Goal: Transaction & Acquisition: Book appointment/travel/reservation

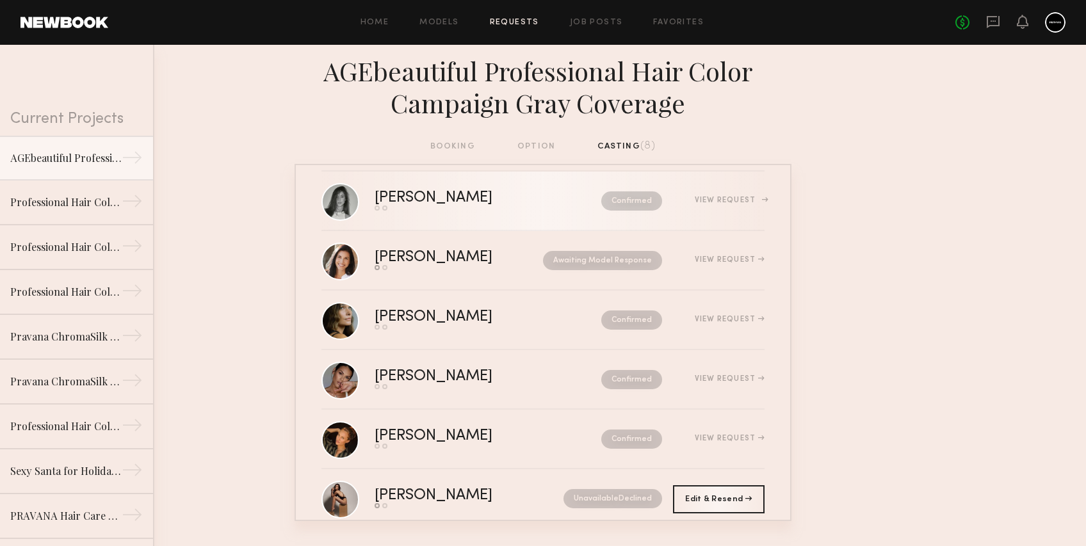
scroll to position [162, 0]
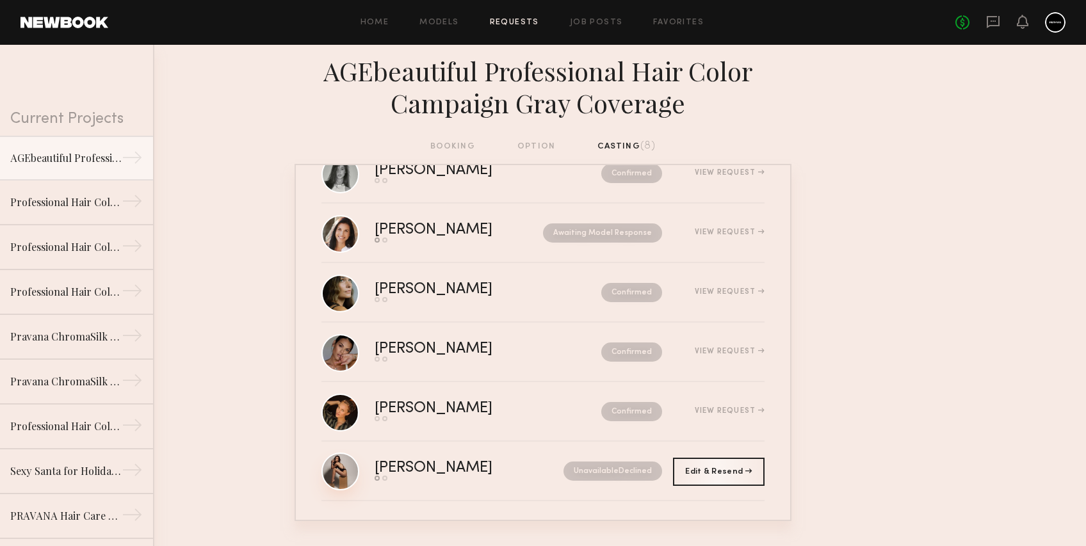
click at [340, 470] on link at bounding box center [340, 472] width 38 height 38
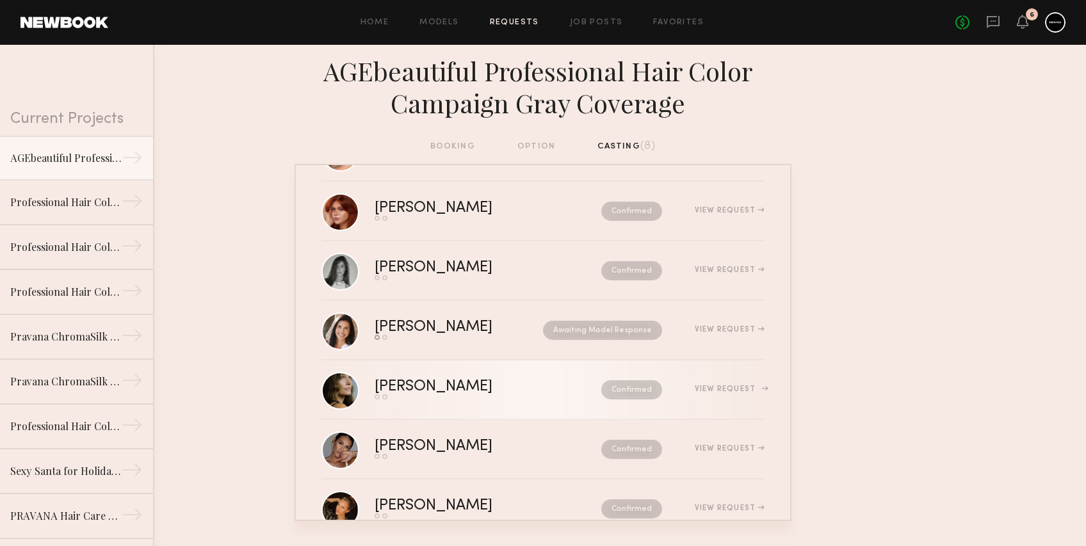
scroll to position [0, 0]
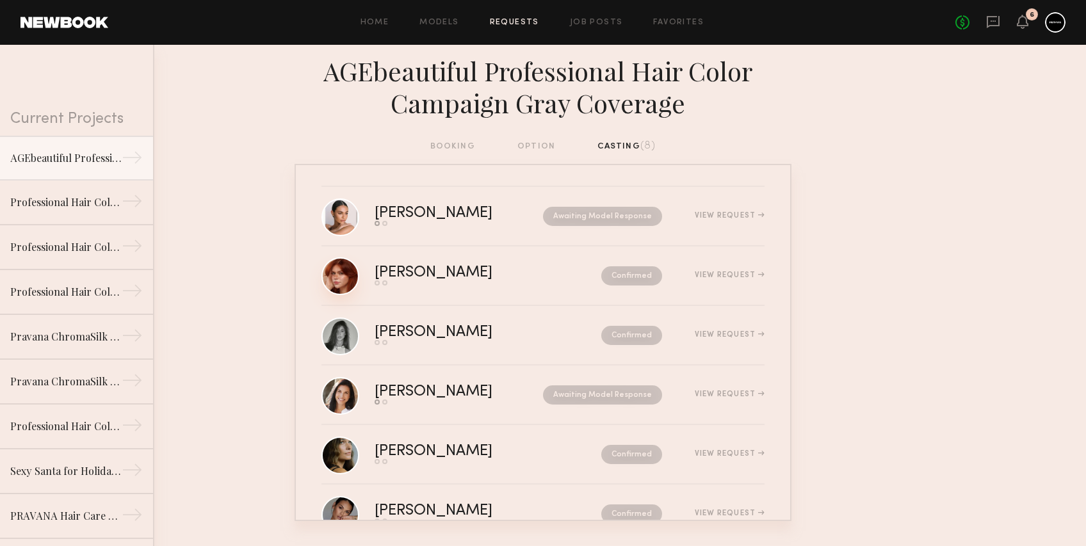
click at [343, 277] on link at bounding box center [340, 276] width 38 height 38
click at [339, 335] on link at bounding box center [340, 336] width 38 height 38
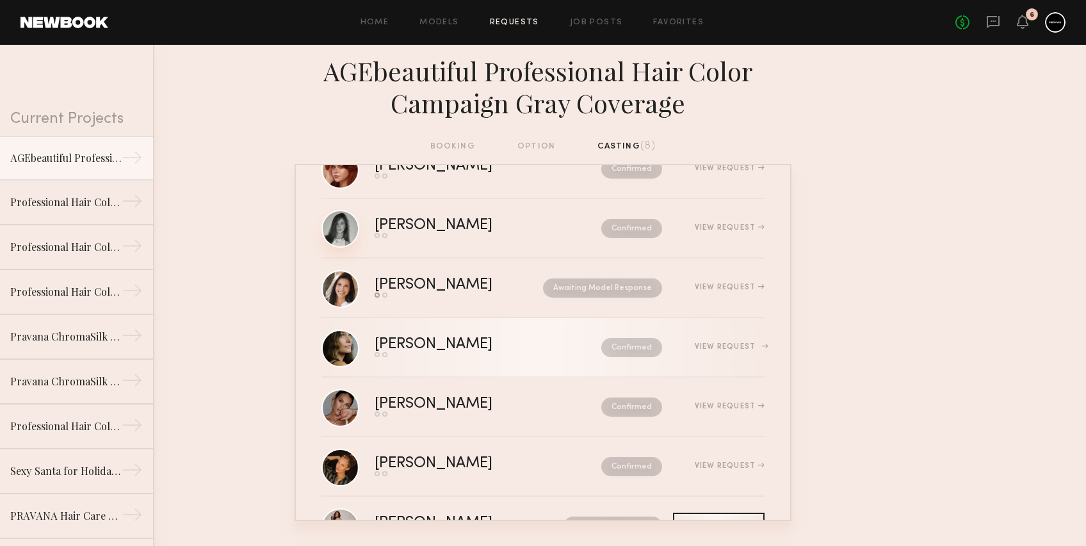
scroll to position [108, 0]
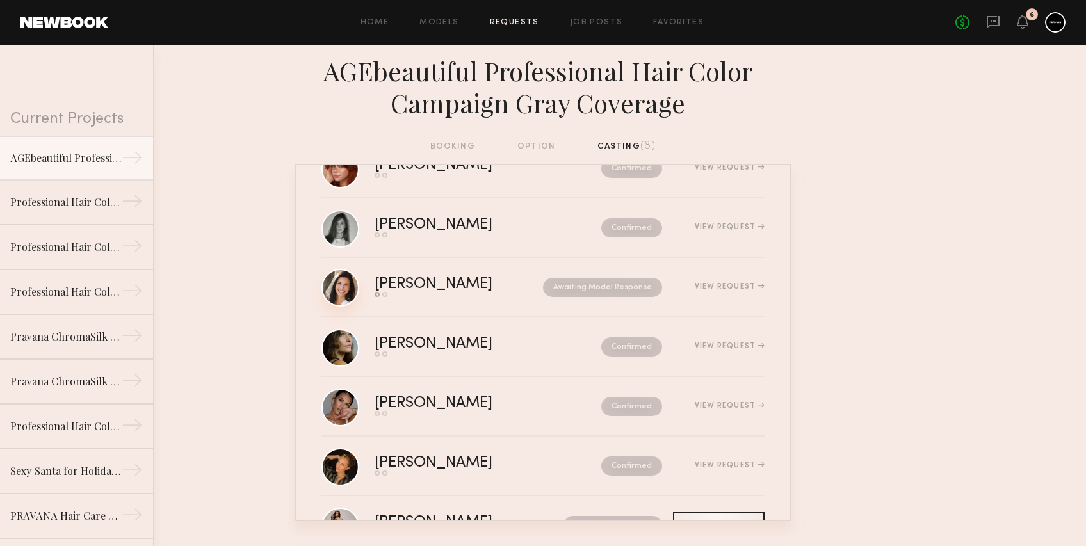
click at [341, 290] on link at bounding box center [340, 288] width 38 height 38
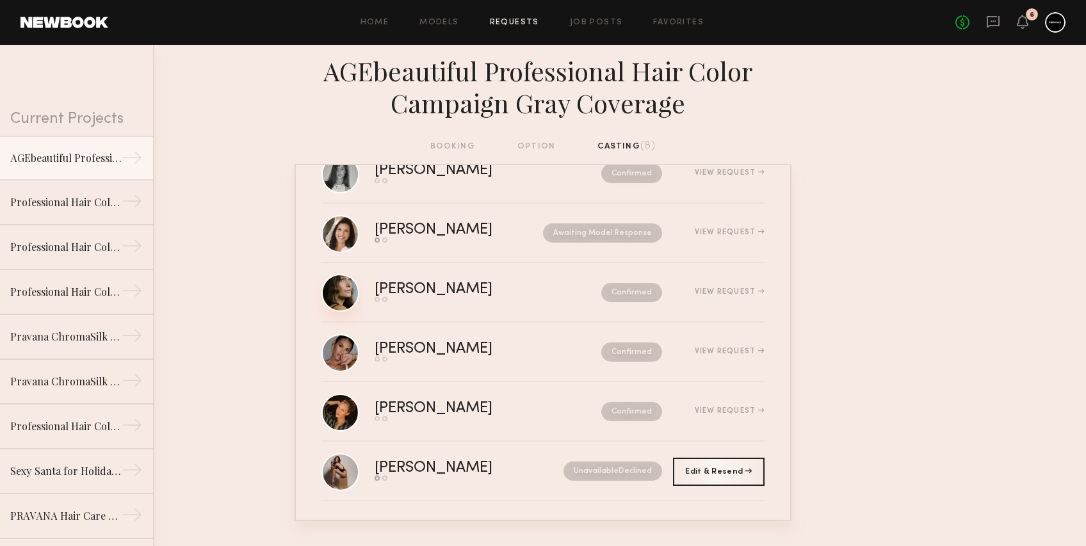
click at [346, 292] on link at bounding box center [340, 293] width 38 height 38
click at [343, 352] on link at bounding box center [340, 353] width 38 height 38
click at [338, 409] on link at bounding box center [340, 412] width 38 height 38
click at [601, 20] on link "Job Posts" at bounding box center [596, 23] width 53 height 8
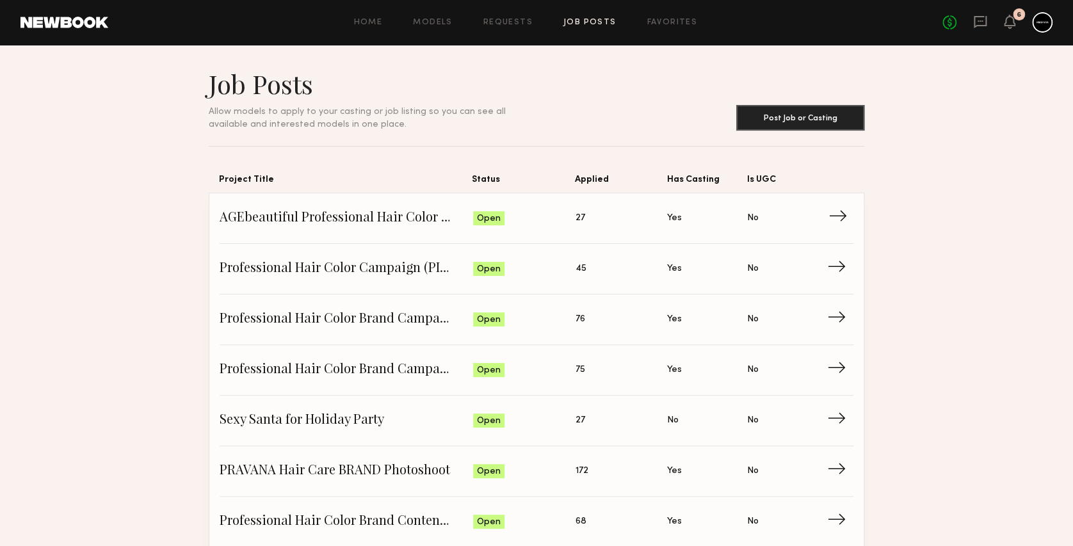
click at [837, 213] on span "→" at bounding box center [842, 218] width 26 height 19
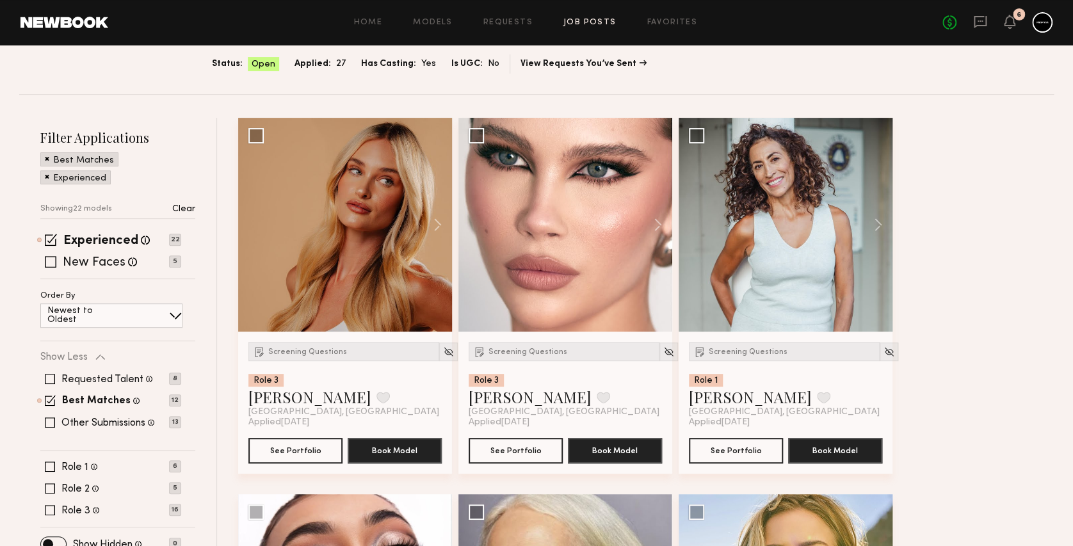
scroll to position [145, 0]
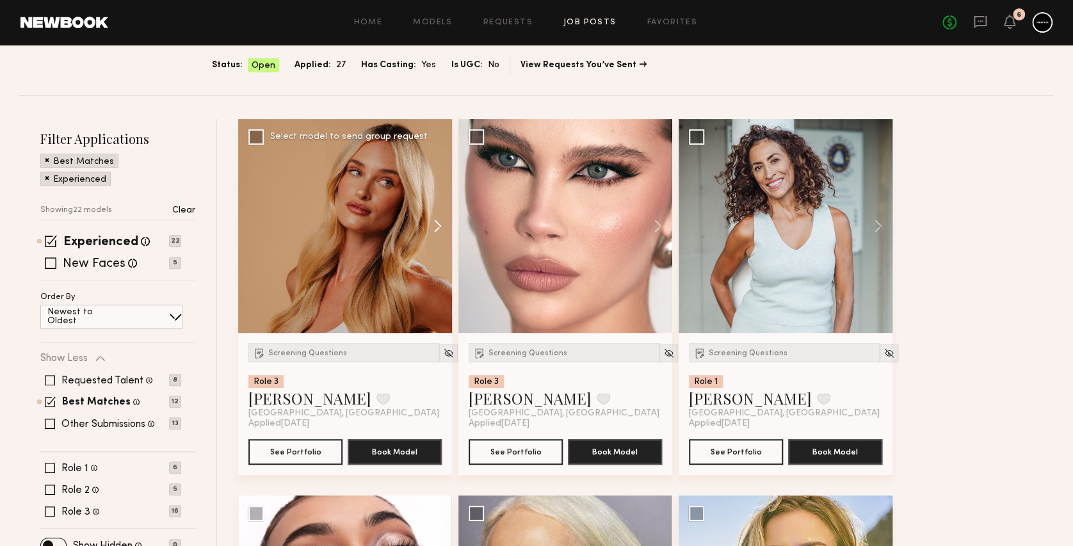
click at [440, 222] on button at bounding box center [431, 226] width 41 height 214
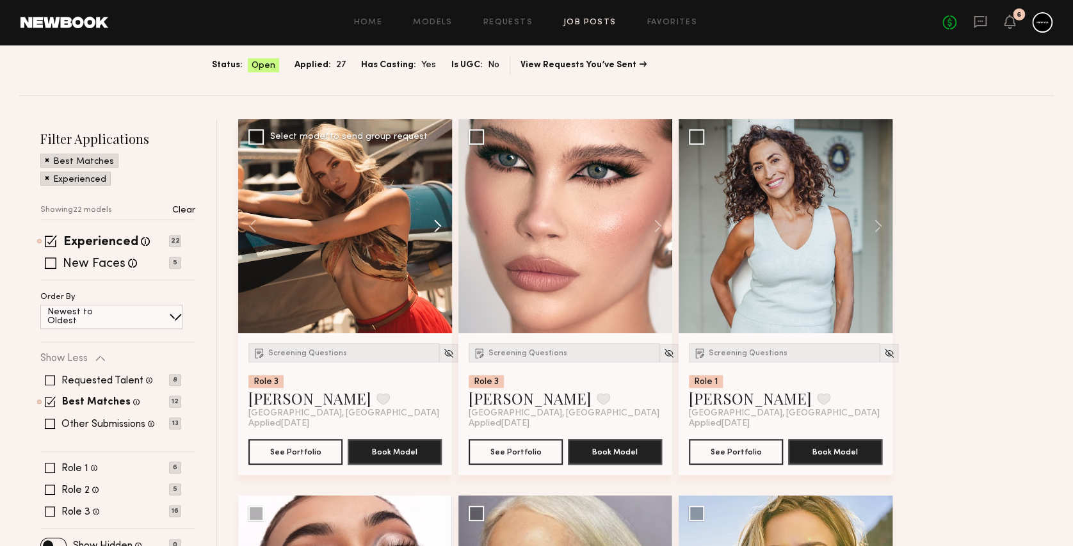
click at [440, 222] on button at bounding box center [431, 226] width 41 height 214
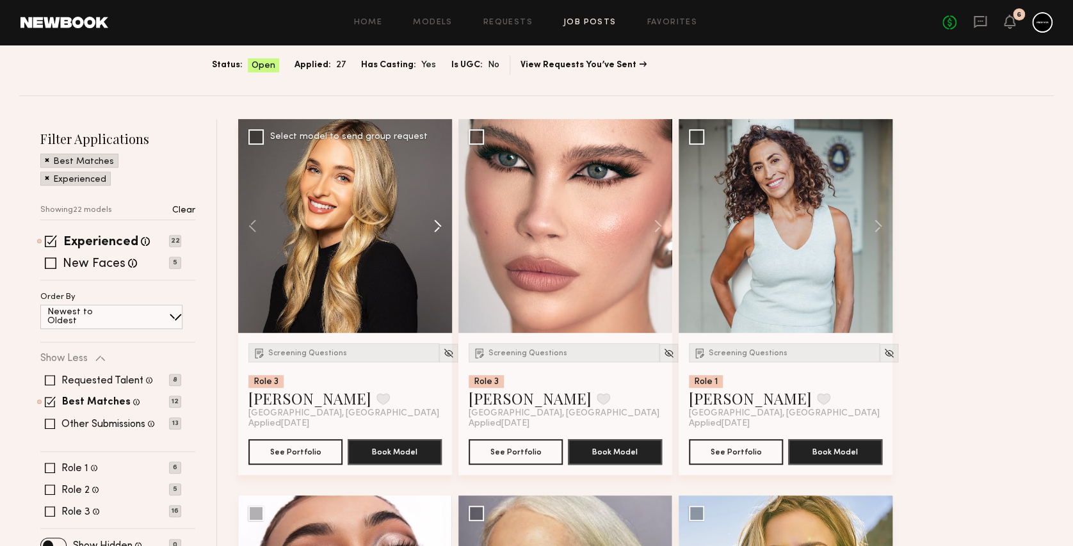
click at [438, 224] on button at bounding box center [431, 226] width 41 height 214
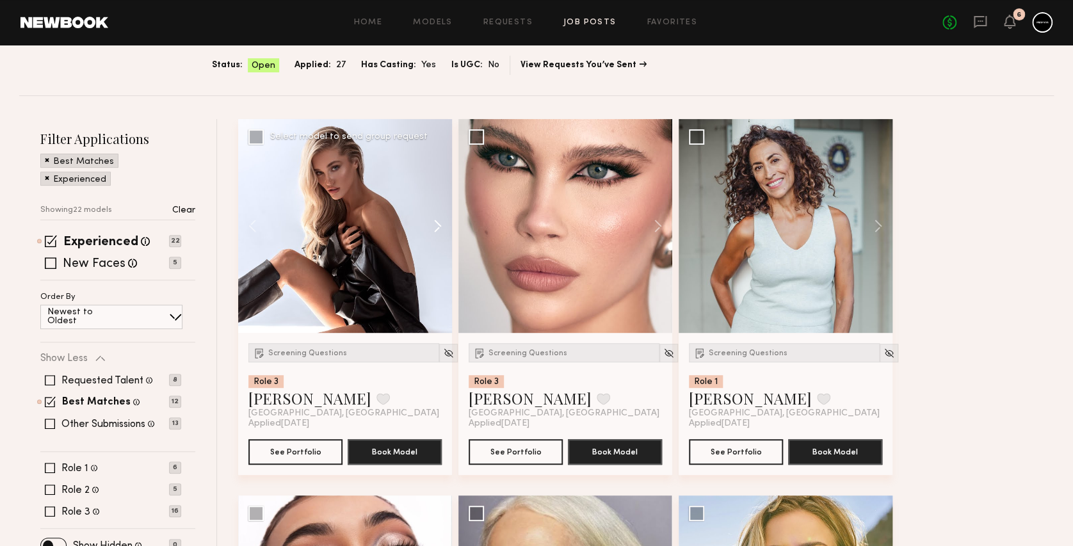
click at [437, 224] on button at bounding box center [431, 226] width 41 height 214
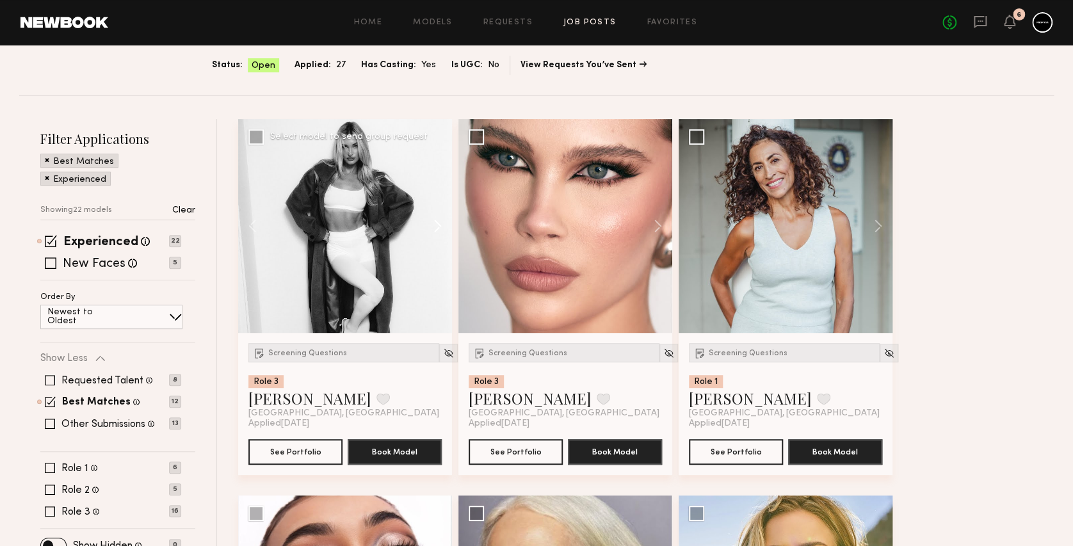
click at [437, 224] on button at bounding box center [431, 226] width 41 height 214
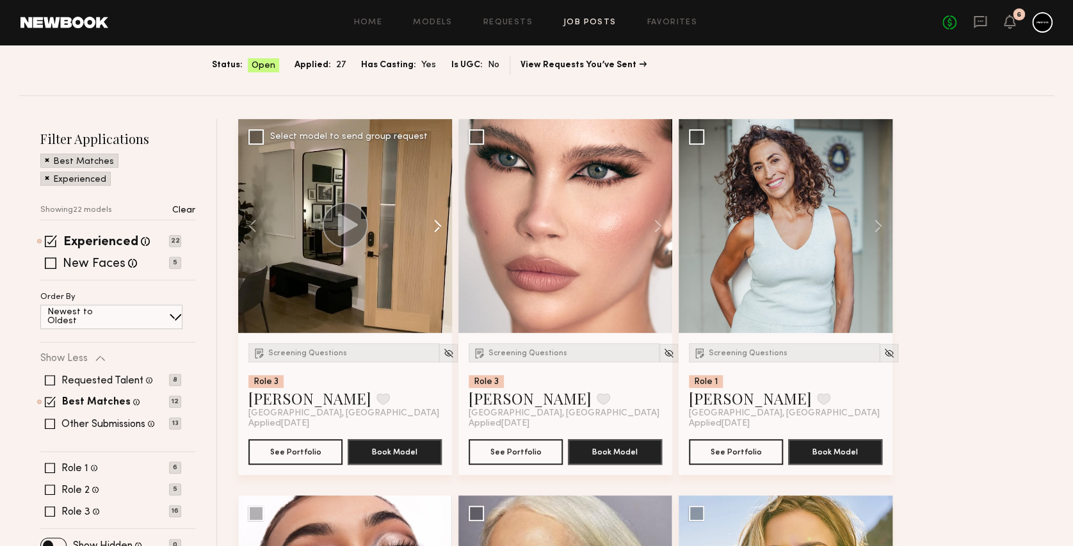
click at [437, 224] on button at bounding box center [431, 226] width 41 height 214
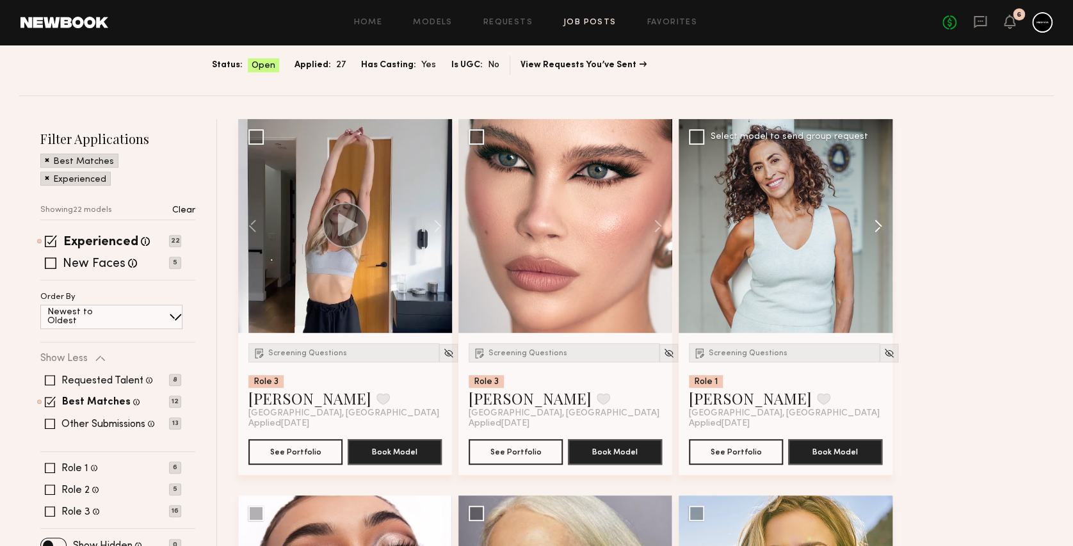
click at [873, 225] on button at bounding box center [872, 226] width 41 height 214
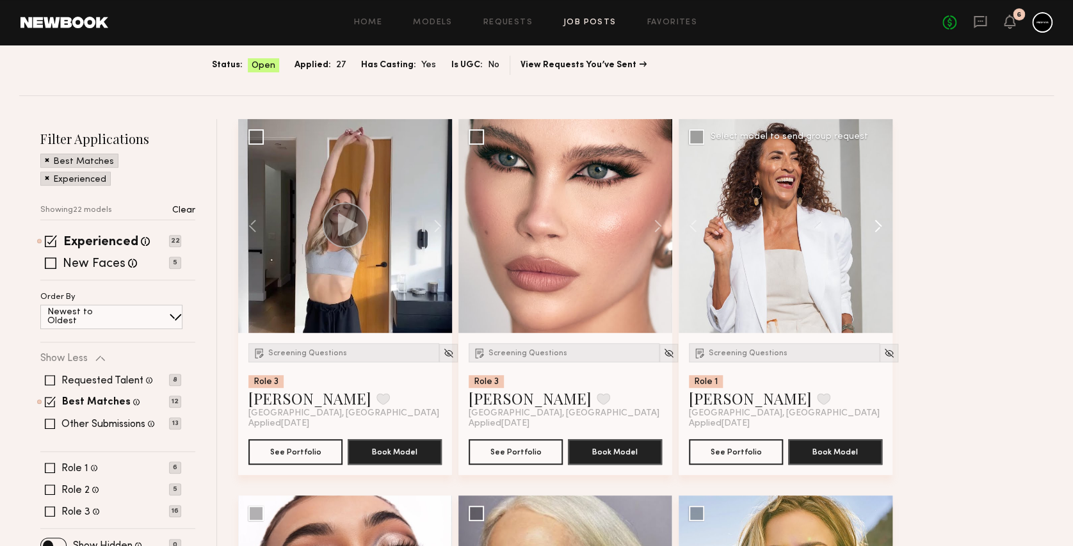
click at [873, 225] on button at bounding box center [872, 226] width 41 height 214
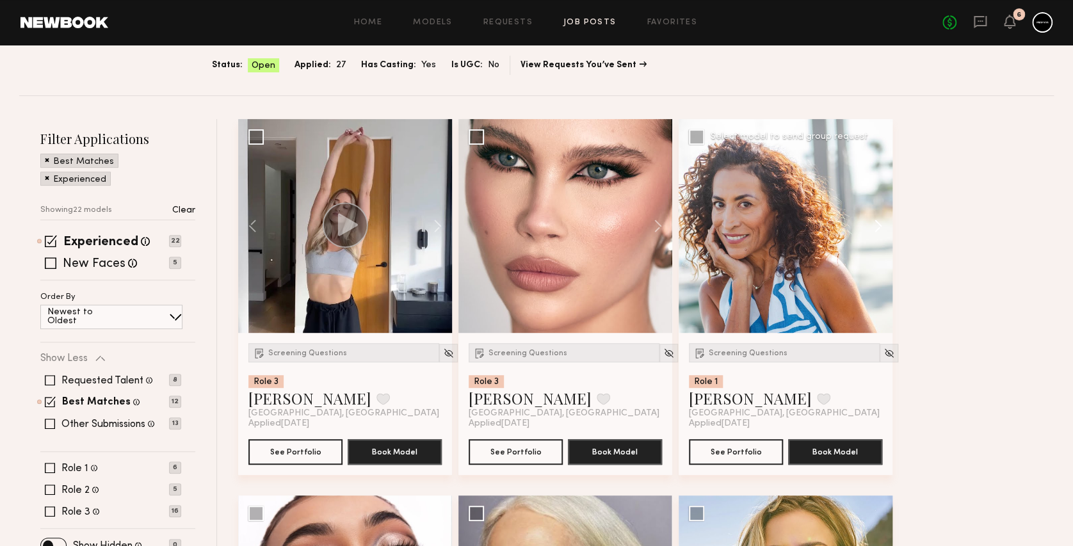
click at [880, 227] on button at bounding box center [872, 226] width 41 height 214
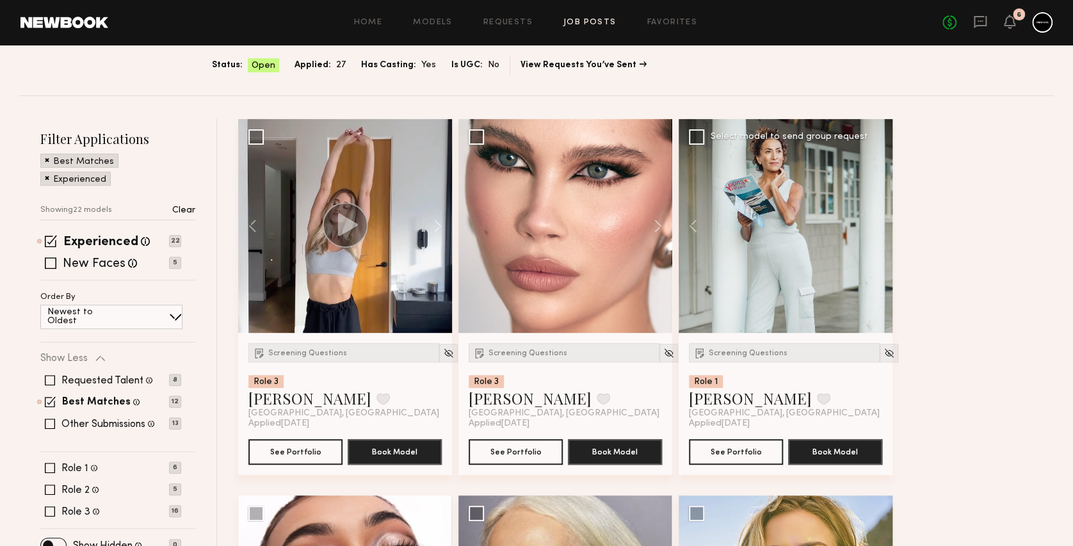
click at [880, 227] on div at bounding box center [786, 226] width 214 height 214
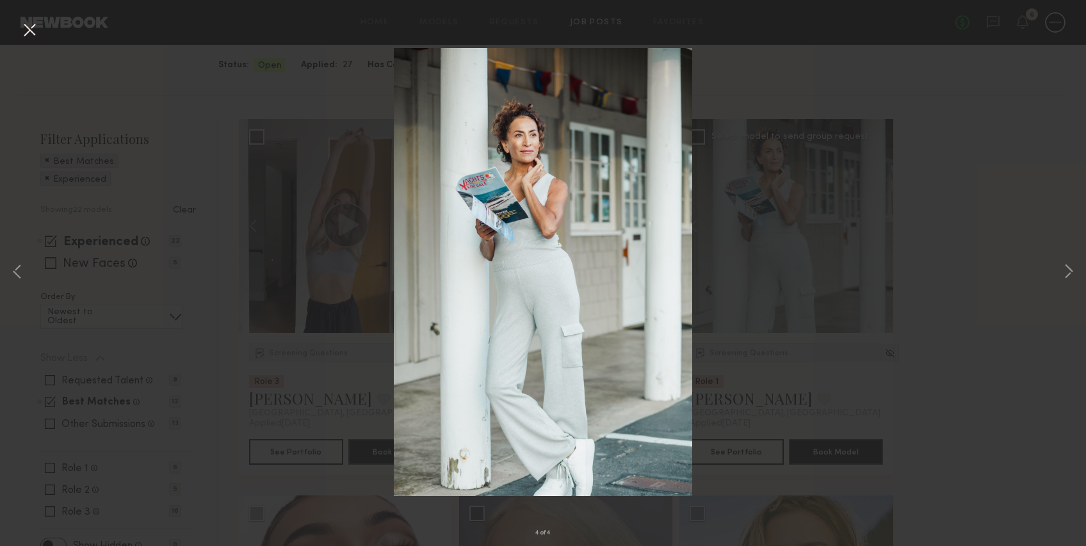
click at [26, 28] on button at bounding box center [29, 30] width 20 height 23
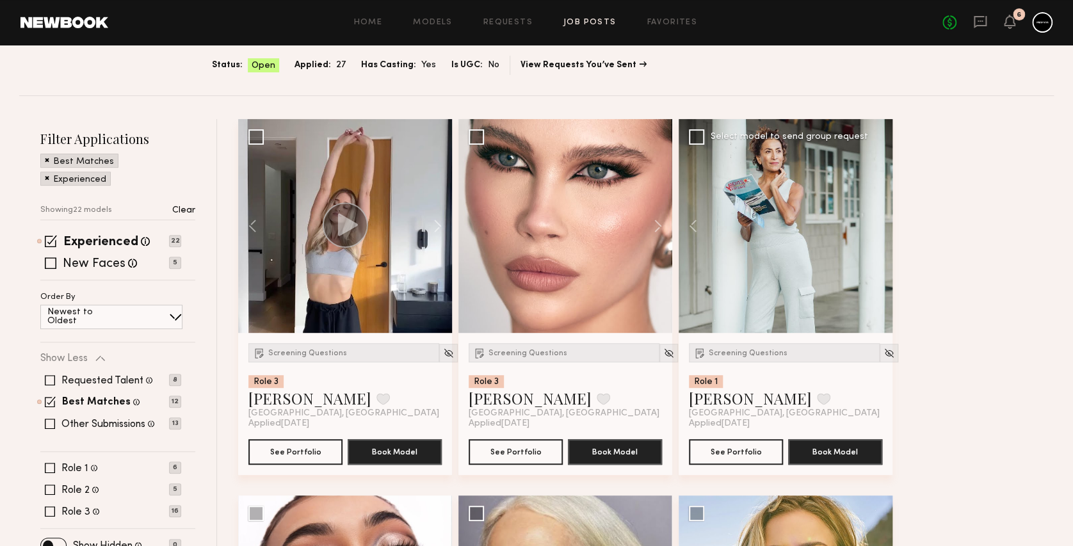
click at [791, 179] on div at bounding box center [786, 226] width 214 height 214
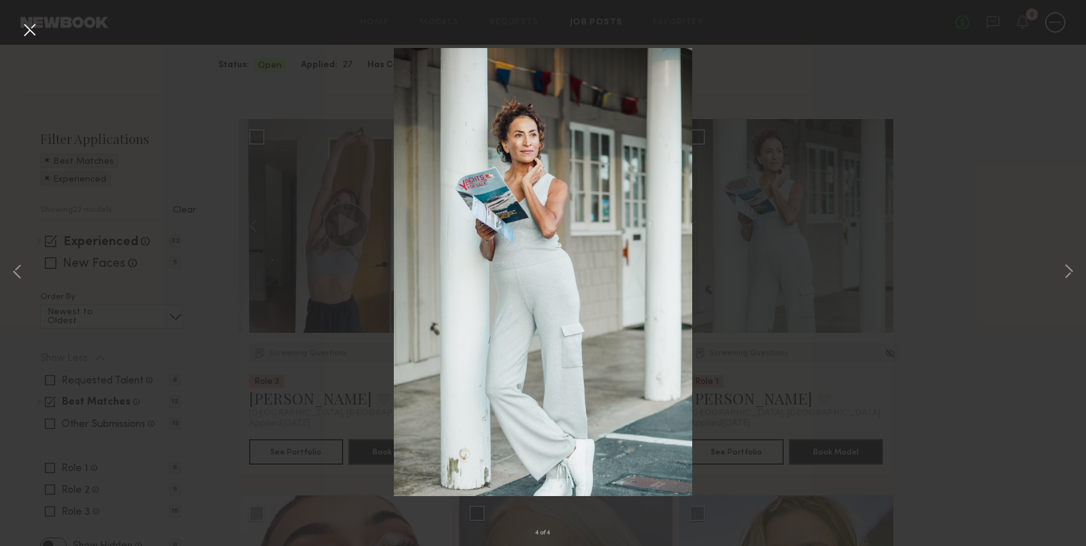
click at [29, 35] on button at bounding box center [29, 30] width 20 height 23
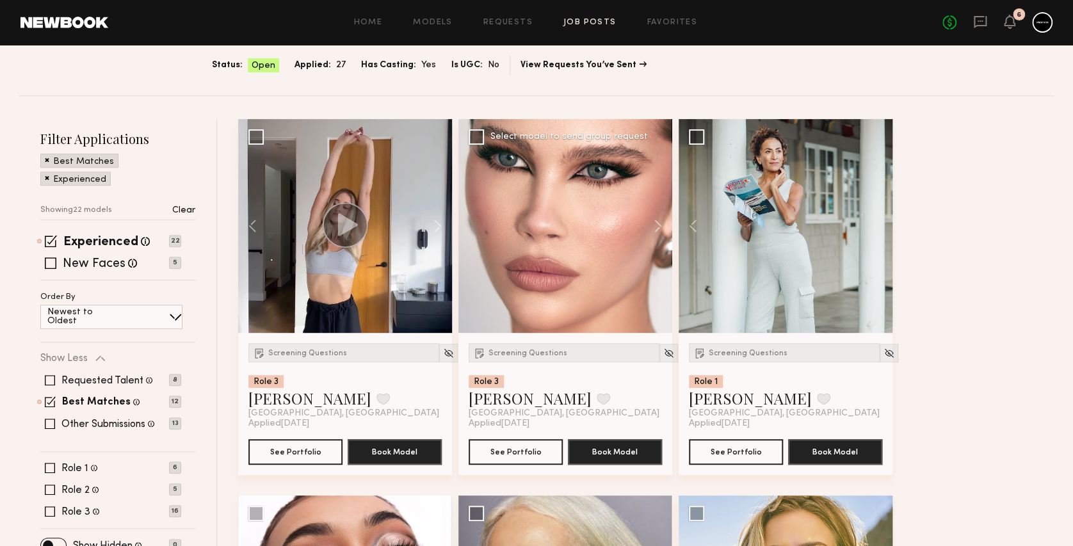
scroll to position [220, 0]
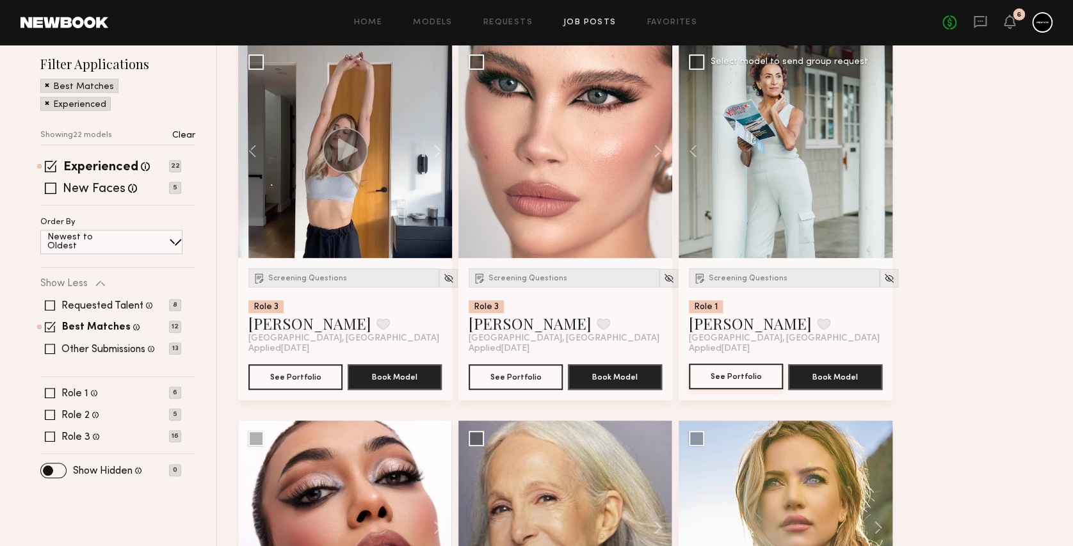
click at [734, 369] on button "See Portfolio" at bounding box center [736, 377] width 94 height 26
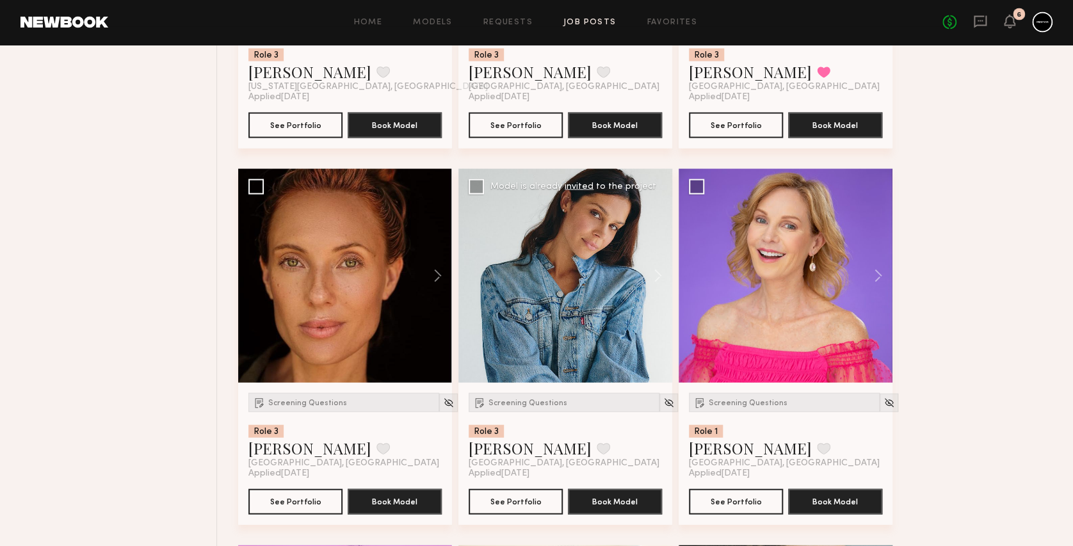
scroll to position [1226, 0]
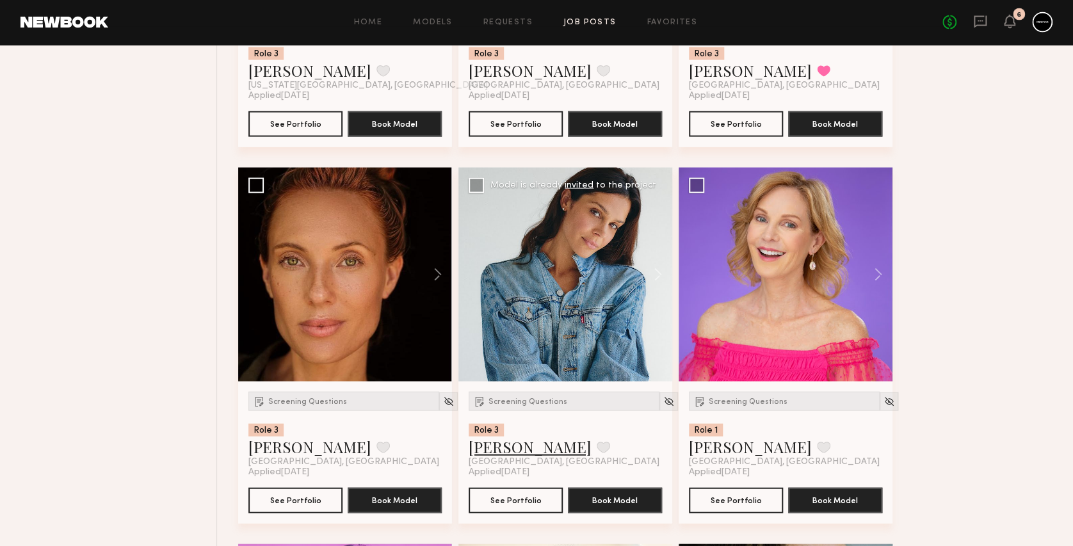
drag, startPoint x: 502, startPoint y: 441, endPoint x: 492, endPoint y: 448, distance: 11.5
drag, startPoint x: 492, startPoint y: 448, endPoint x: 473, endPoint y: 450, distance: 19.3
click at [473, 450] on link "Claire A." at bounding box center [530, 447] width 123 height 20
drag, startPoint x: 292, startPoint y: 451, endPoint x: 275, endPoint y: 445, distance: 17.6
click at [275, 445] on link "[PERSON_NAME]" at bounding box center [309, 447] width 123 height 20
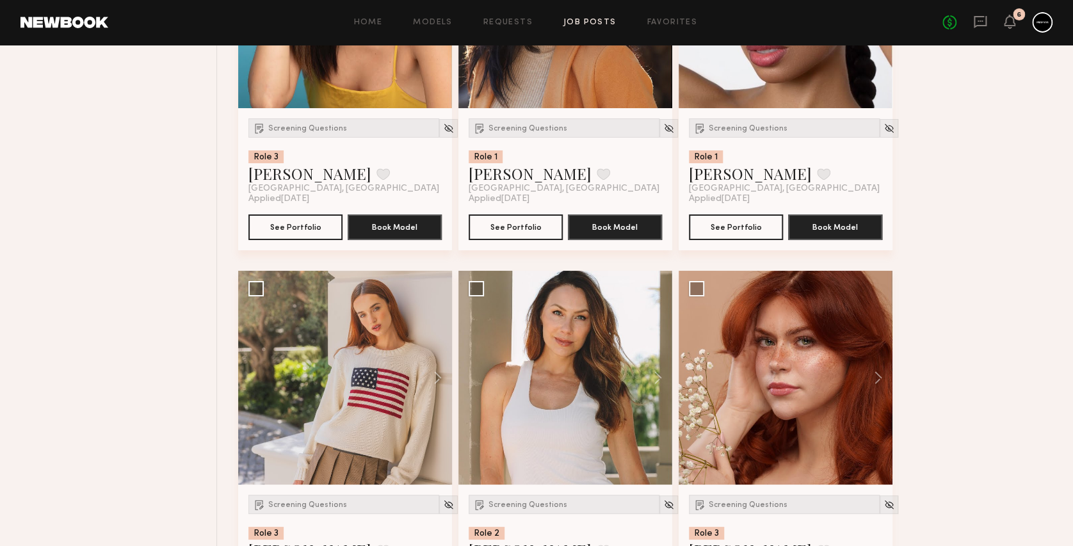
scroll to position [2293, 0]
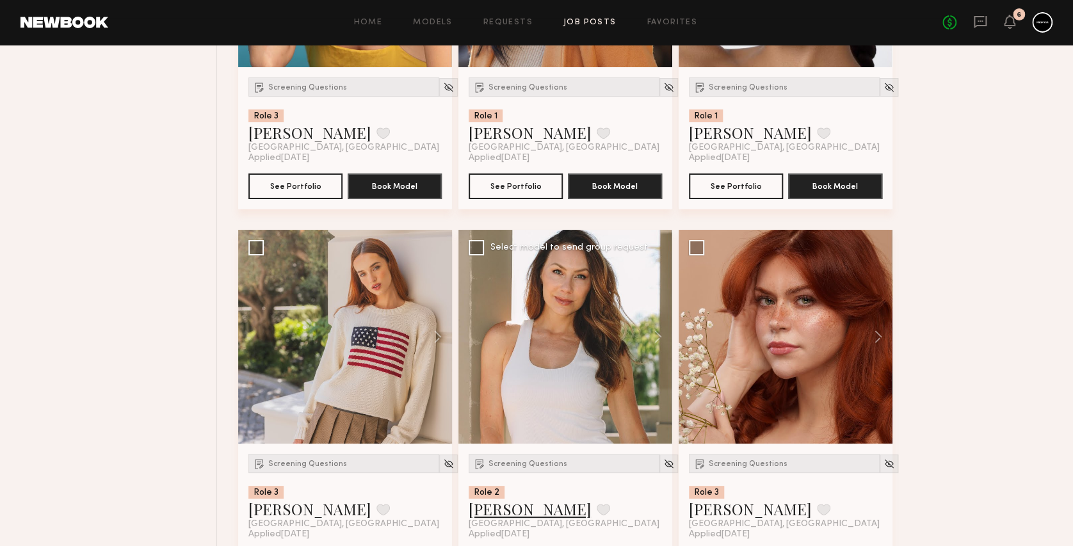
drag, startPoint x: 494, startPoint y: 507, endPoint x: 481, endPoint y: 507, distance: 13.4
click at [481, 507] on link "[PERSON_NAME]" at bounding box center [530, 509] width 123 height 20
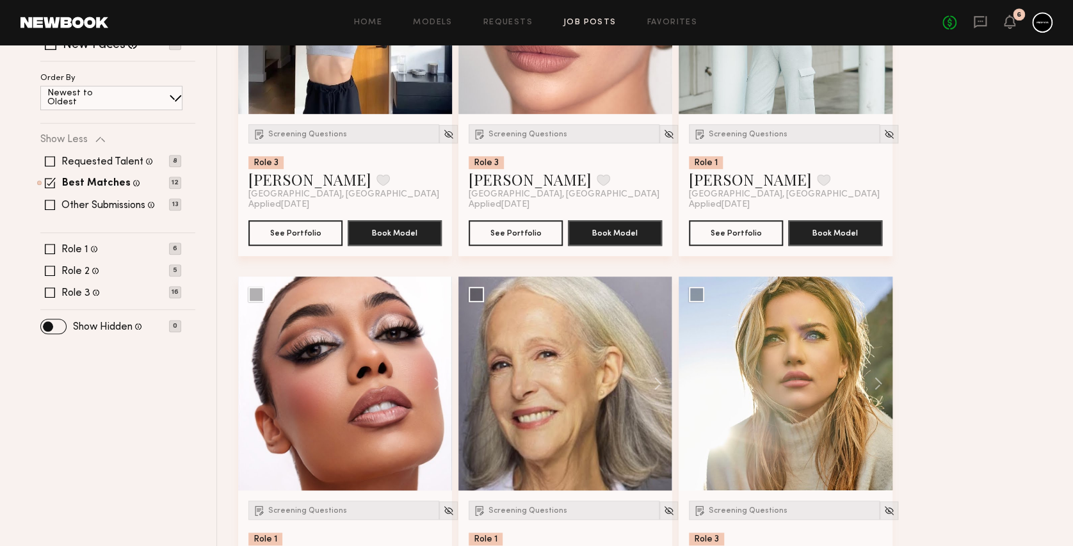
scroll to position [357, 0]
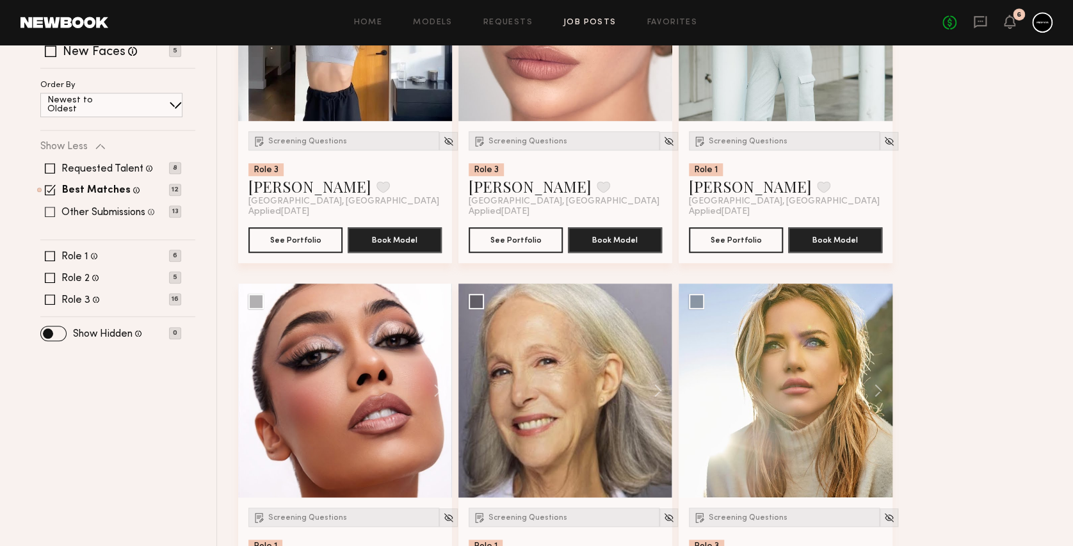
click at [46, 211] on span at bounding box center [50, 212] width 10 height 10
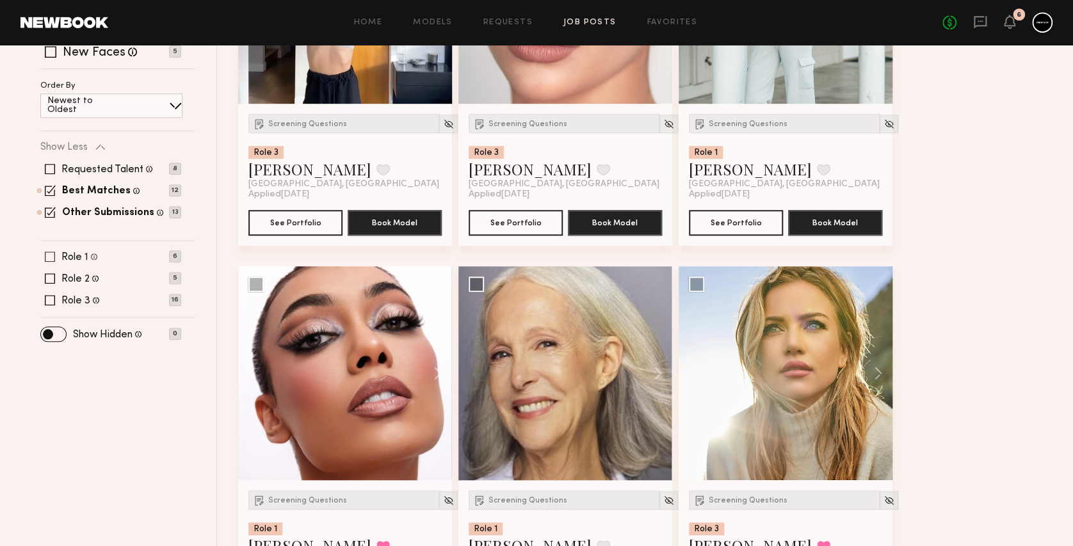
click at [48, 255] on span at bounding box center [50, 257] width 10 height 10
click at [48, 273] on span at bounding box center [50, 278] width 10 height 10
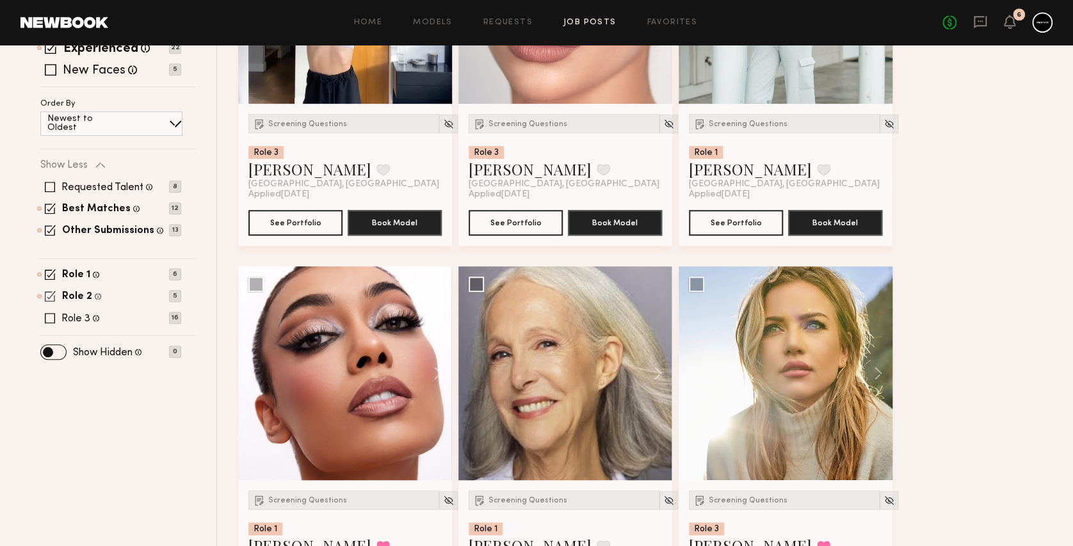
scroll to position [392, 0]
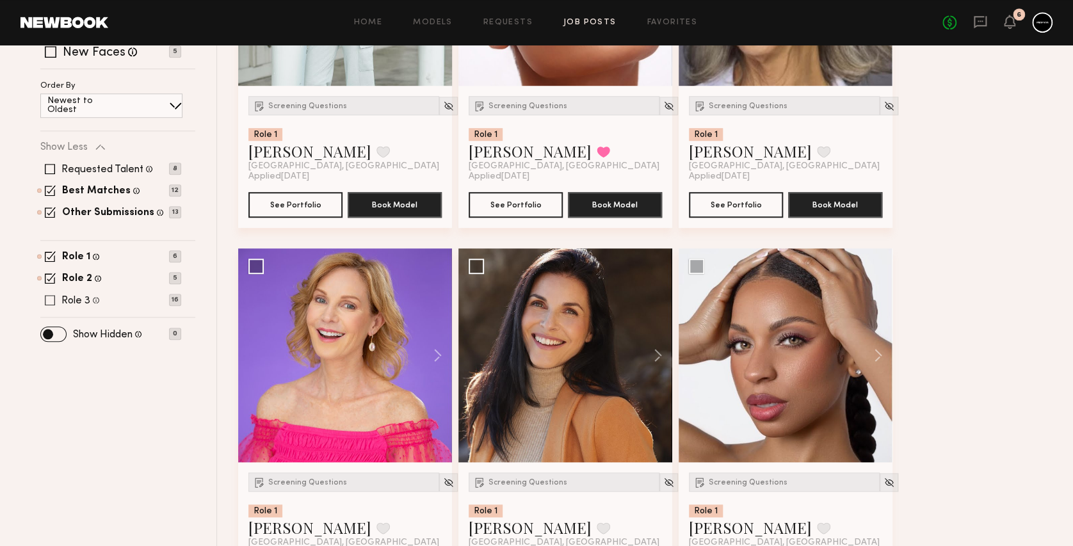
click at [49, 297] on span at bounding box center [50, 300] width 10 height 10
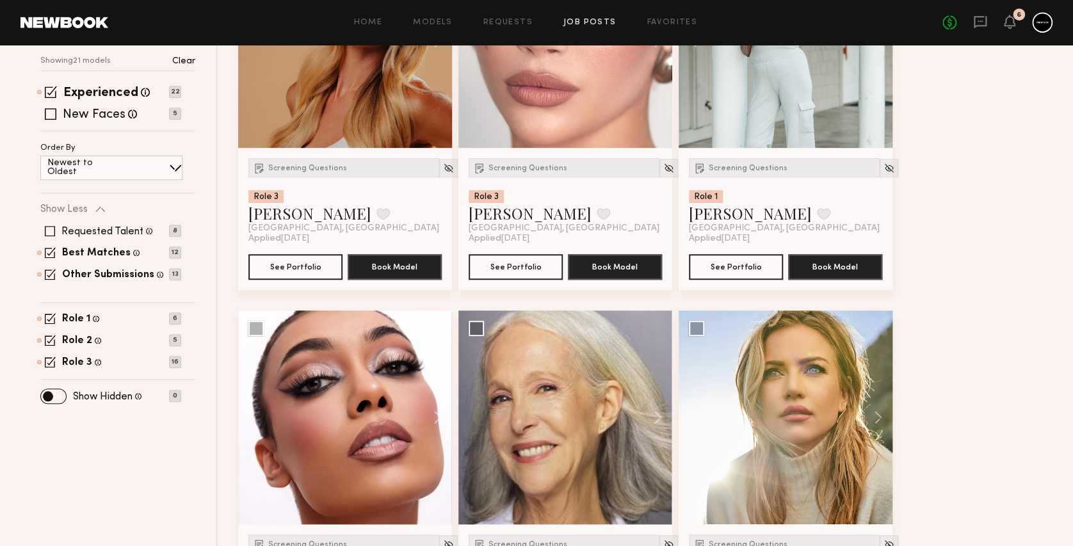
scroll to position [330, 0]
click at [47, 109] on span at bounding box center [51, 114] width 12 height 12
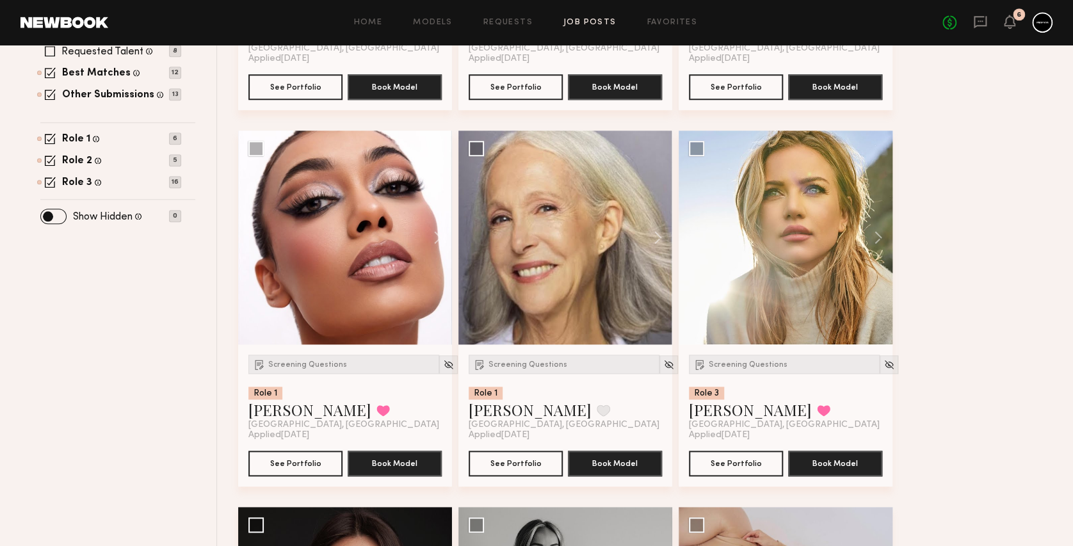
scroll to position [514, 0]
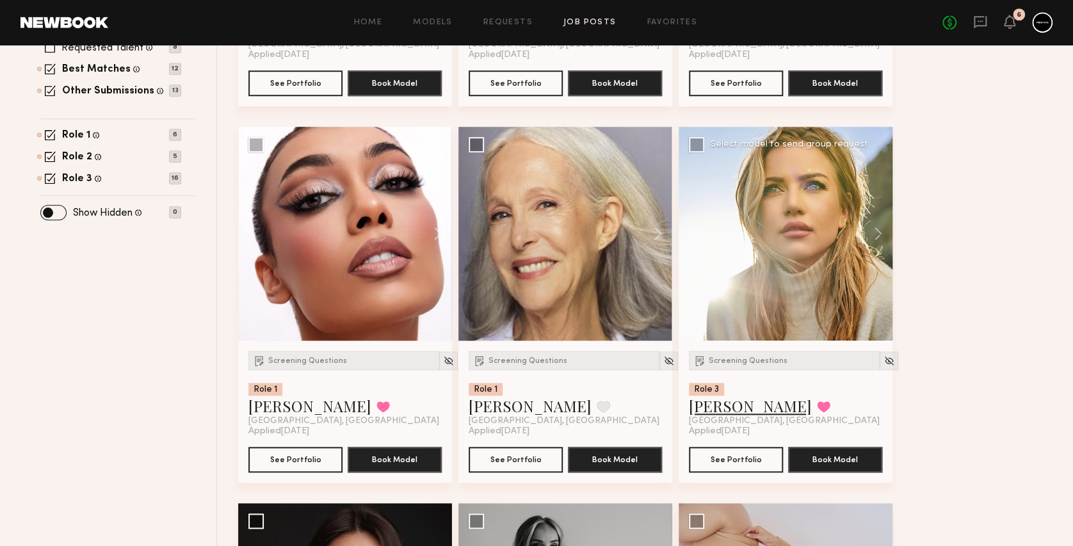
click at [727, 405] on link "Chelsea G." at bounding box center [750, 406] width 123 height 20
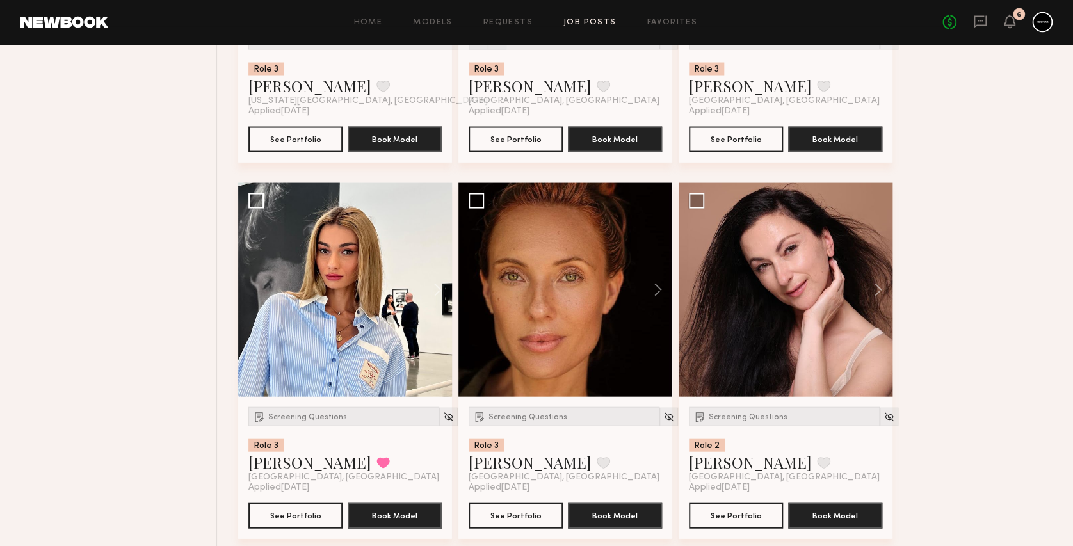
scroll to position [1214, 0]
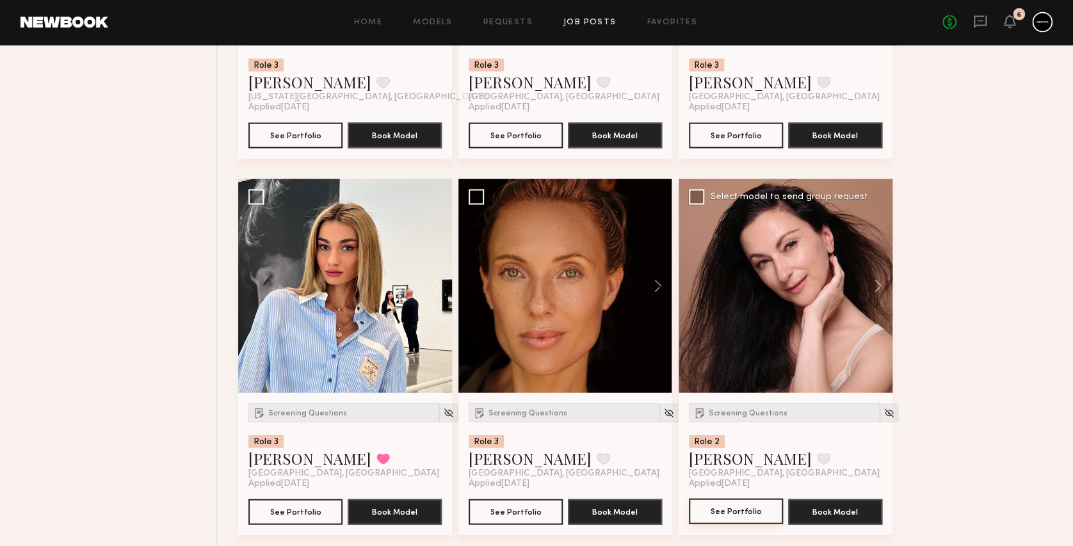
click at [728, 512] on button "See Portfolio" at bounding box center [736, 512] width 94 height 26
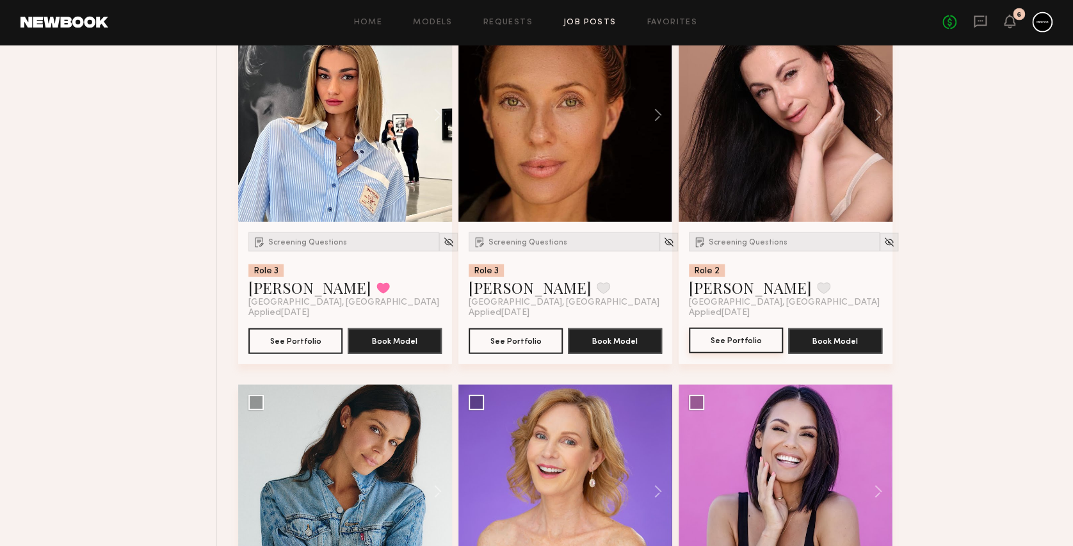
scroll to position [1366, 0]
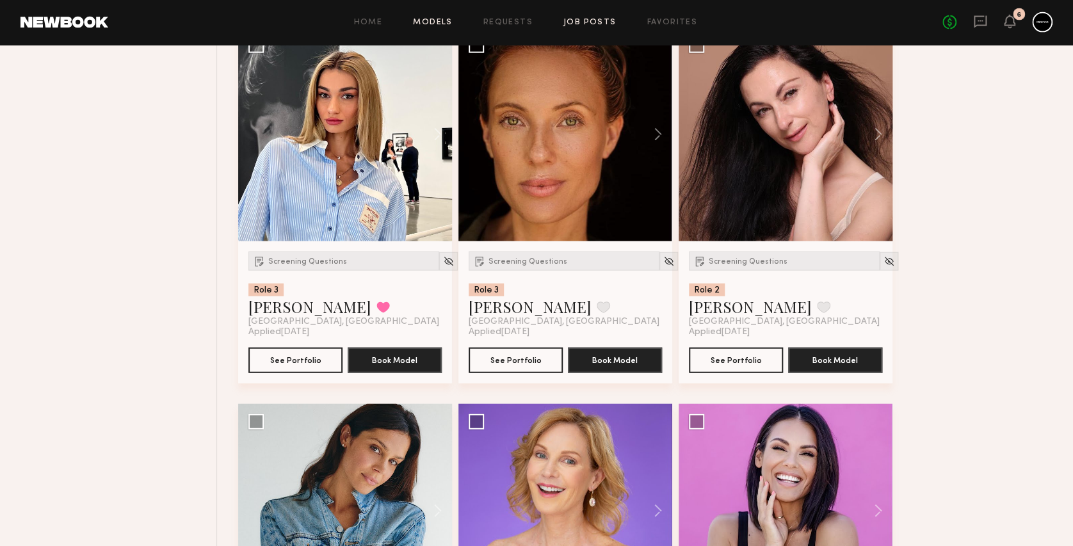
click at [435, 26] on link "Models" at bounding box center [432, 23] width 39 height 8
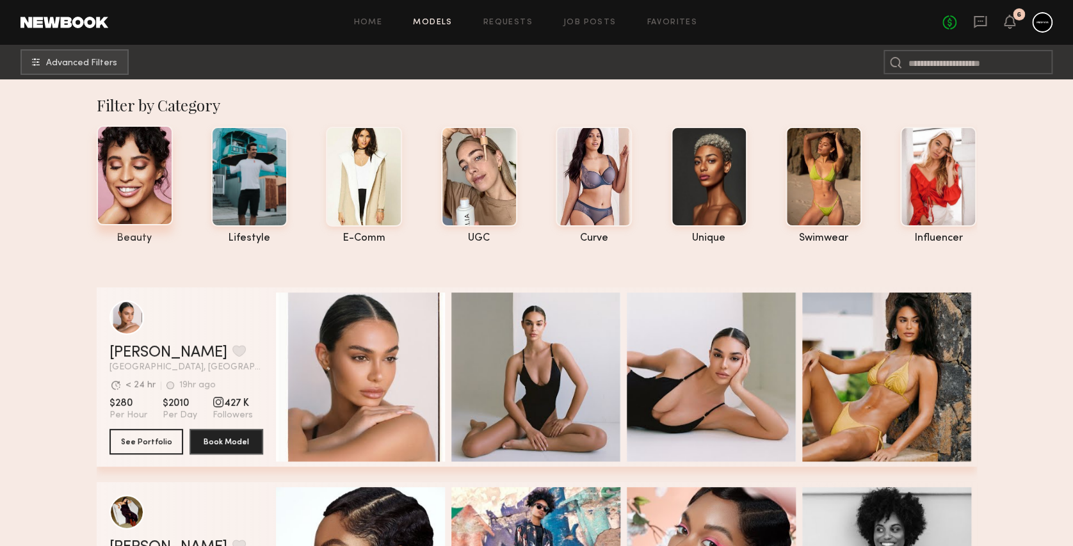
click at [133, 167] on div at bounding box center [135, 176] width 76 height 100
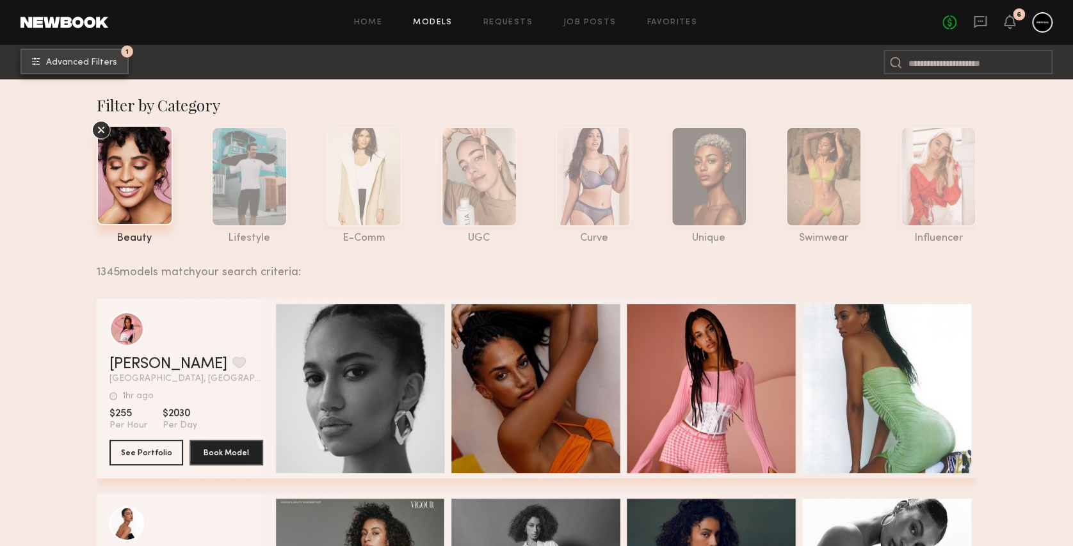
click at [74, 58] on span "Advanced Filters" at bounding box center [81, 62] width 71 height 9
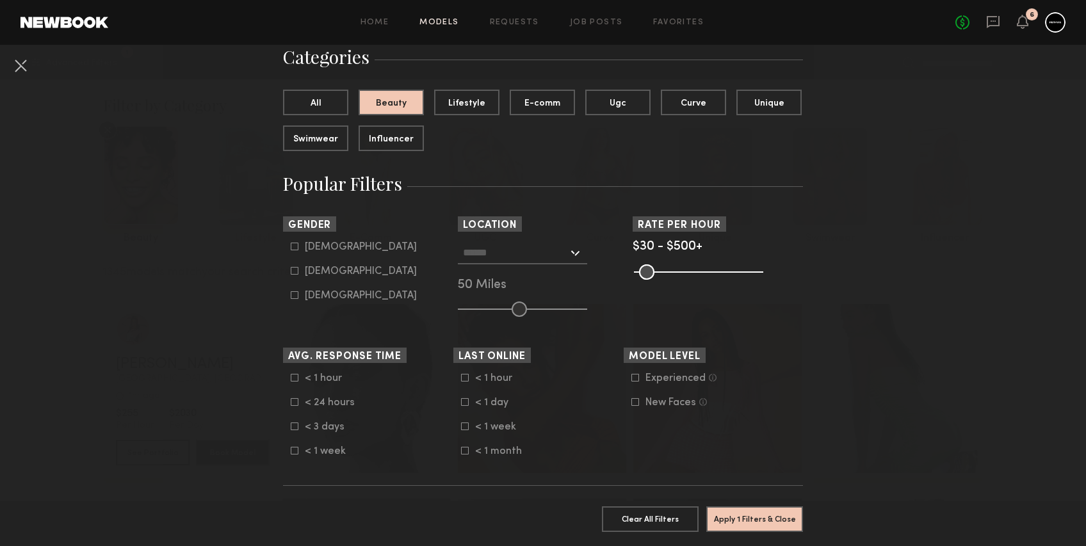
scroll to position [129, 0]
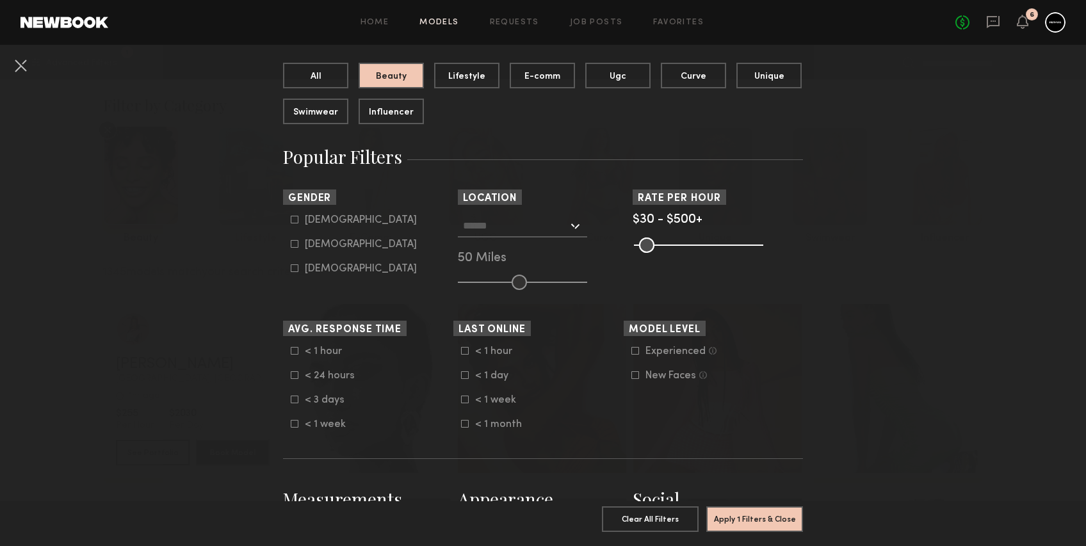
click at [291, 244] on icon at bounding box center [295, 244] width 8 height 8
type input "**"
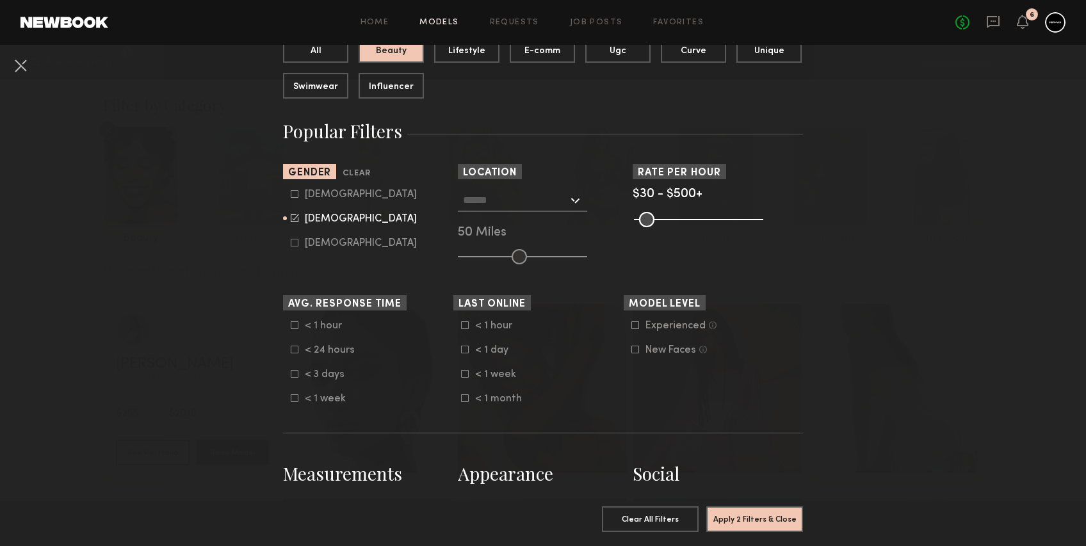
scroll to position [156, 0]
click at [564, 203] on div at bounding box center [522, 199] width 129 height 23
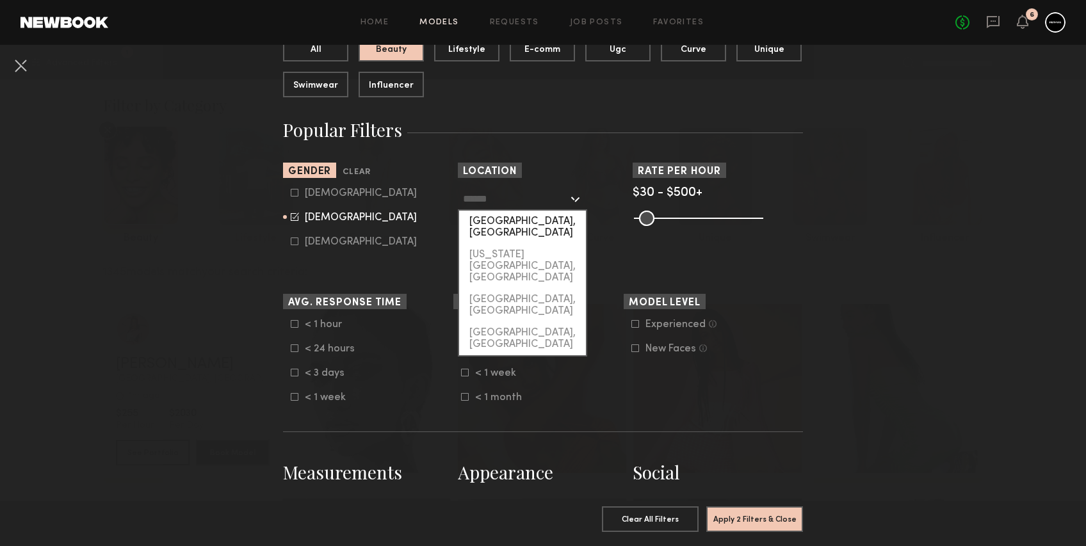
click at [499, 220] on div "[GEOGRAPHIC_DATA], [GEOGRAPHIC_DATA]" at bounding box center [522, 227] width 127 height 33
type input "**********"
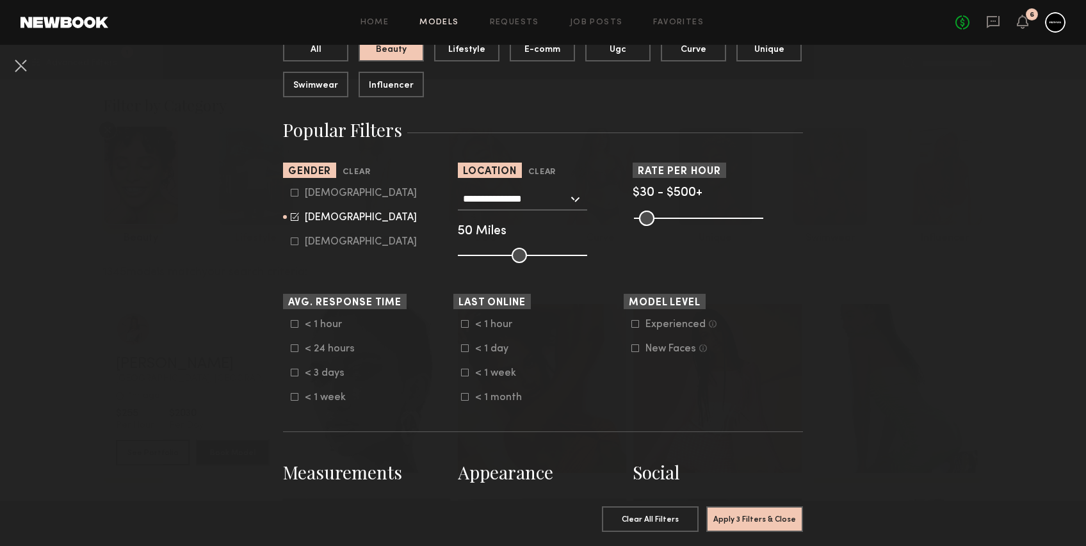
type input "**"
click at [482, 251] on input "range" at bounding box center [522, 255] width 129 height 15
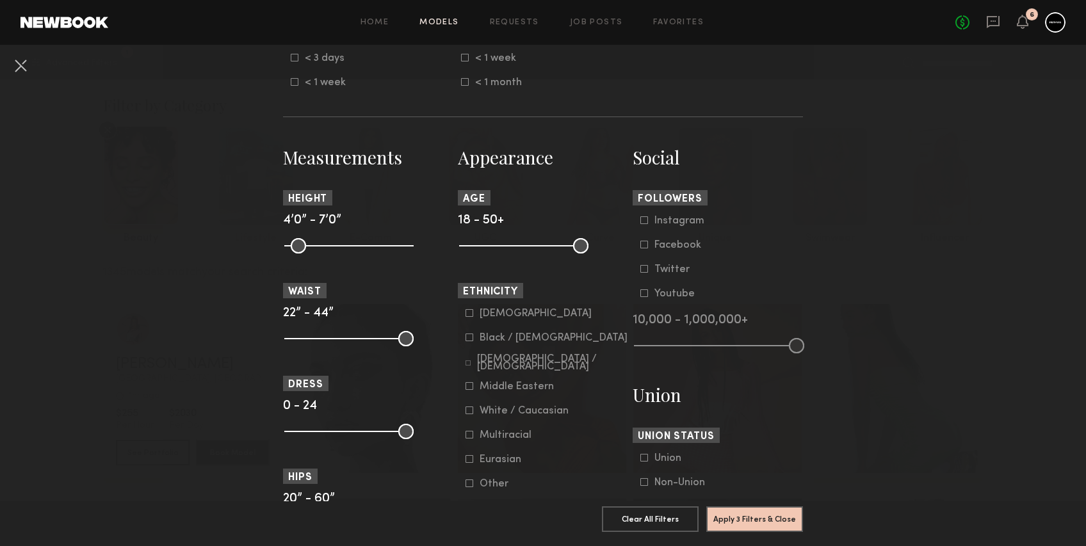
scroll to position [472, 0]
drag, startPoint x: 464, startPoint y: 250, endPoint x: 526, endPoint y: 249, distance: 62.1
click at [526, 249] on input "range" at bounding box center [523, 245] width 129 height 15
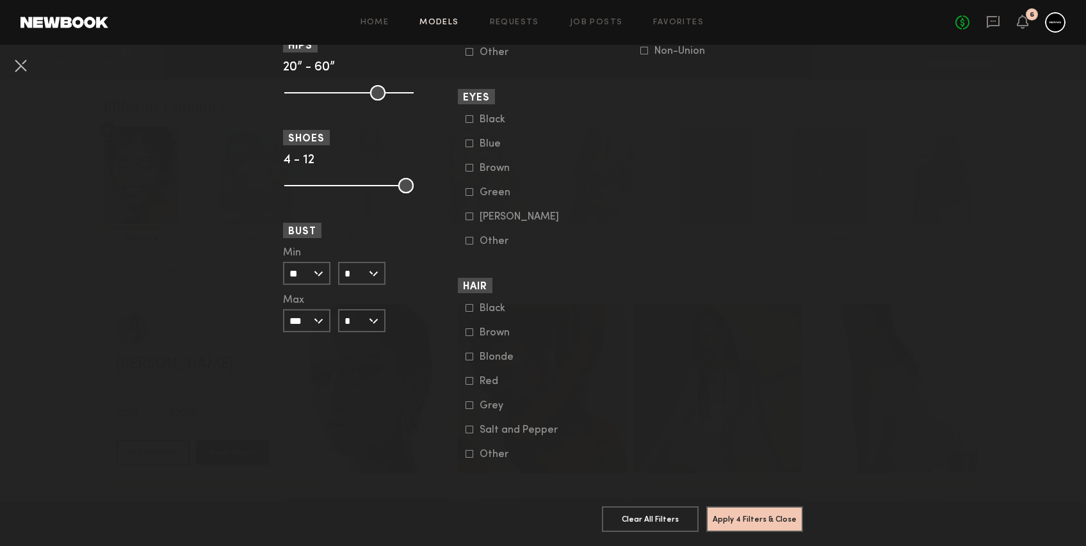
scroll to position [909, 0]
click at [466, 409] on icon at bounding box center [470, 405] width 8 height 8
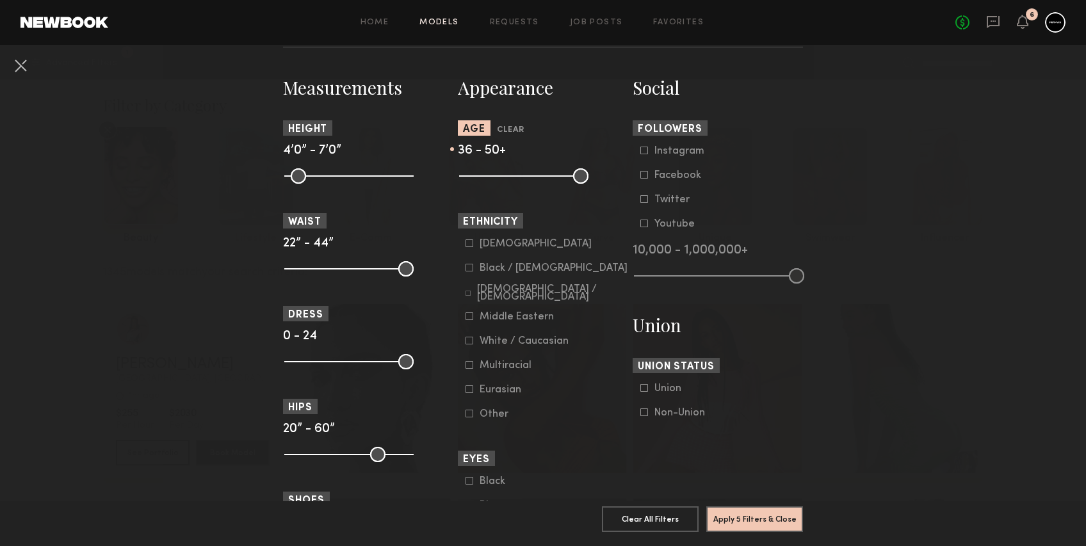
scroll to position [540, 0]
click at [533, 180] on input "range" at bounding box center [523, 176] width 129 height 15
click at [540, 179] on input "range" at bounding box center [523, 176] width 129 height 15
type input "**"
click at [540, 177] on input "range" at bounding box center [523, 176] width 129 height 15
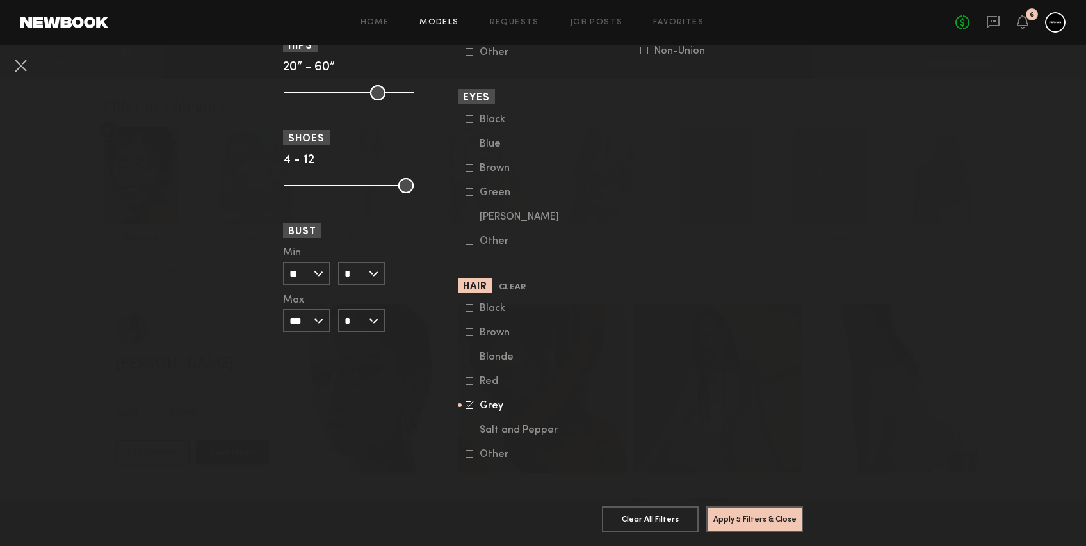
scroll to position [926, 0]
click at [466, 426] on icon at bounding box center [470, 430] width 8 height 8
click at [466, 304] on icon at bounding box center [470, 308] width 8 height 8
click at [466, 328] on icon at bounding box center [470, 332] width 8 height 8
click at [466, 353] on icon at bounding box center [470, 357] width 8 height 8
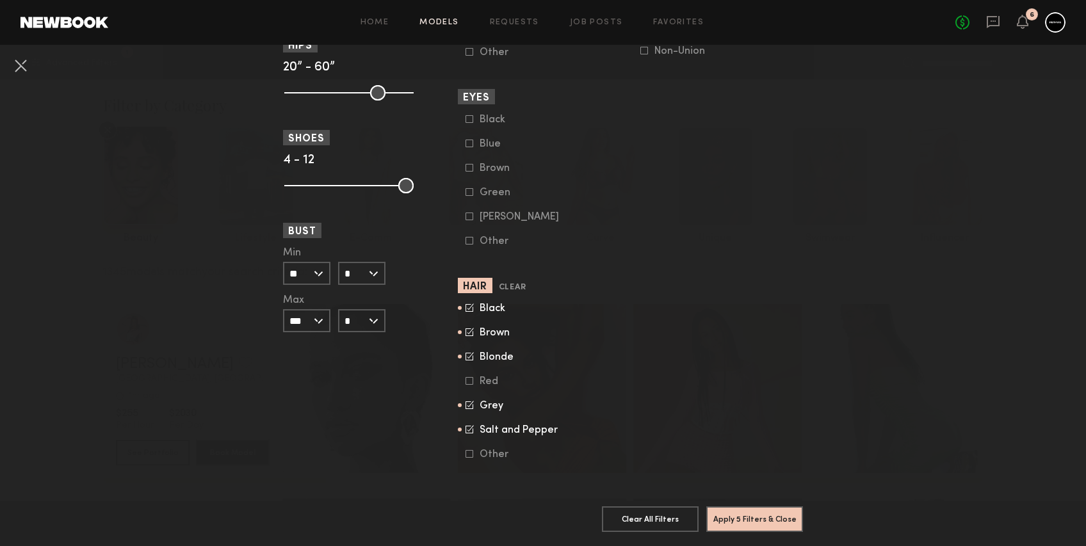
click at [466, 377] on icon at bounding box center [470, 381] width 8 height 8
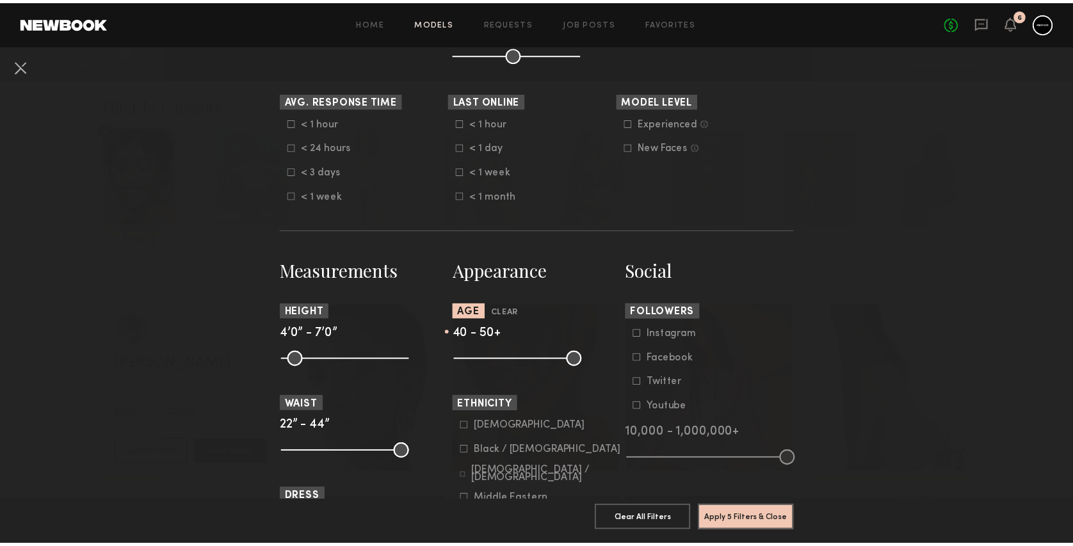
scroll to position [354, 0]
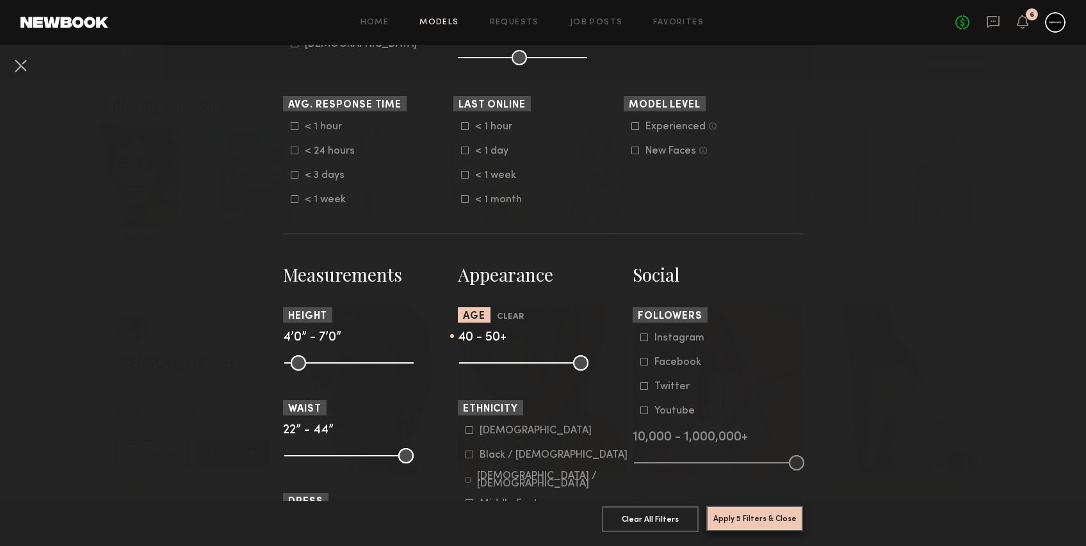
click at [714, 508] on button "Apply 5 Filters & Close" at bounding box center [754, 519] width 97 height 26
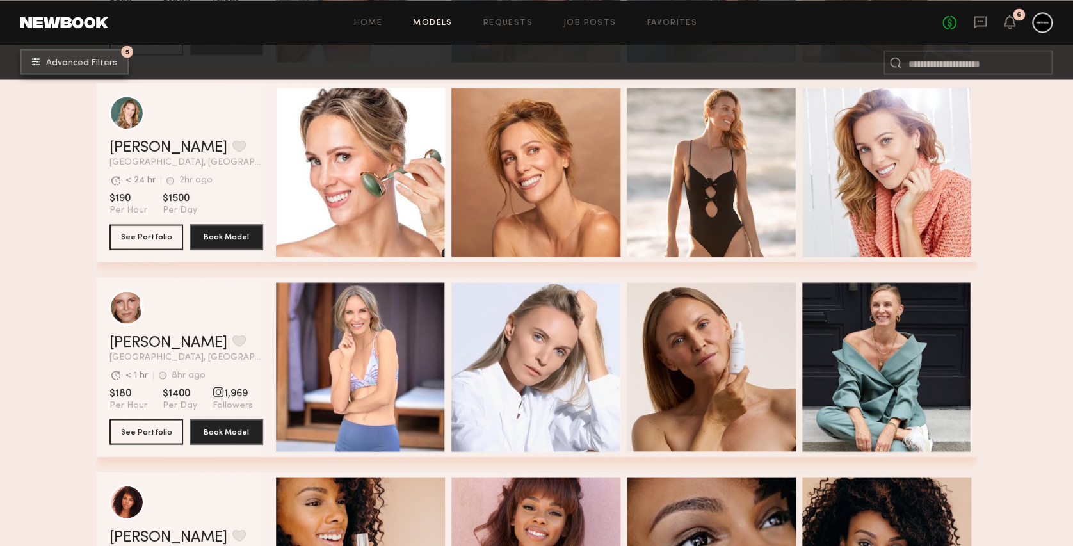
scroll to position [1191, 0]
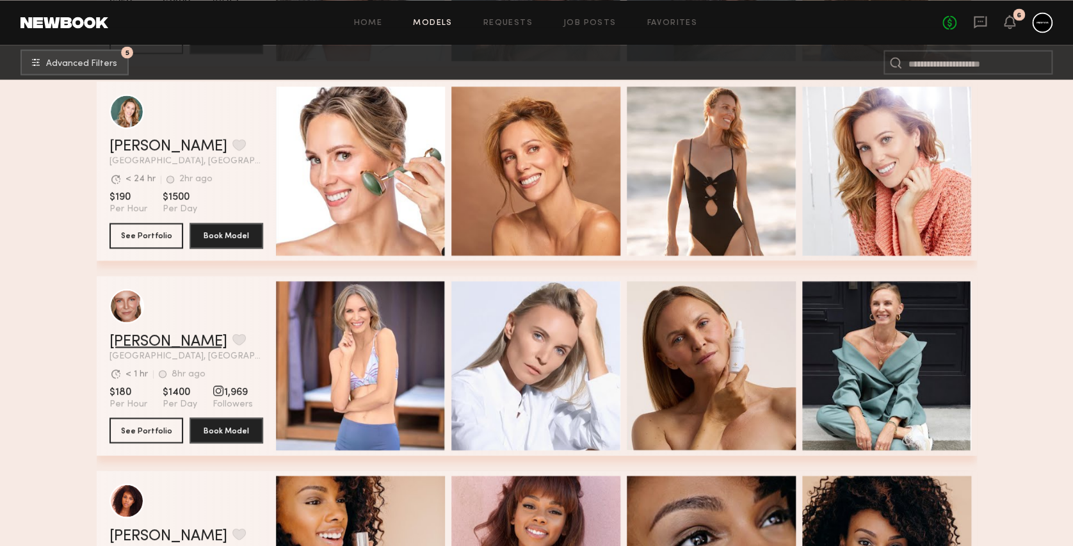
click at [154, 347] on link "Gordana S." at bounding box center [168, 341] width 118 height 15
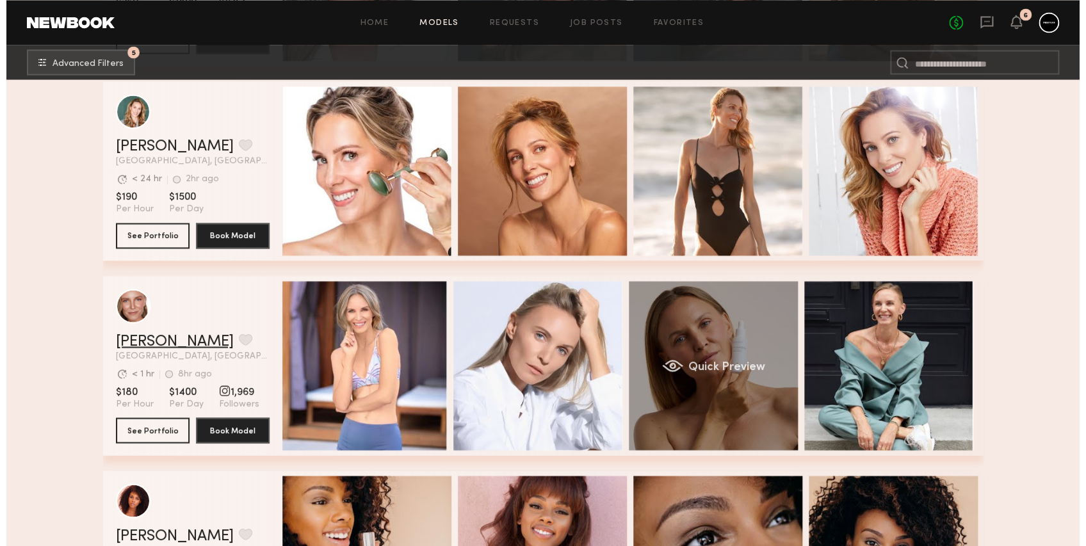
scroll to position [0, 4]
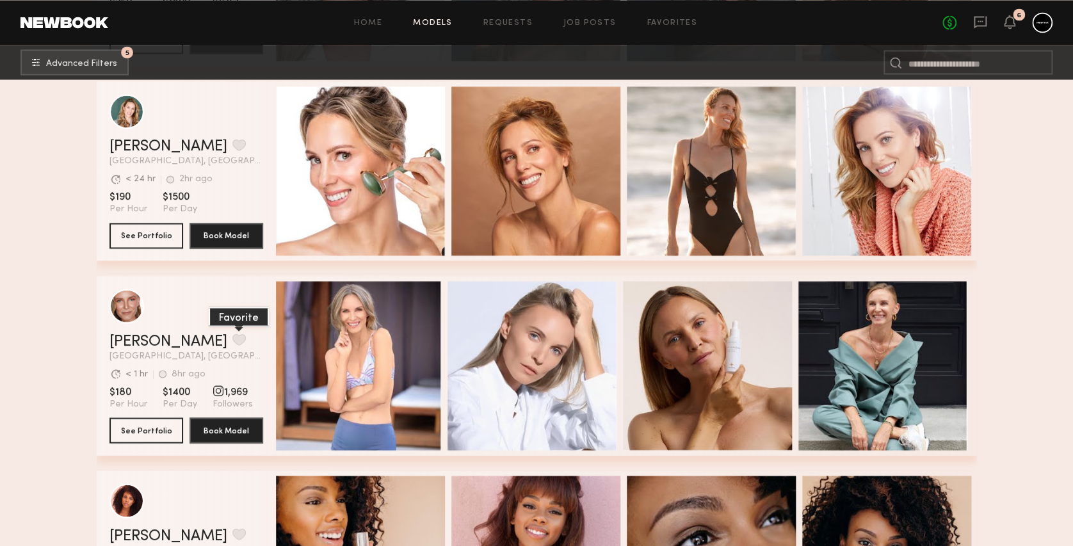
click at [232, 345] on button "grid" at bounding box center [238, 340] width 13 height 12
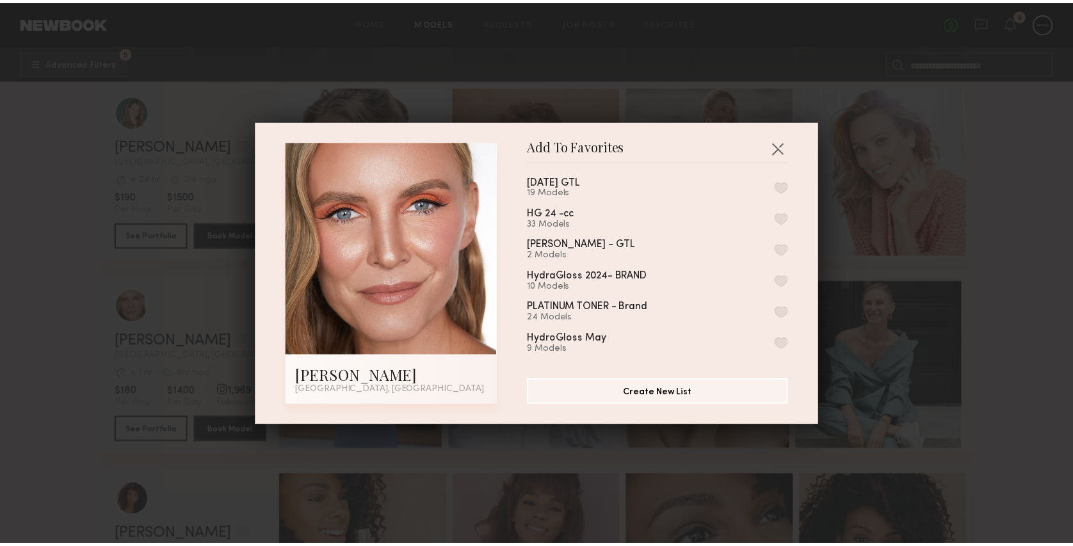
scroll to position [199, 0]
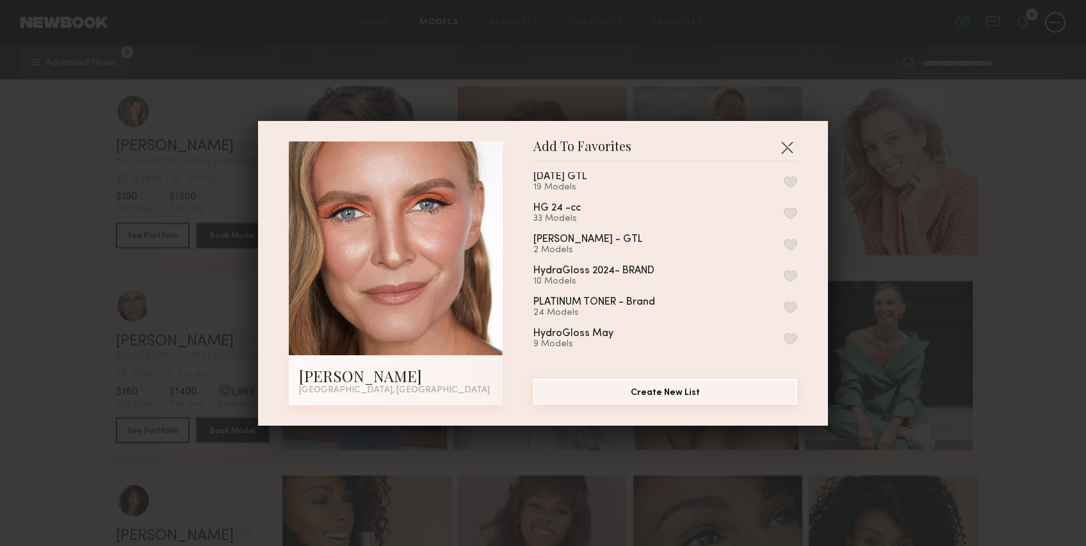
click at [658, 395] on button "Create New List" at bounding box center [665, 392] width 264 height 26
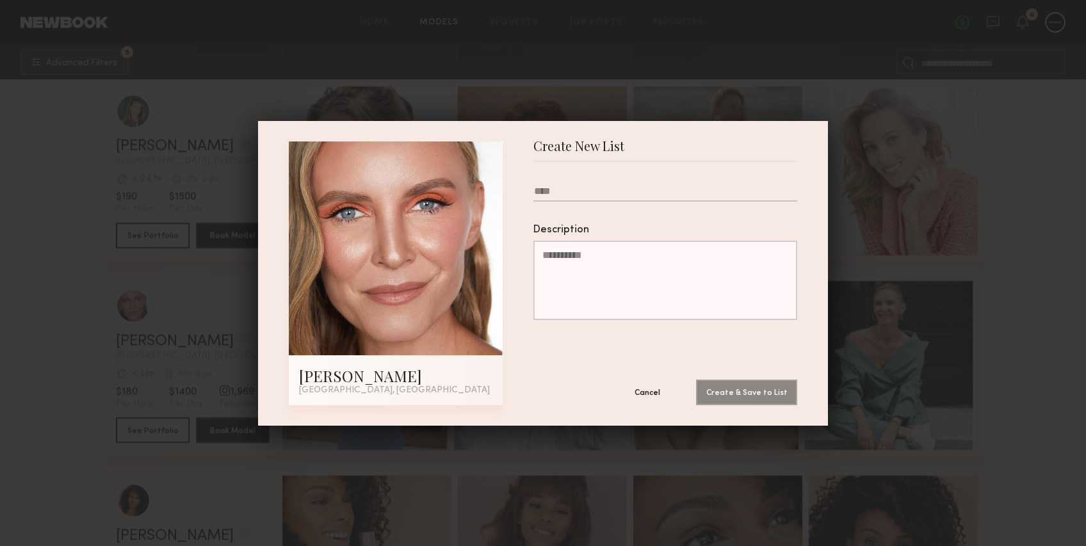
click at [653, 186] on input "text" at bounding box center [665, 194] width 264 height 16
type input "**********"
click at [720, 389] on button "Create & Save to List" at bounding box center [746, 392] width 101 height 26
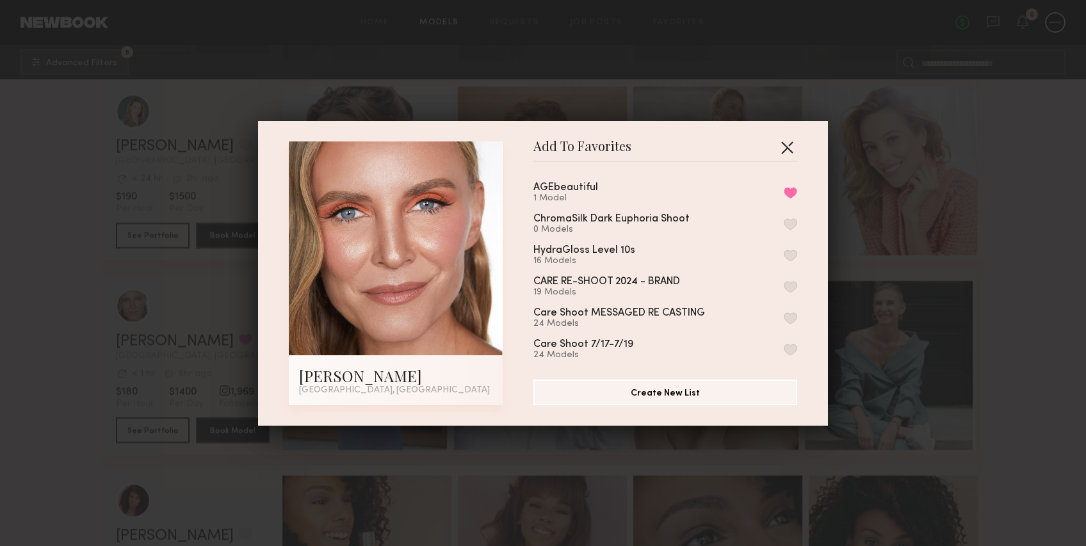
click at [787, 146] on button "button" at bounding box center [787, 147] width 20 height 20
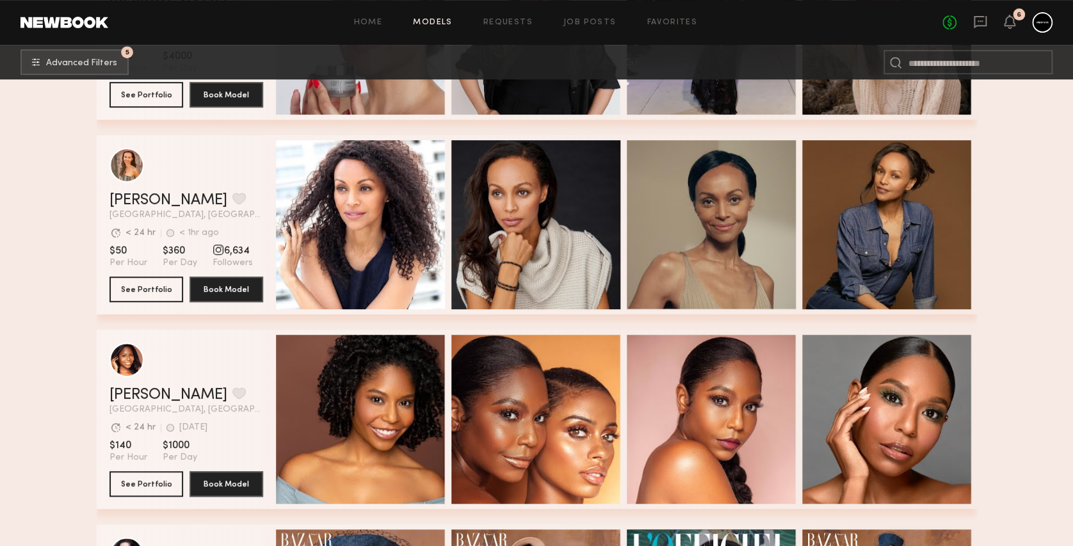
scroll to position [2661, 0]
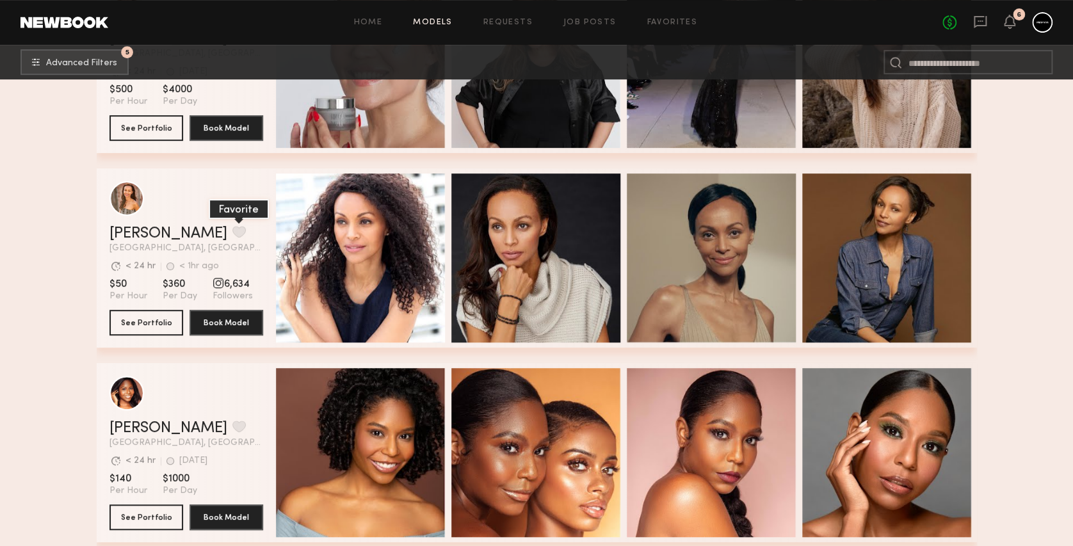
click at [232, 238] on button "grid" at bounding box center [238, 232] width 13 height 12
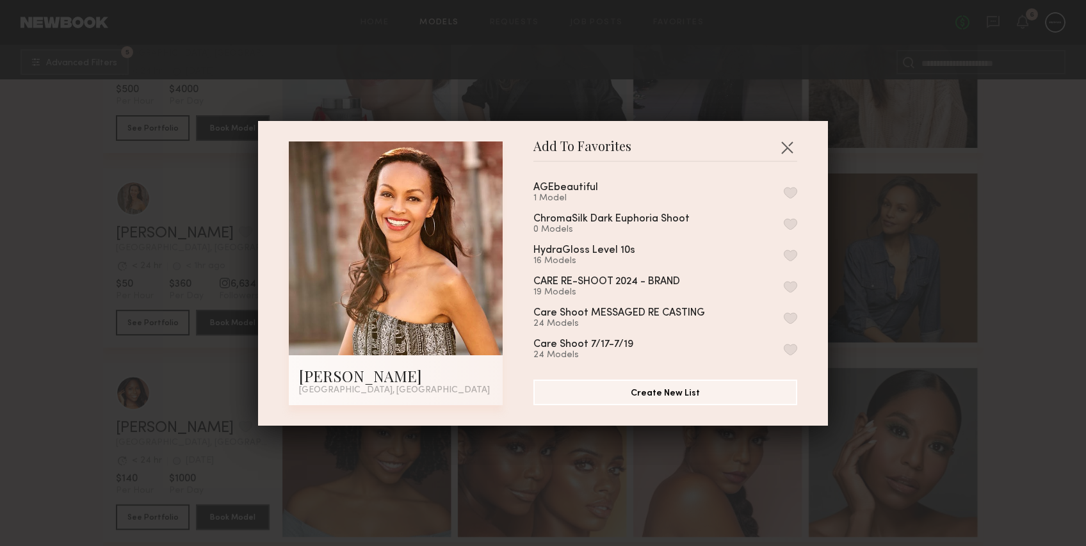
click at [784, 190] on button "button" at bounding box center [790, 193] width 13 height 12
click at [779, 142] on button "button" at bounding box center [787, 147] width 20 height 20
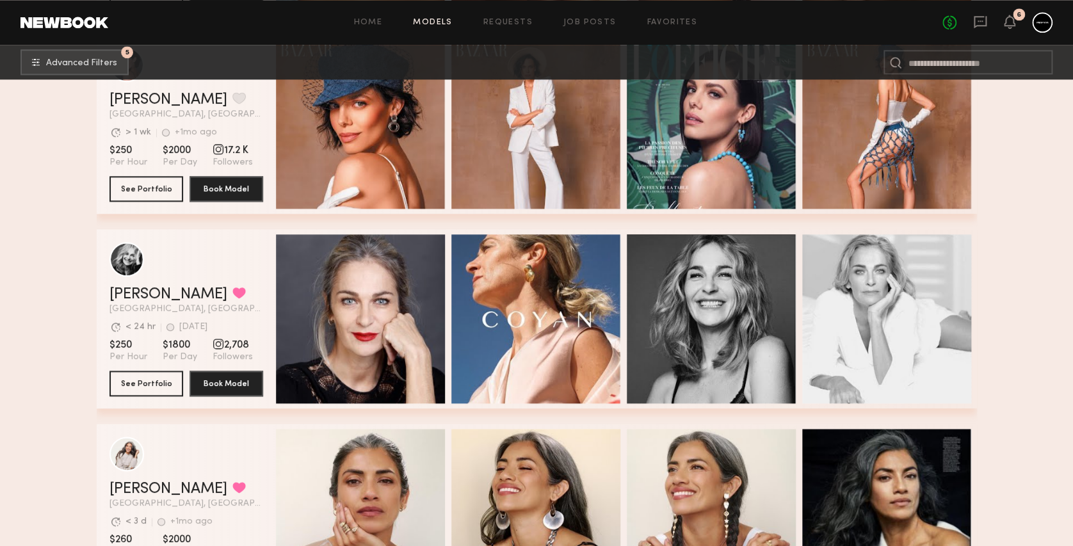
scroll to position [3186, 0]
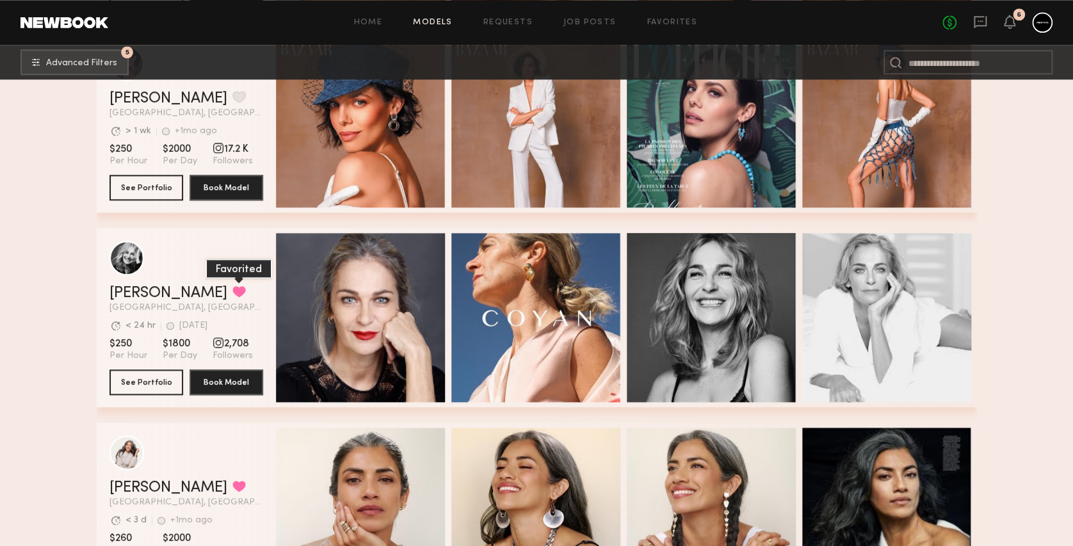
click at [232, 297] on button "grid" at bounding box center [238, 292] width 13 height 12
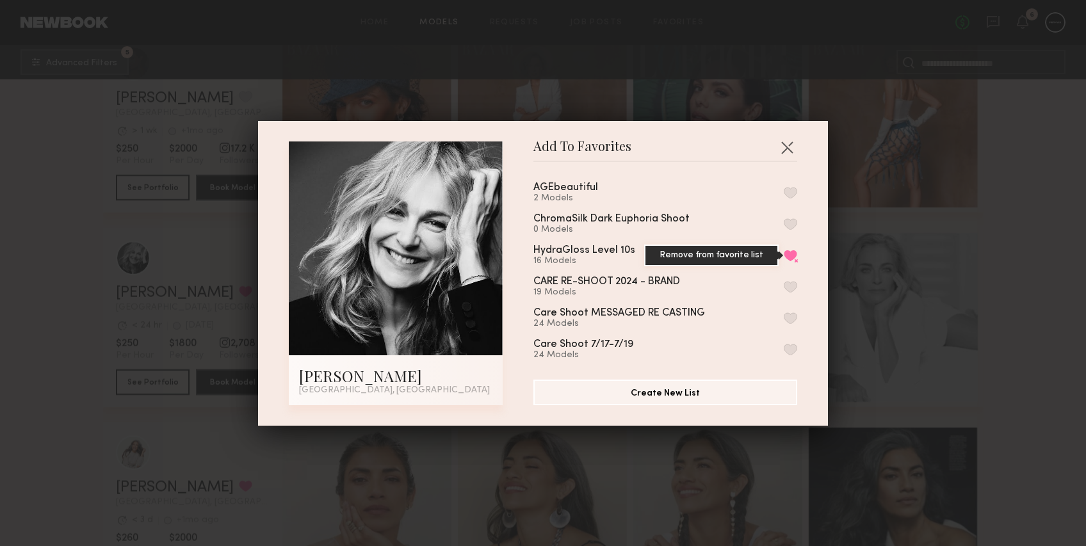
click at [784, 258] on button "Remove from favorite list" at bounding box center [790, 256] width 13 height 12
click at [784, 193] on button "button" at bounding box center [790, 193] width 13 height 12
click at [781, 140] on button "button" at bounding box center [787, 147] width 20 height 20
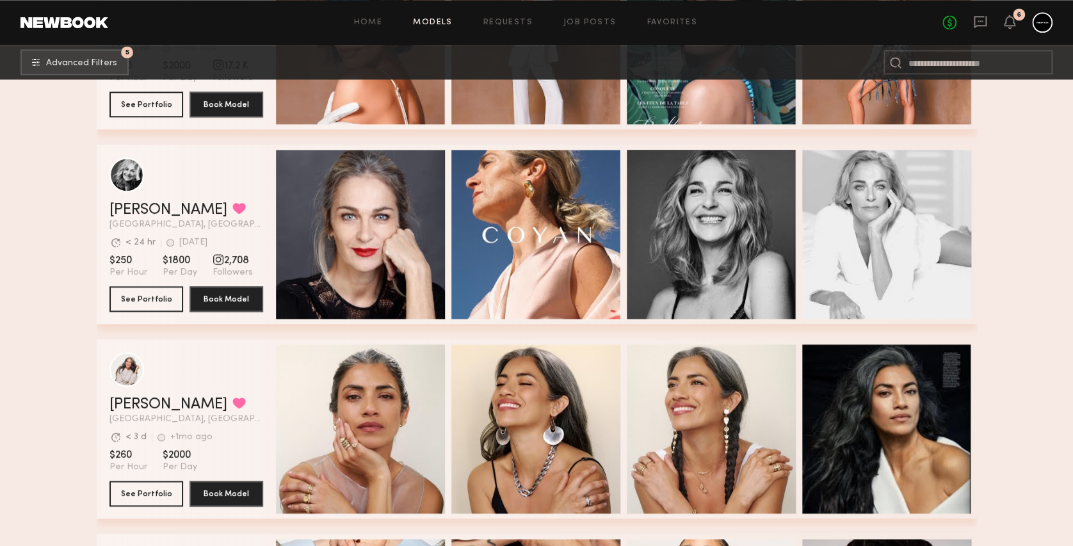
scroll to position [3419, 0]
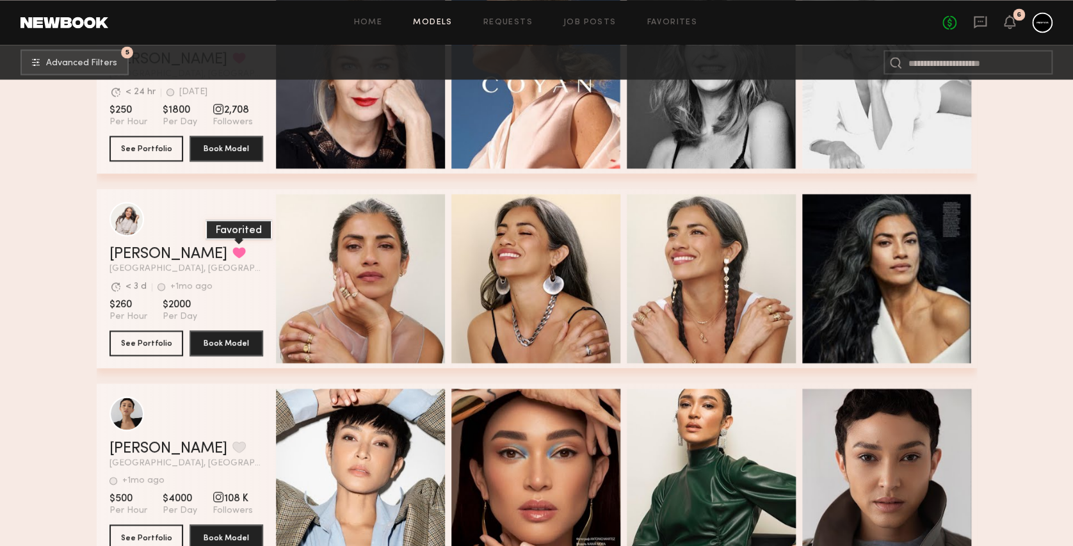
click at [232, 257] on button "grid" at bounding box center [238, 253] width 13 height 12
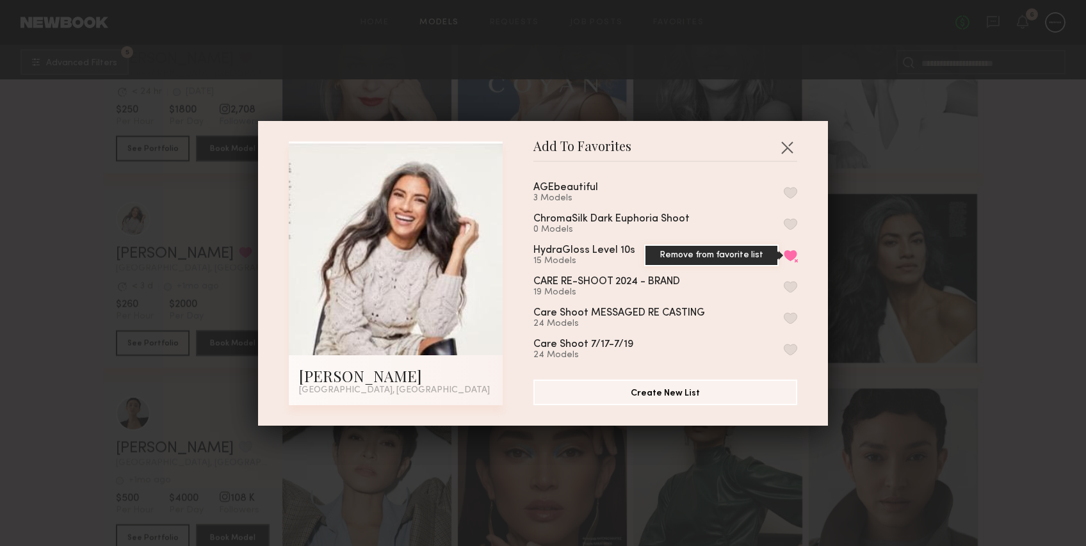
click at [784, 256] on button "Remove from favorite list" at bounding box center [790, 256] width 13 height 12
click at [784, 192] on button "button" at bounding box center [790, 193] width 13 height 12
click at [781, 144] on button "button" at bounding box center [787, 147] width 20 height 20
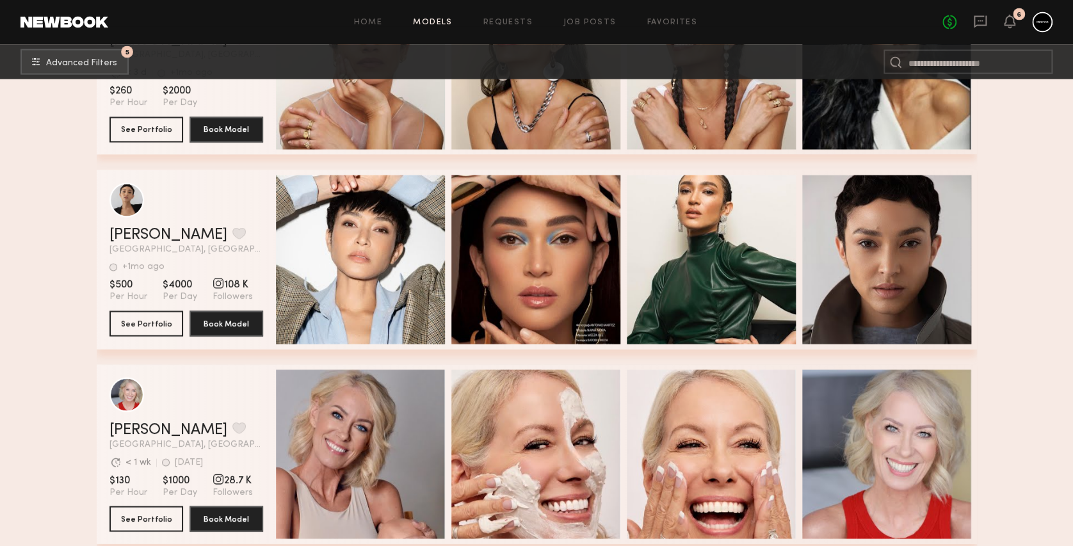
scroll to position [3386, 0]
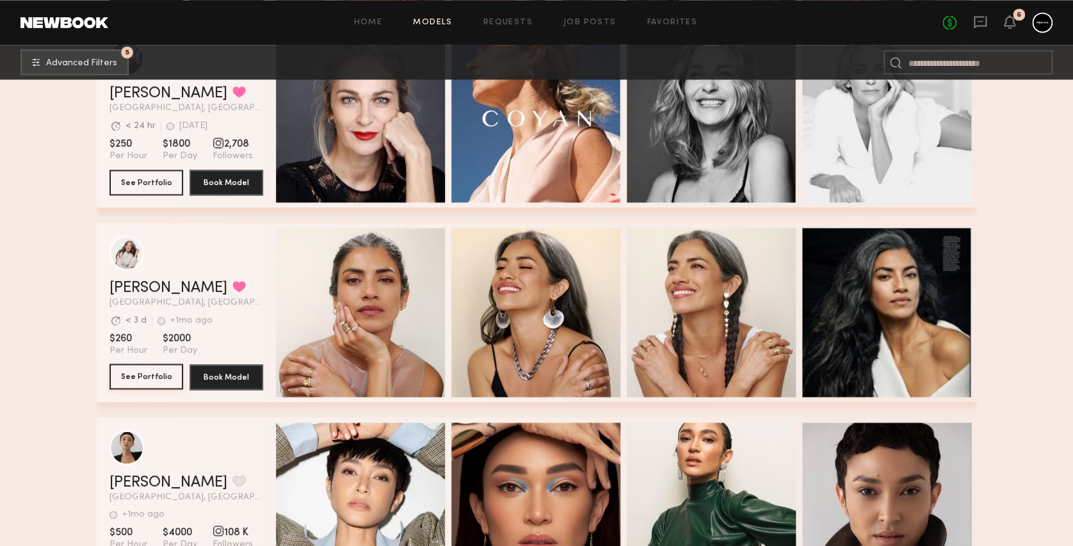
click at [157, 377] on button "See Portfolio" at bounding box center [146, 377] width 74 height 26
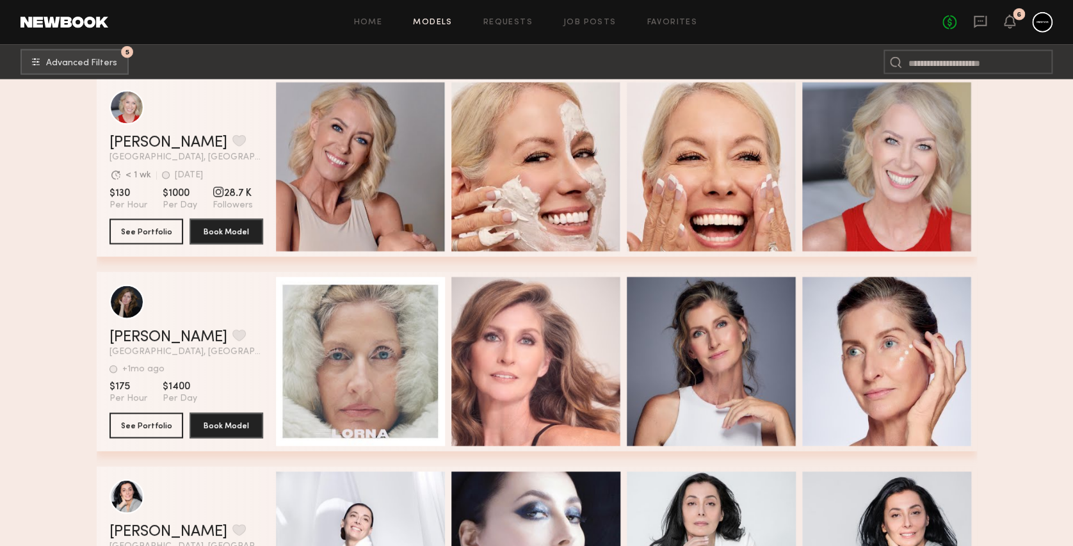
scroll to position [4211, 0]
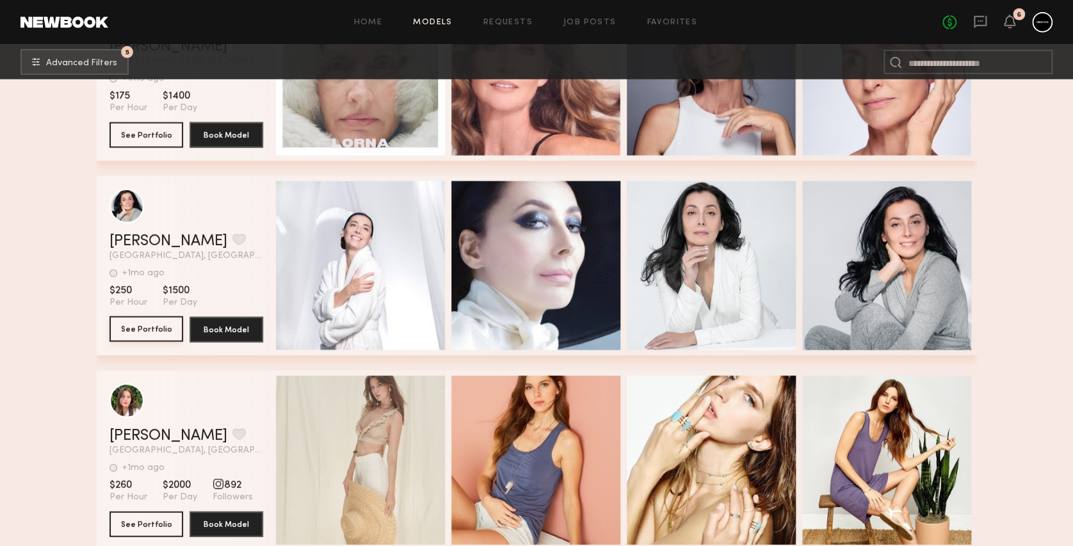
click at [149, 331] on button "See Portfolio" at bounding box center [146, 329] width 74 height 26
click at [232, 243] on button "grid" at bounding box center [238, 240] width 13 height 12
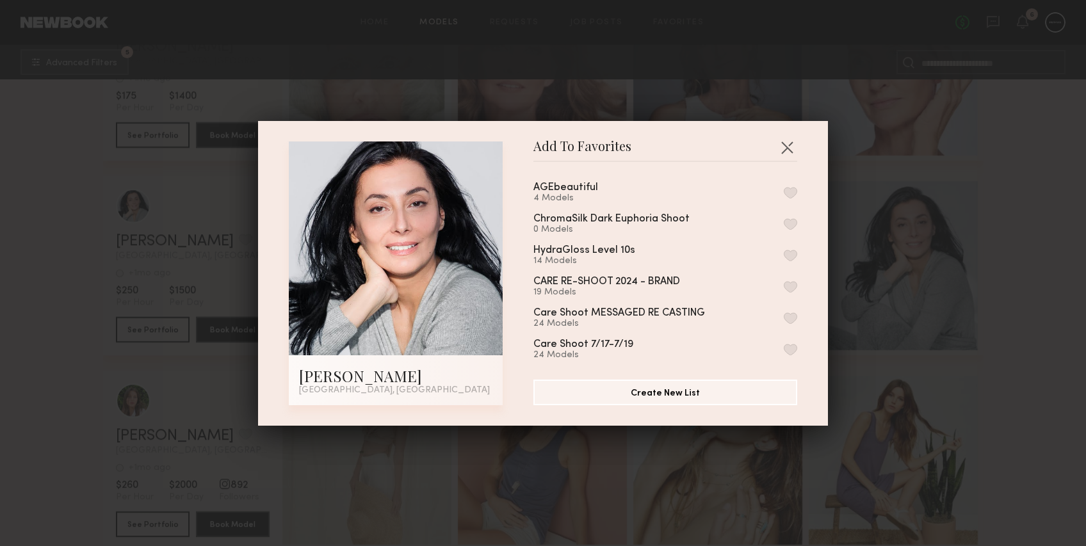
click at [784, 192] on button "button" at bounding box center [790, 193] width 13 height 12
click at [782, 138] on button "button" at bounding box center [787, 147] width 20 height 20
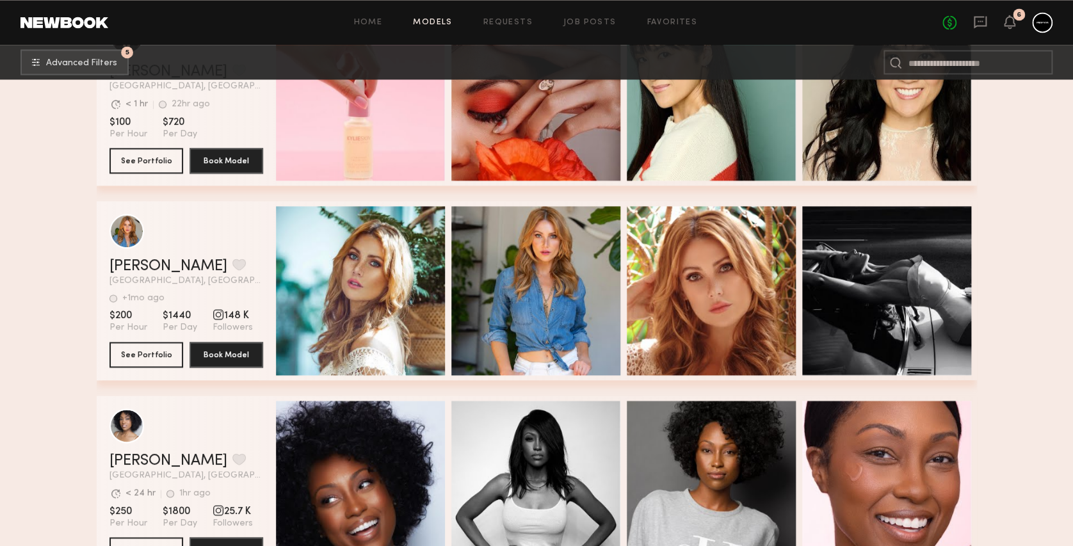
scroll to position [5879, 0]
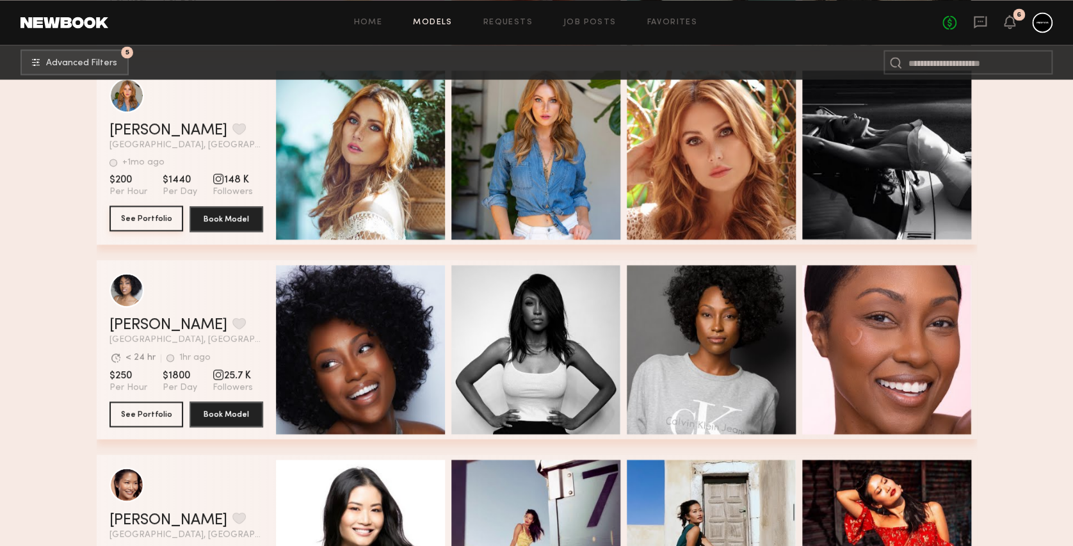
click at [138, 223] on button "See Portfolio" at bounding box center [146, 219] width 74 height 26
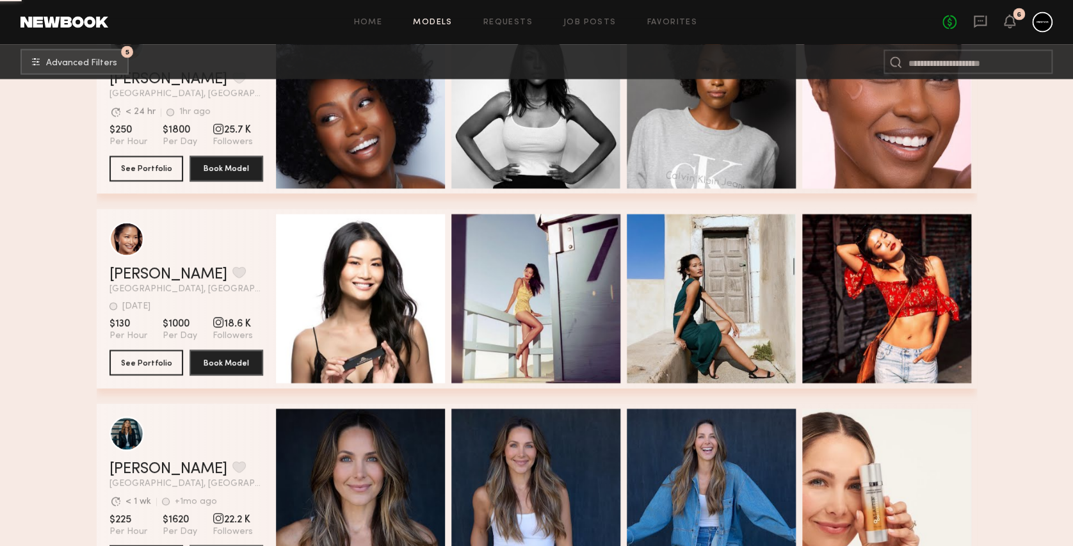
scroll to position [6125, 0]
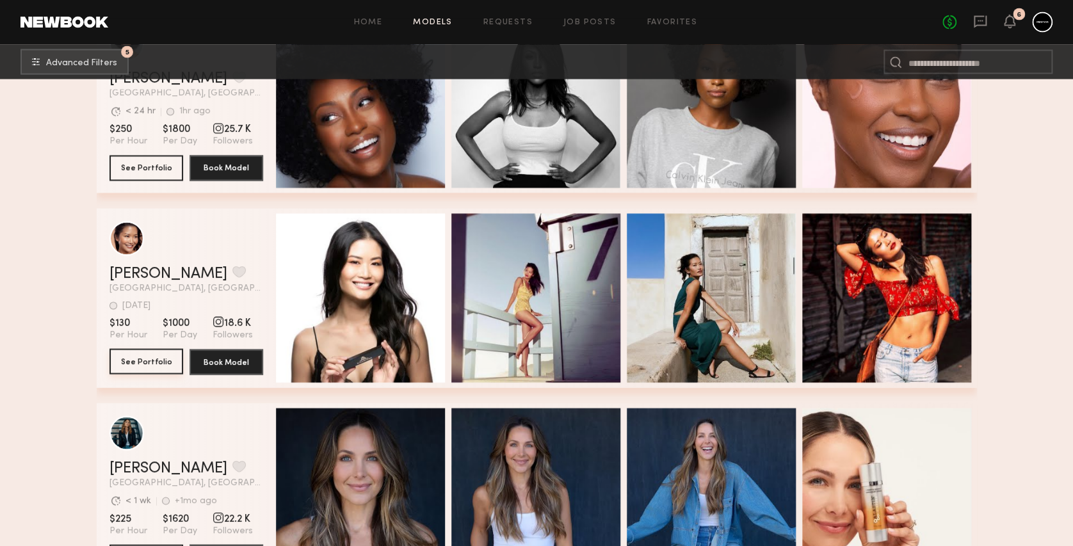
click at [151, 364] on button "See Portfolio" at bounding box center [146, 362] width 74 height 26
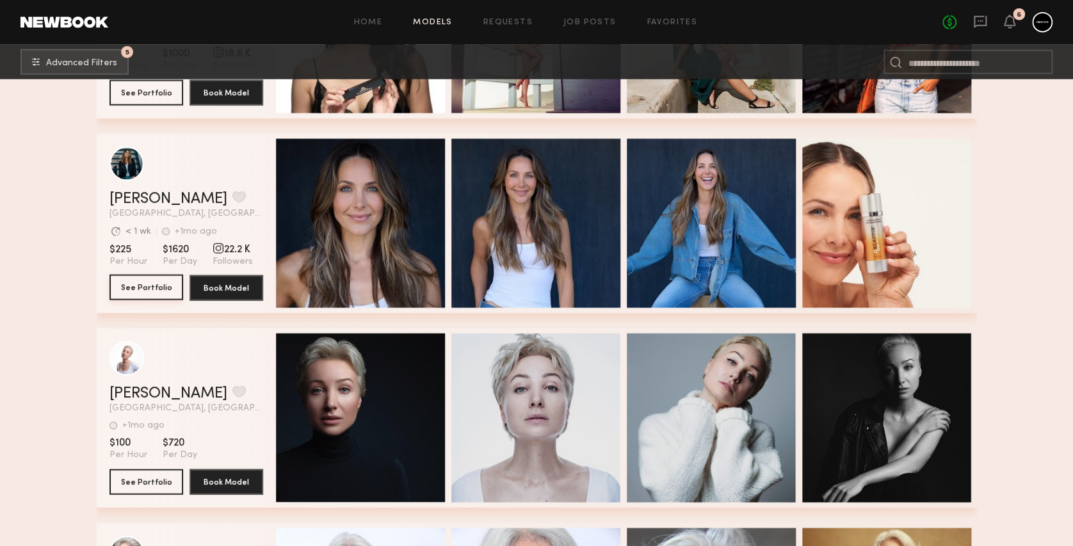
click at [131, 289] on button "See Portfolio" at bounding box center [146, 288] width 74 height 26
click at [232, 200] on button "grid" at bounding box center [238, 197] width 13 height 12
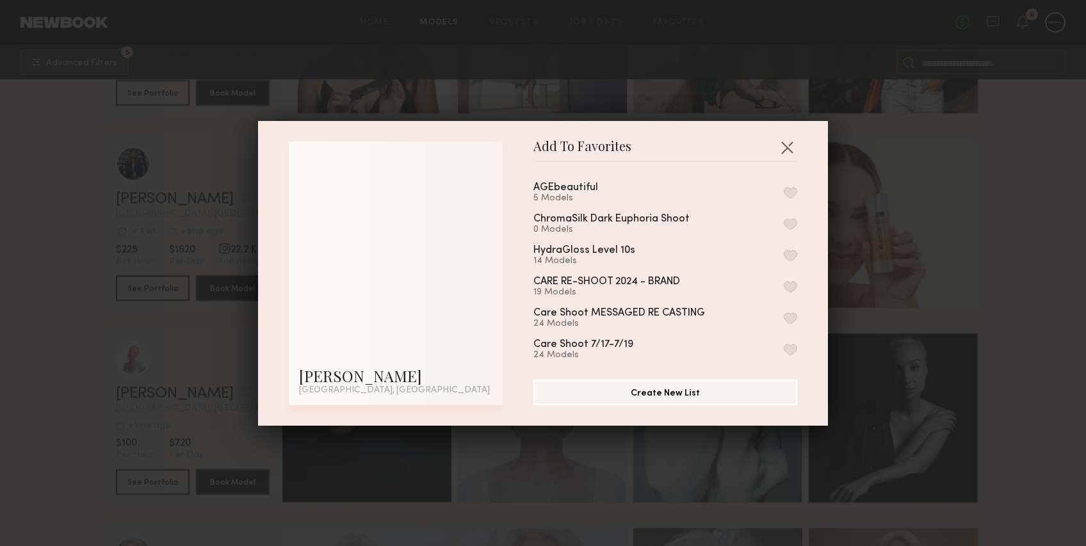
click at [784, 192] on button "button" at bounding box center [790, 193] width 13 height 12
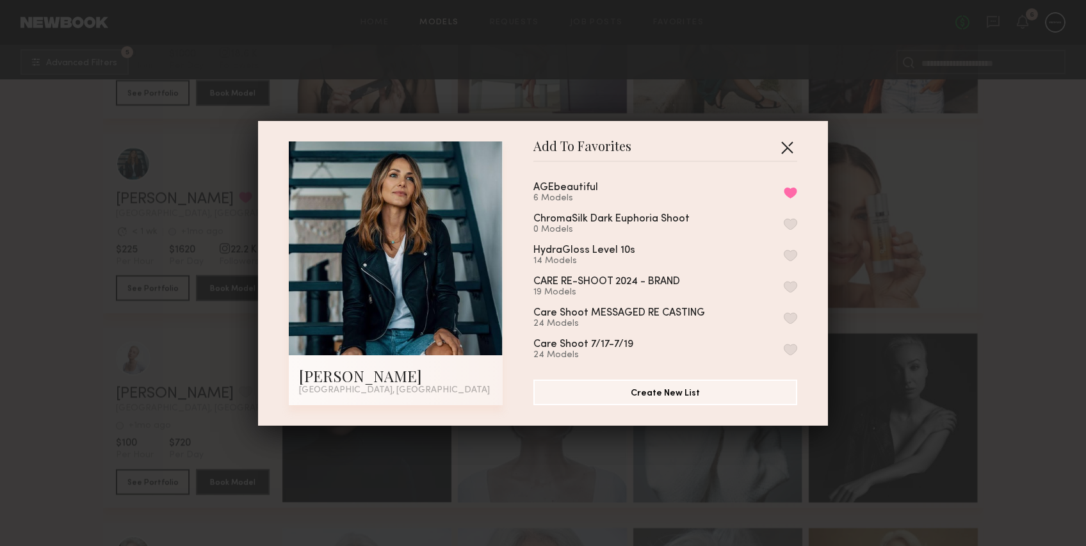
click at [788, 145] on button "button" at bounding box center [787, 147] width 20 height 20
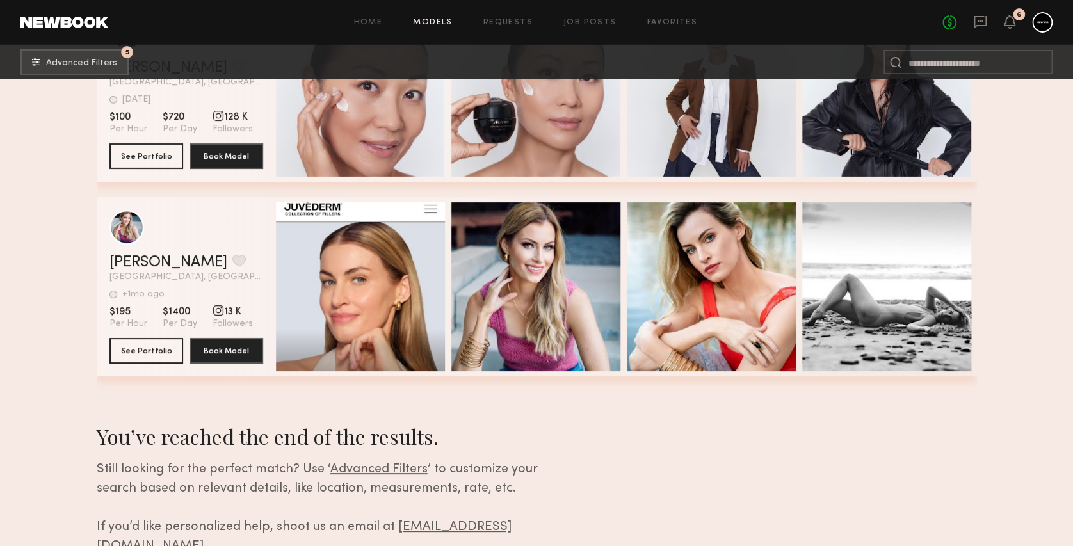
scroll to position [7110, 0]
click at [153, 355] on button "See Portfolio" at bounding box center [146, 350] width 74 height 26
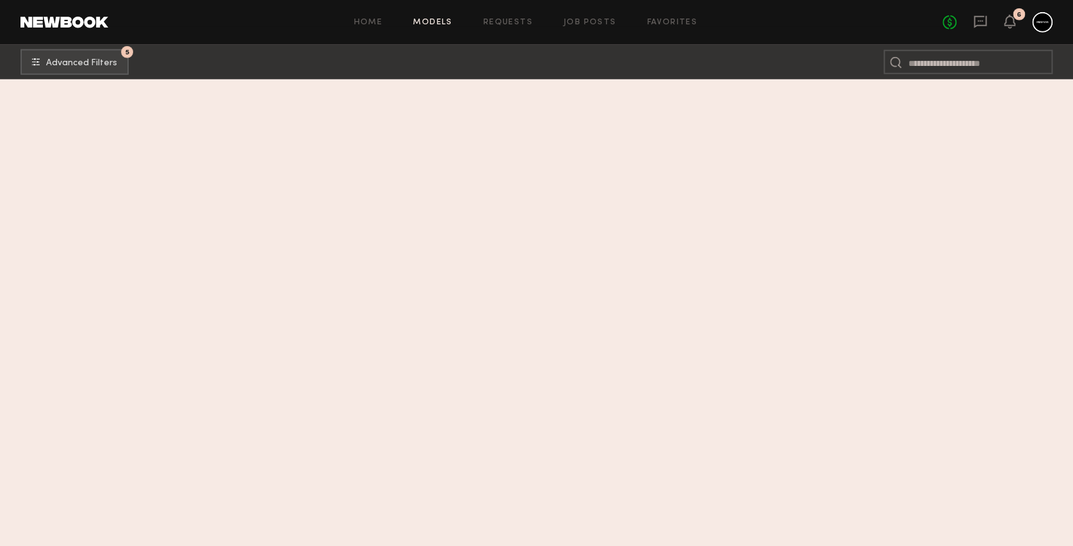
scroll to position [0, 0]
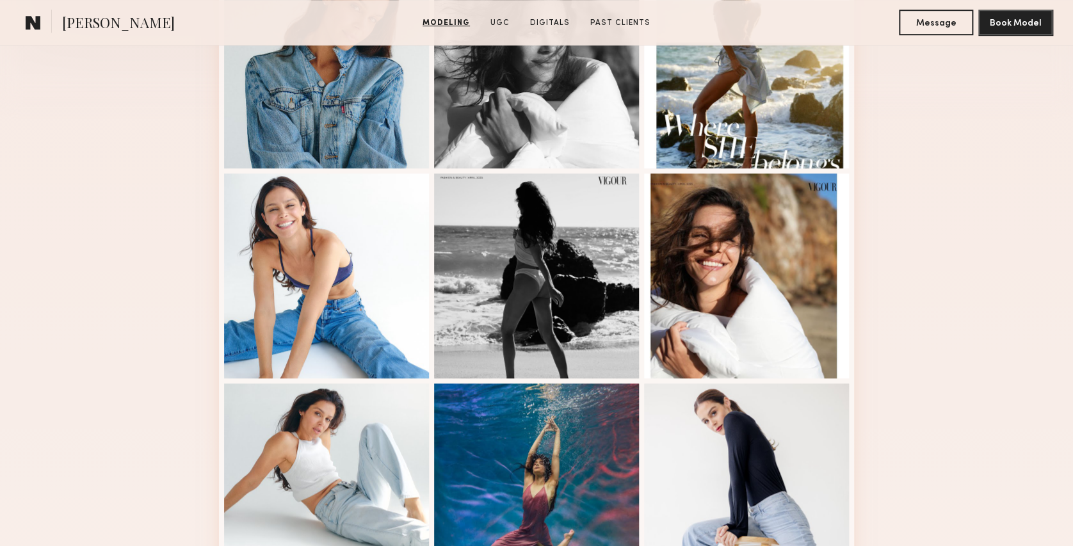
scroll to position [405, 0]
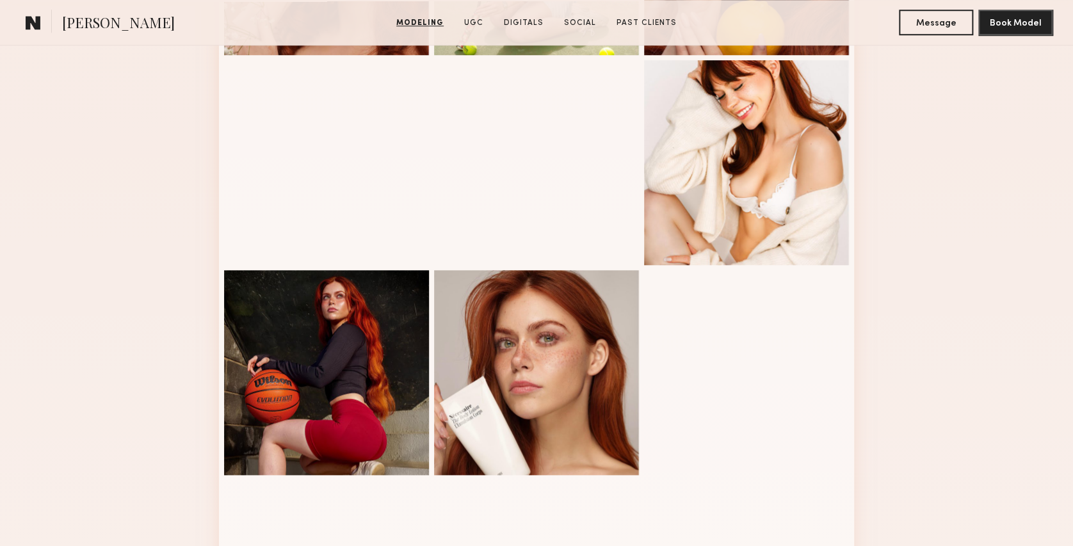
scroll to position [533, 0]
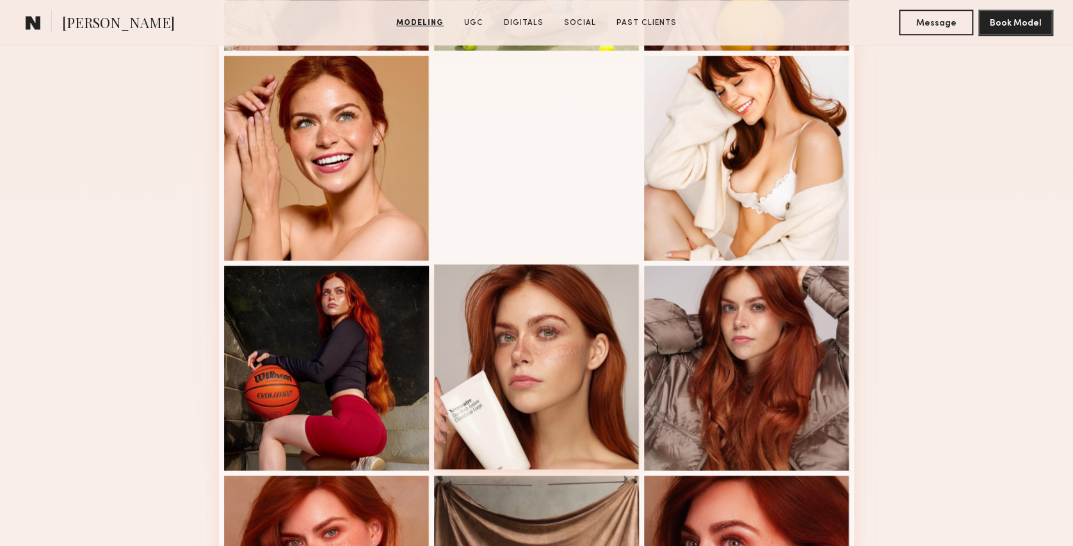
click at [585, 378] on div at bounding box center [536, 366] width 205 height 205
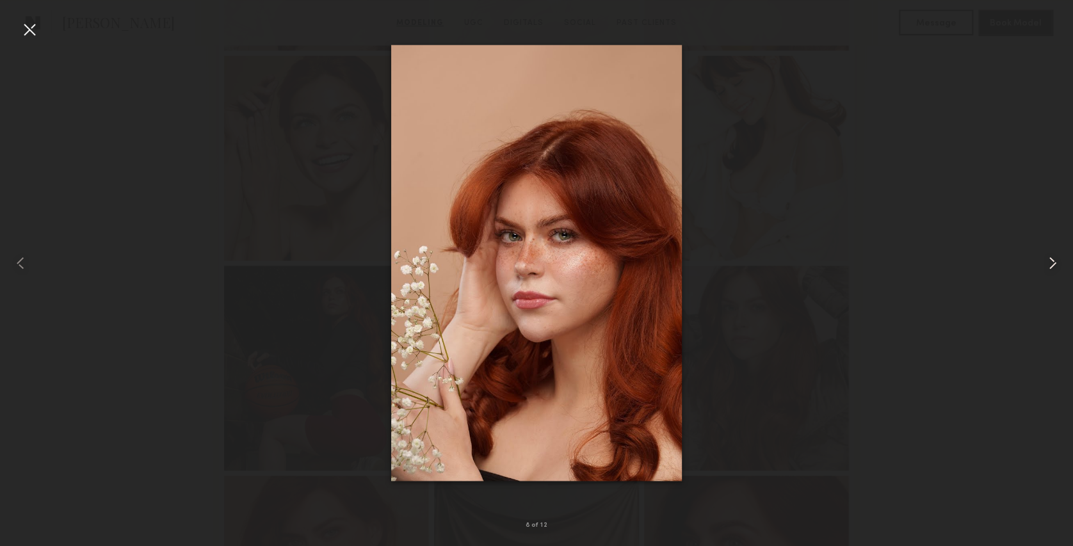
click at [1038, 40] on div at bounding box center [1051, 262] width 43 height 485
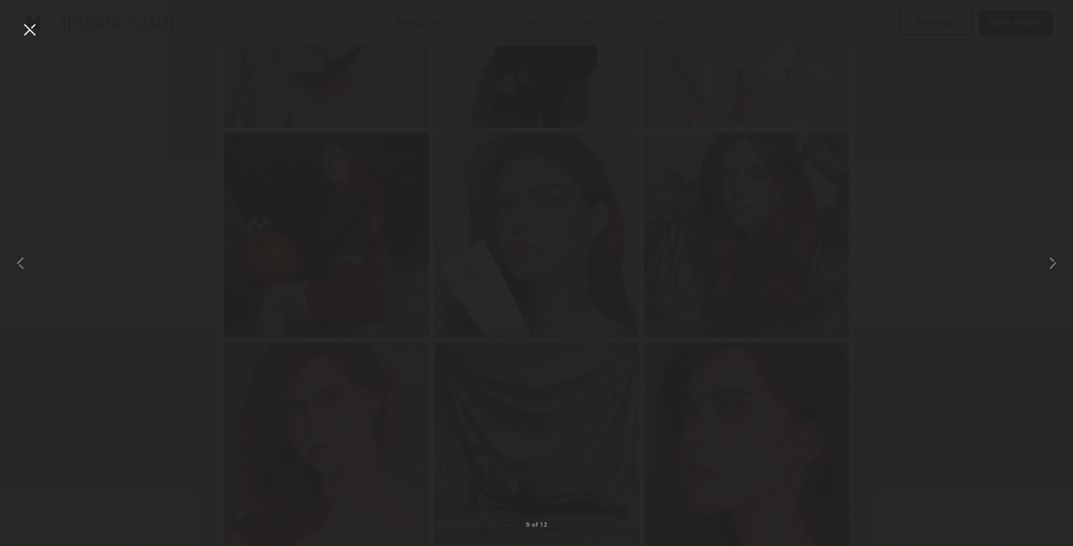
scroll to position [665, 0]
click at [92, 70] on div at bounding box center [536, 262] width 1073 height 485
click at [35, 31] on div at bounding box center [29, 29] width 20 height 20
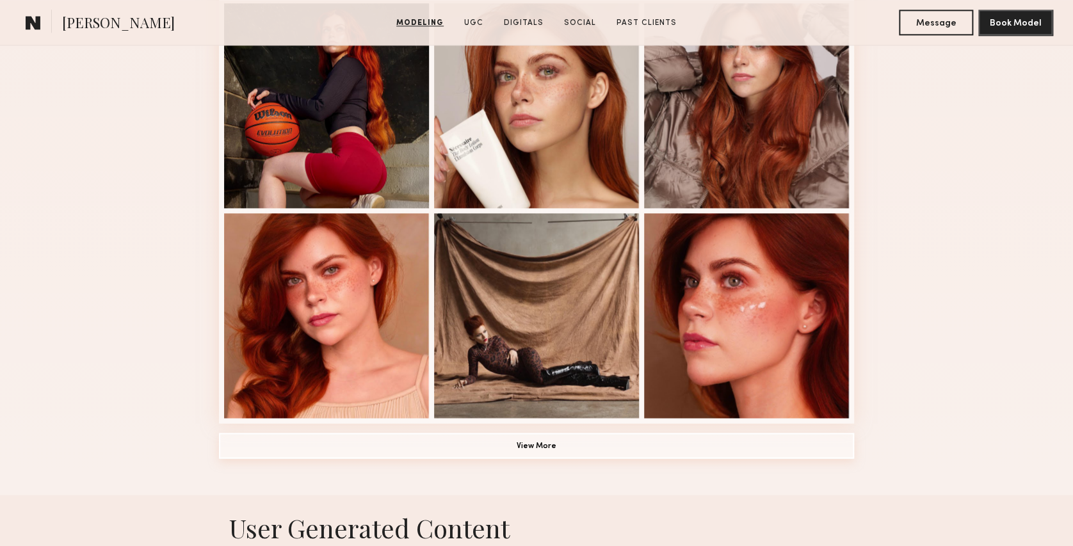
scroll to position [795, 0]
click at [533, 454] on button "View More" at bounding box center [536, 447] width 635 height 26
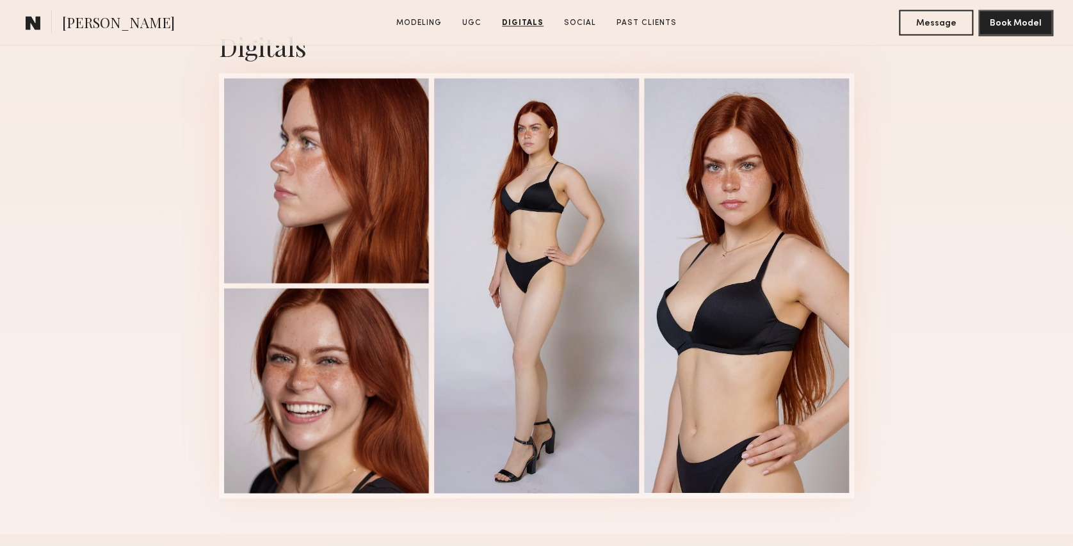
scroll to position [3571, 0]
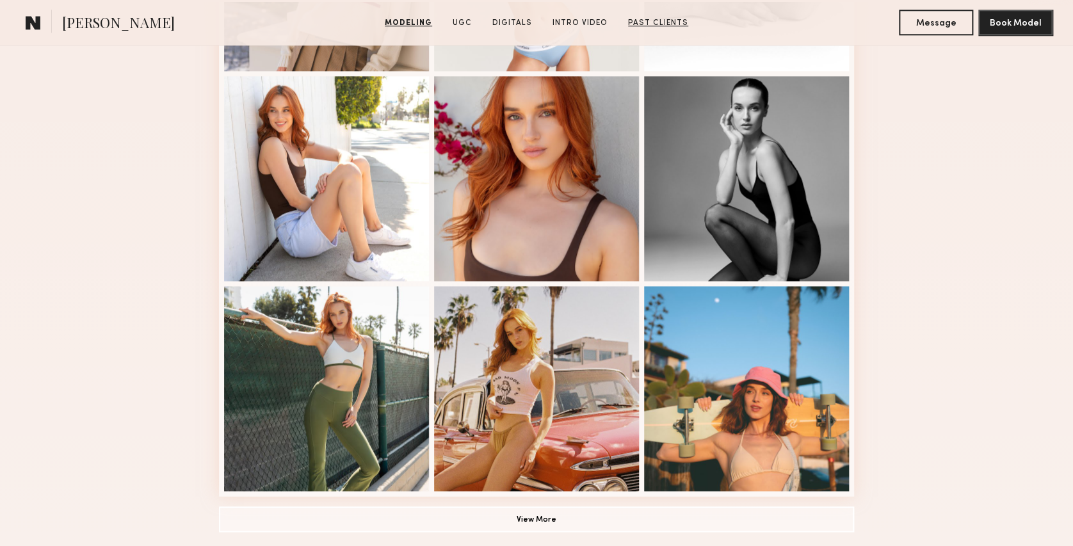
scroll to position [799, 0]
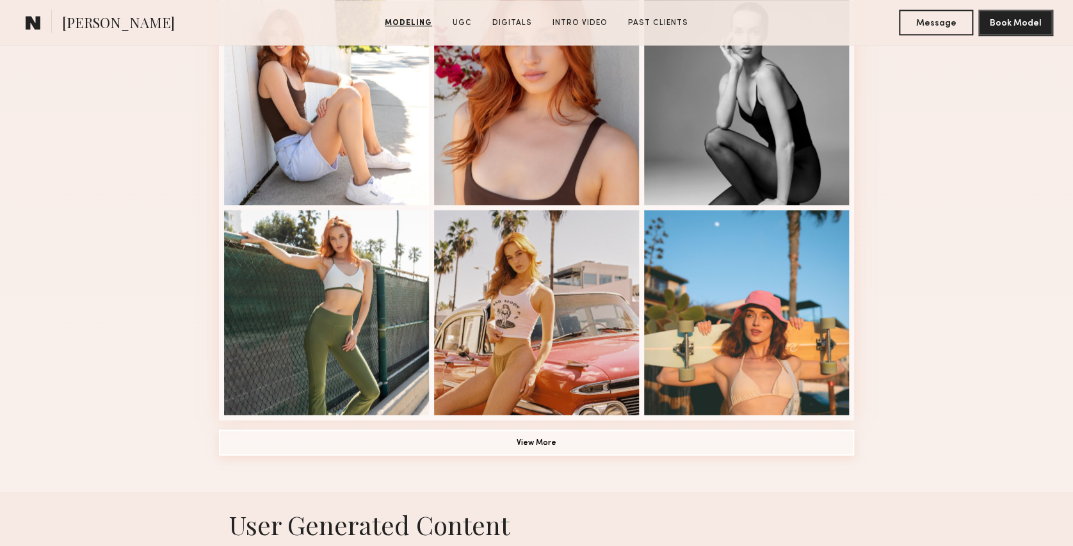
click at [523, 446] on button "View More" at bounding box center [536, 443] width 635 height 26
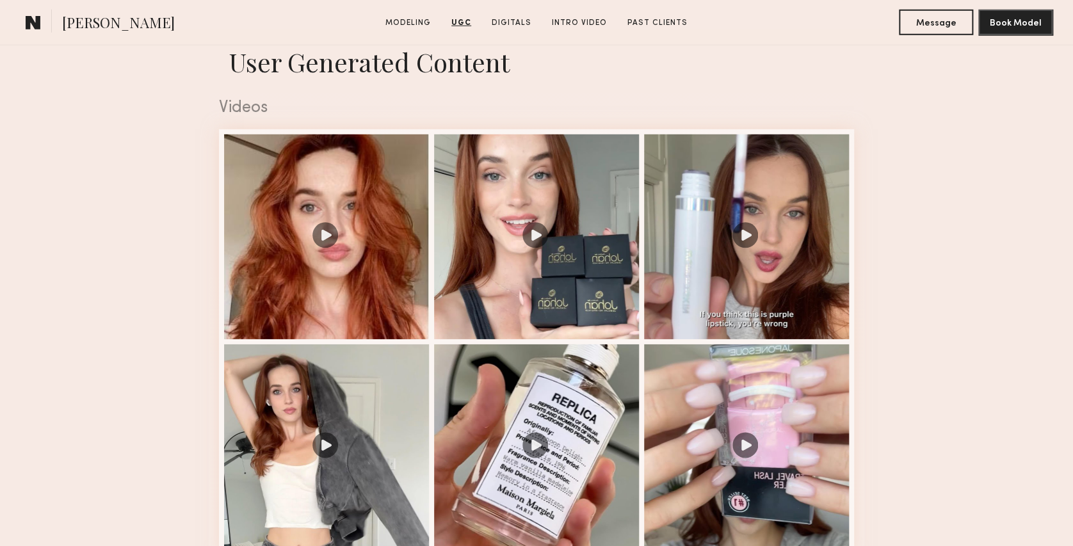
scroll to position [1854, 0]
click at [533, 239] on div at bounding box center [536, 236] width 205 height 205
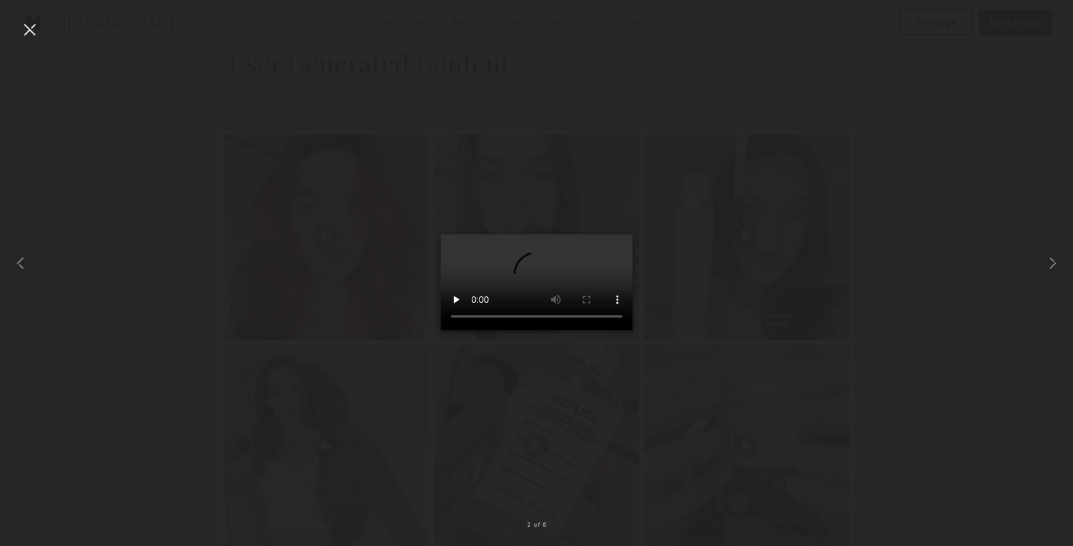
click at [29, 31] on div at bounding box center [29, 29] width 20 height 20
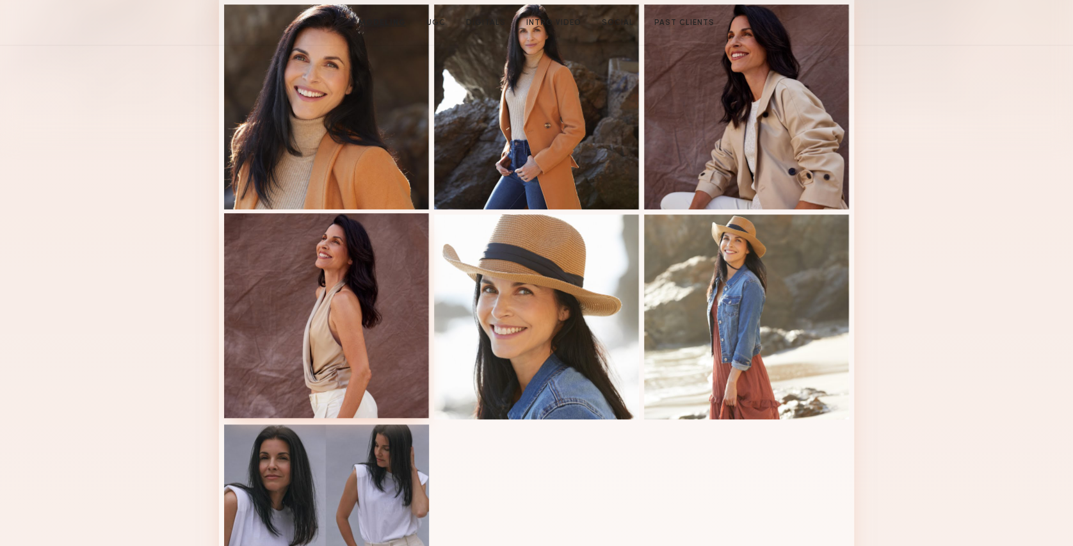
scroll to position [220, 0]
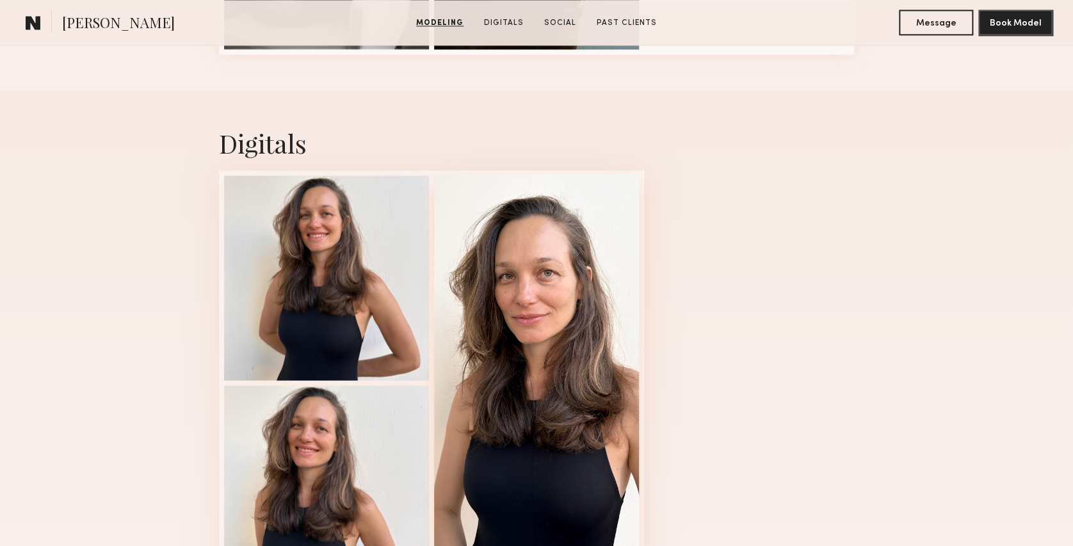
scroll to position [958, 0]
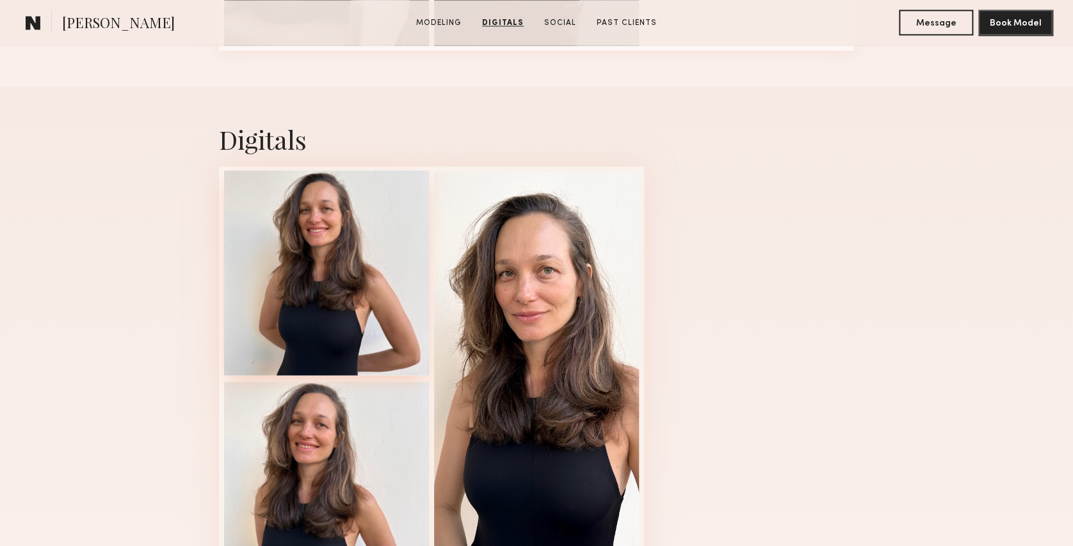
click at [321, 230] on div at bounding box center [326, 272] width 205 height 205
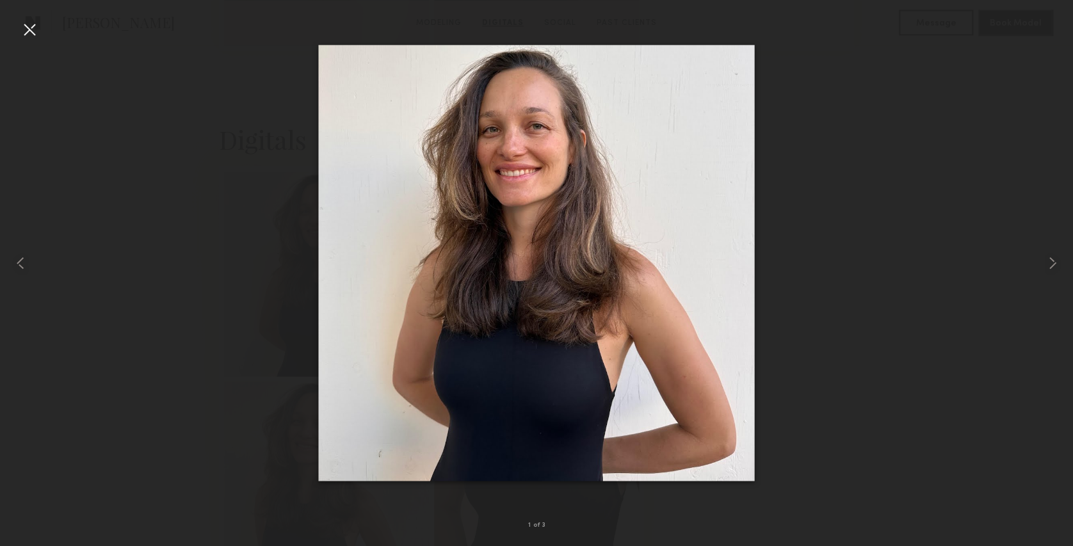
click at [29, 28] on div at bounding box center [29, 29] width 20 height 20
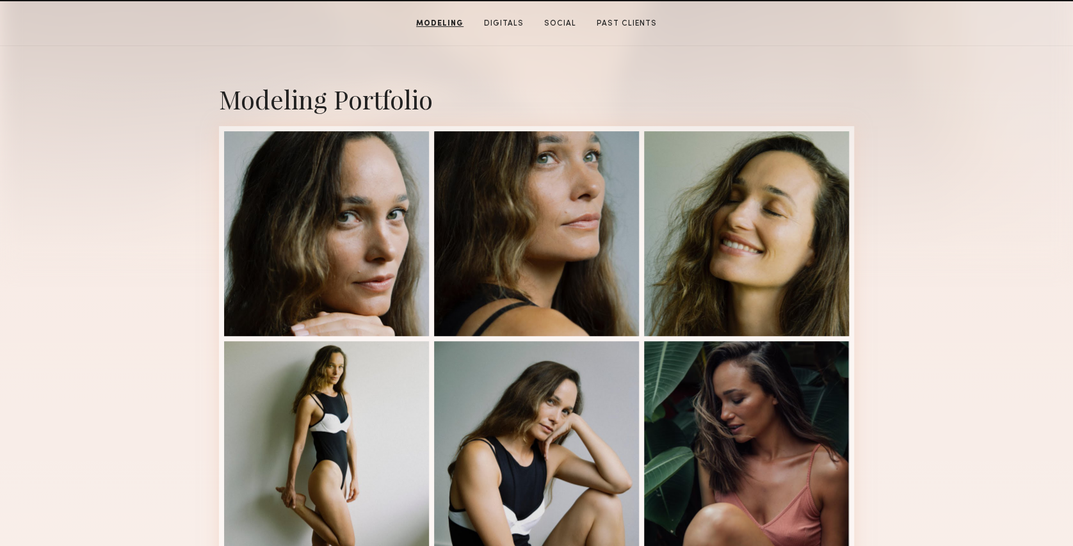
scroll to position [247, 0]
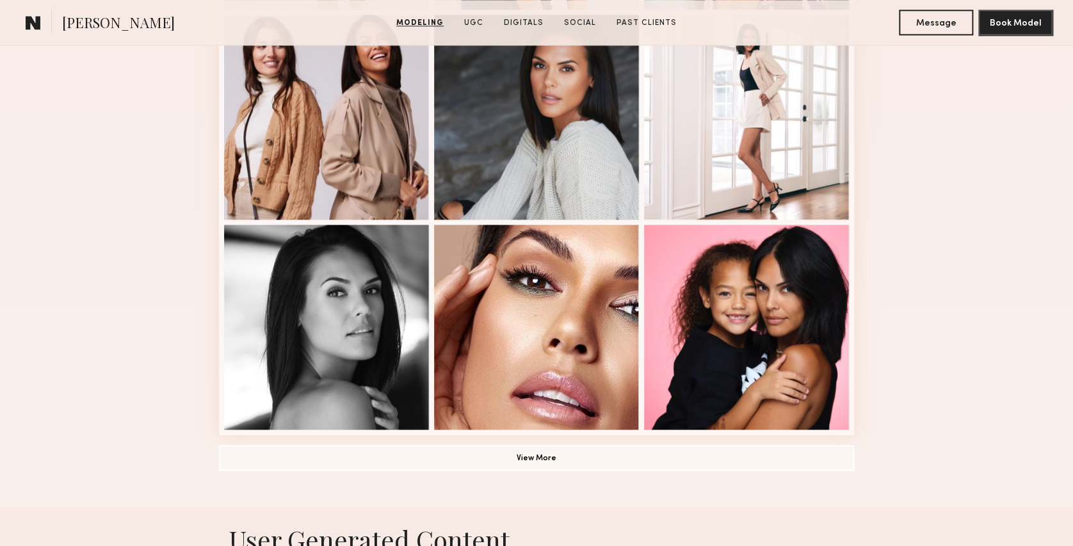
scroll to position [786, 0]
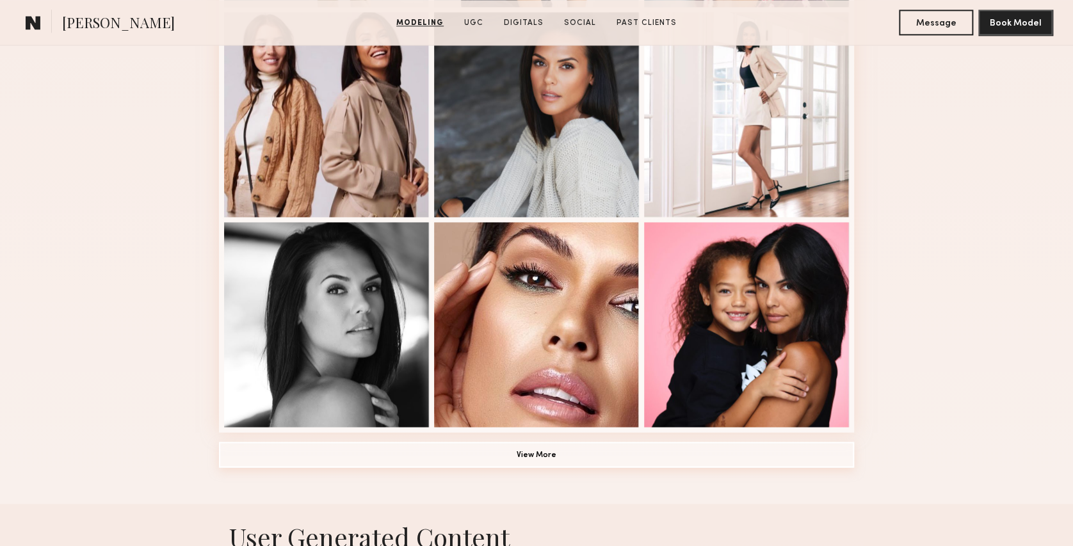
click at [571, 461] on button "View More" at bounding box center [536, 455] width 635 height 26
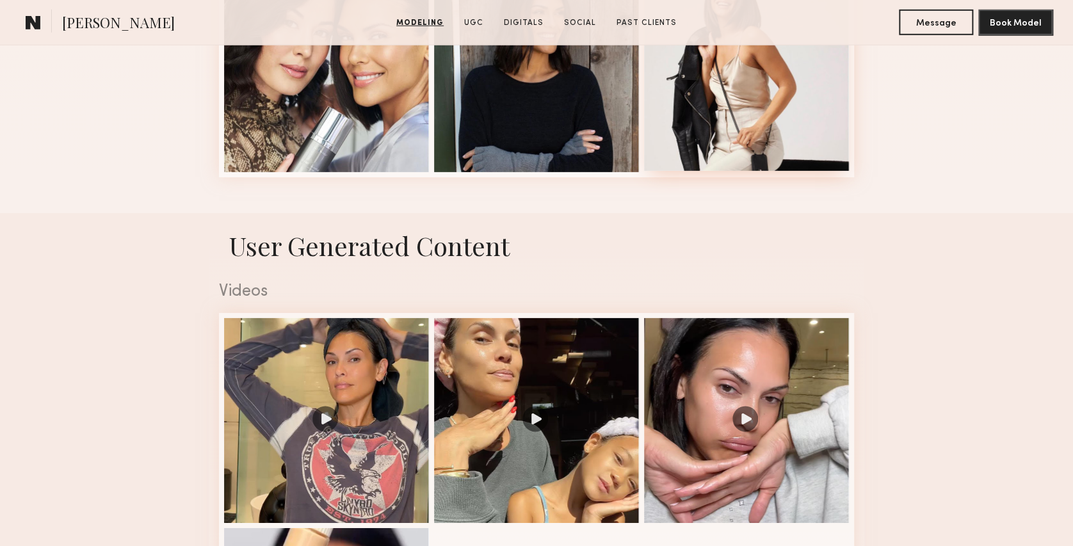
scroll to position [1892, 0]
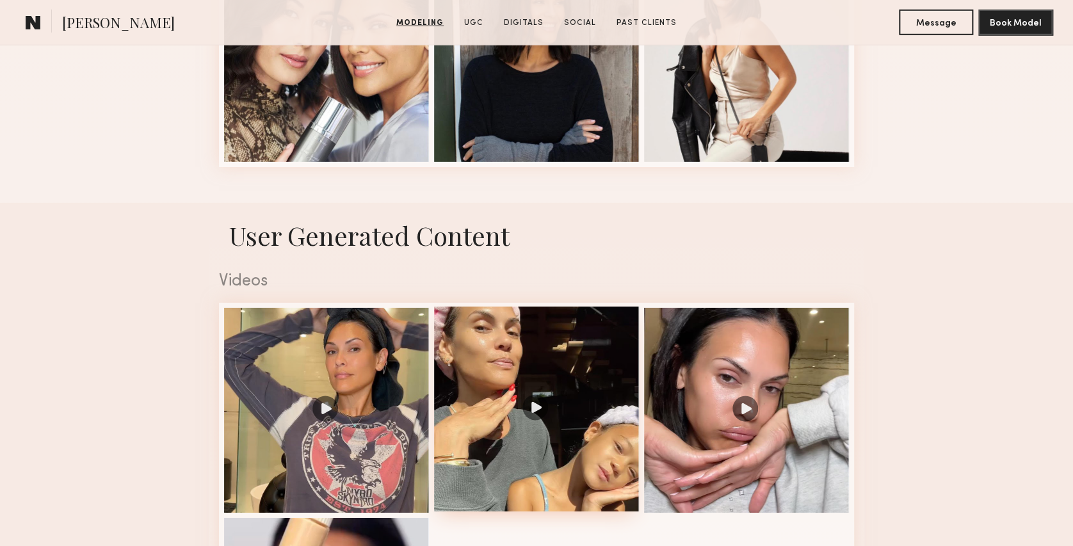
click at [543, 424] on div at bounding box center [536, 409] width 205 height 205
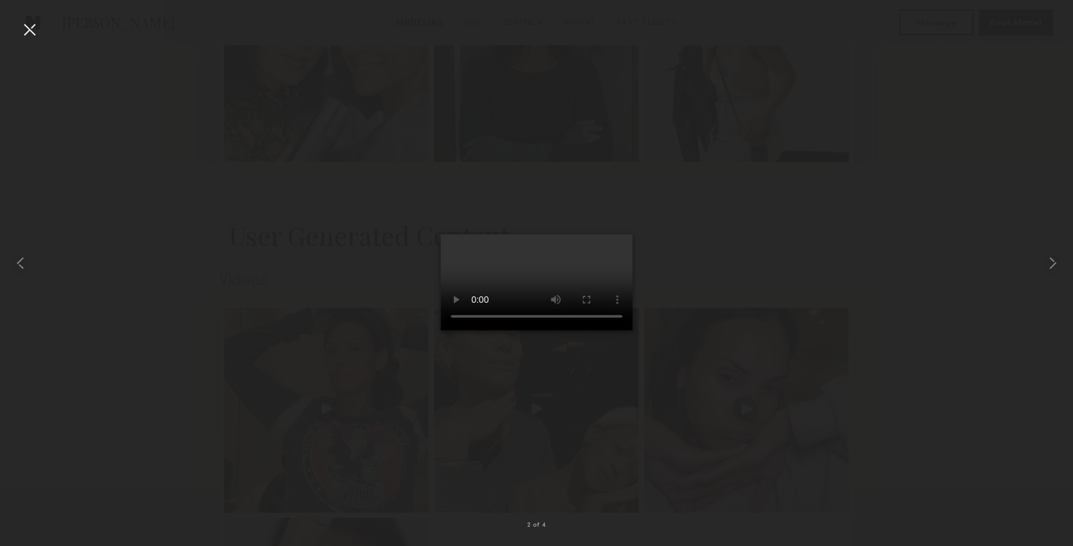
click at [33, 31] on div at bounding box center [29, 29] width 20 height 20
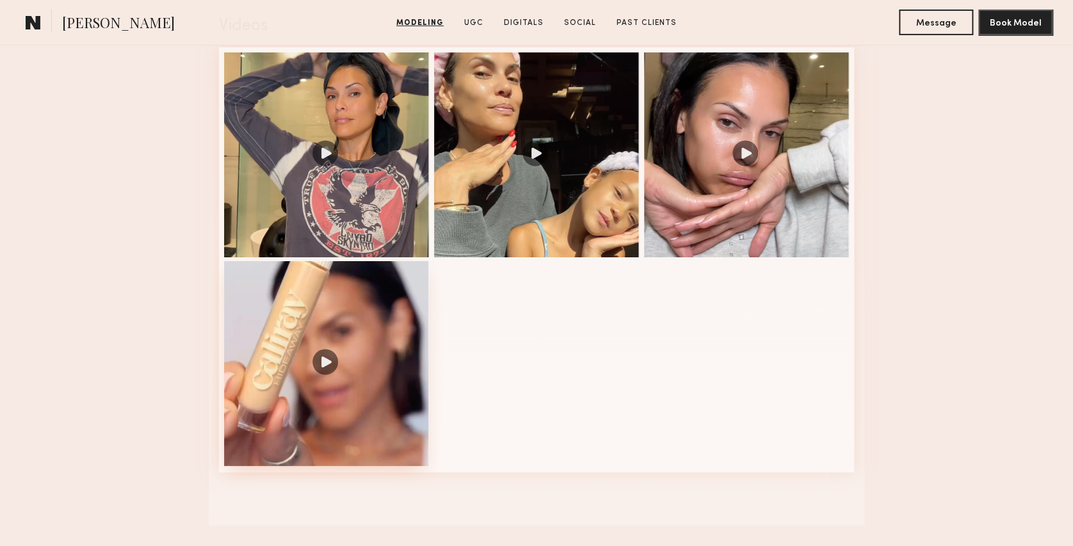
scroll to position [2146, 0]
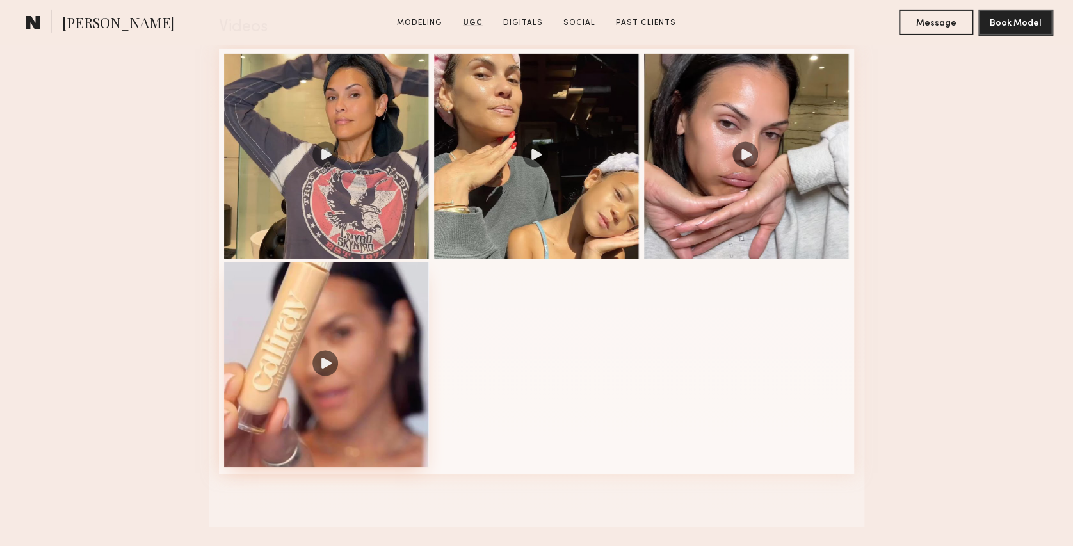
click at [398, 384] on div at bounding box center [326, 365] width 205 height 205
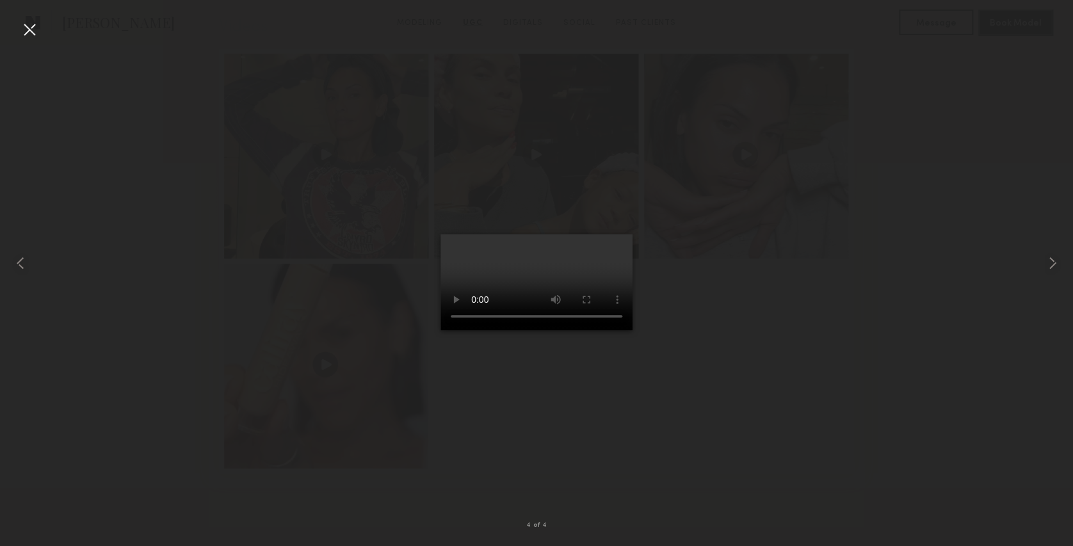
drag, startPoint x: 432, startPoint y: 469, endPoint x: 391, endPoint y: 441, distance: 49.6
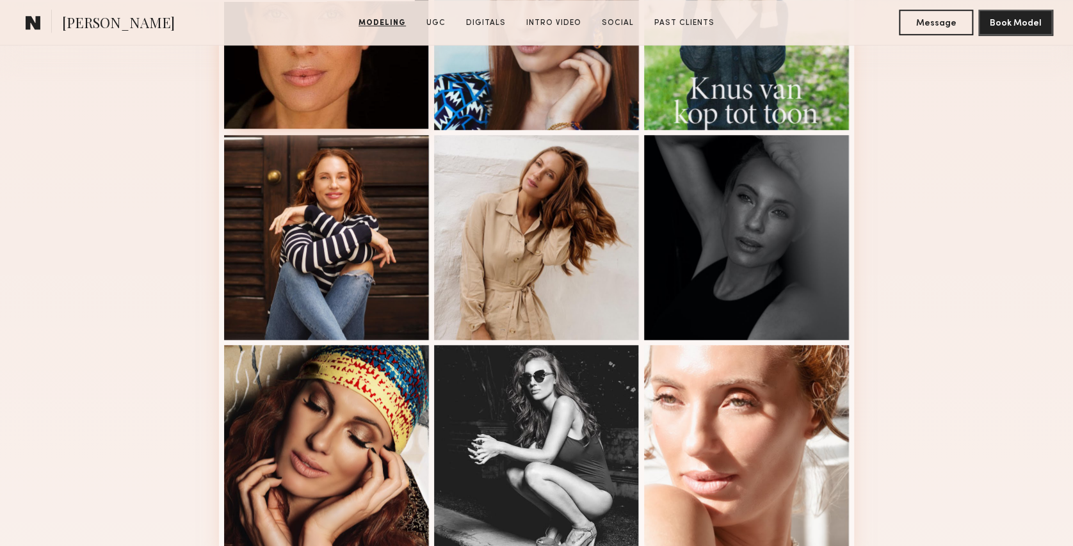
scroll to position [626, 0]
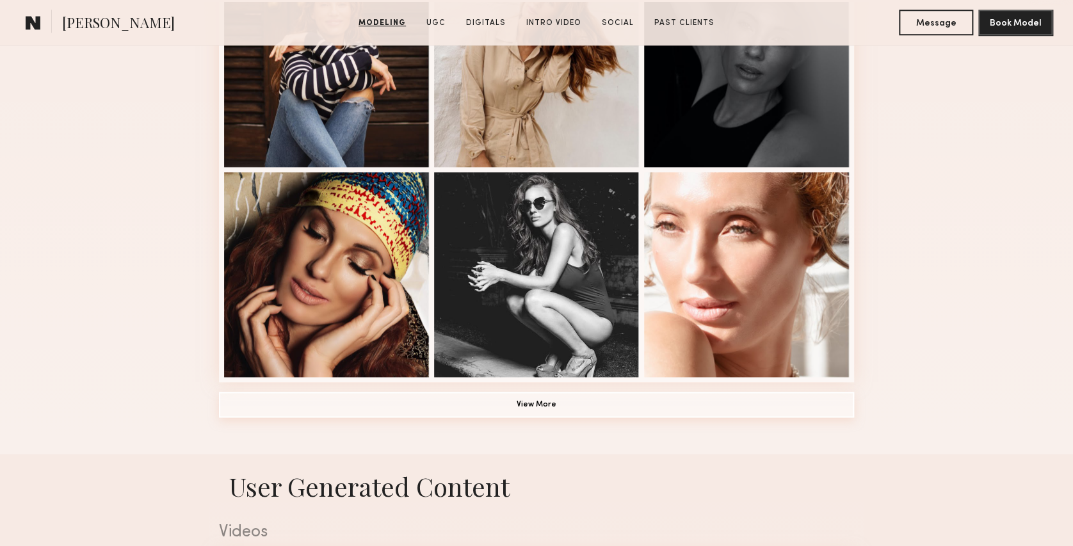
click at [551, 412] on button "View More" at bounding box center [536, 405] width 635 height 26
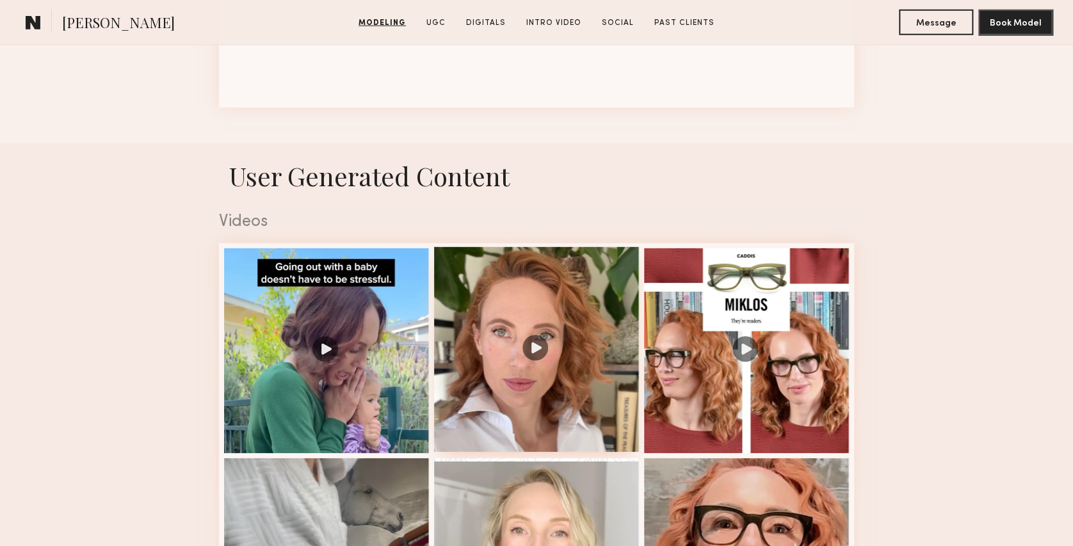
scroll to position [1742, 0]
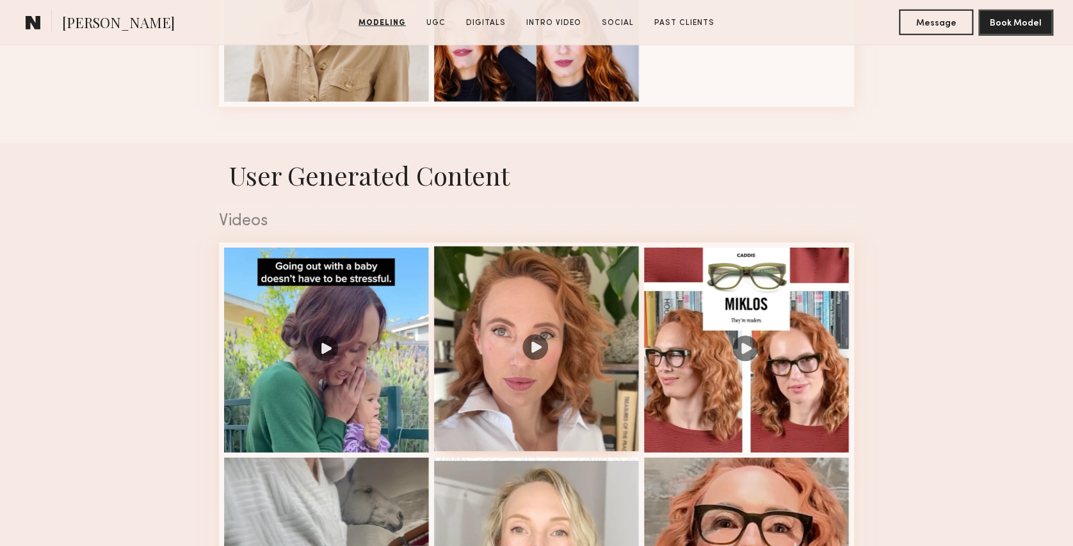
click at [535, 359] on div at bounding box center [536, 349] width 205 height 205
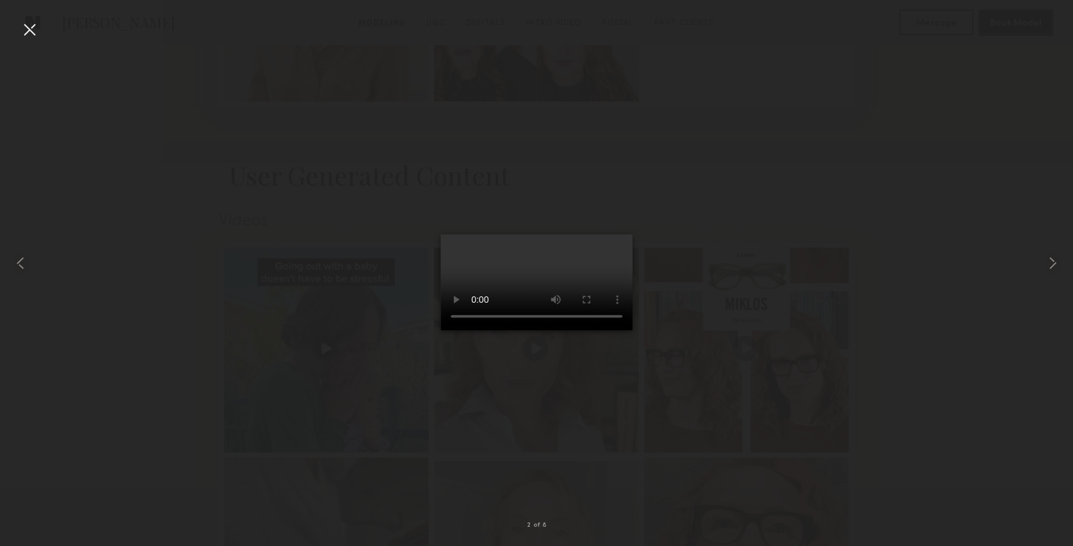
click at [32, 31] on div at bounding box center [29, 29] width 20 height 20
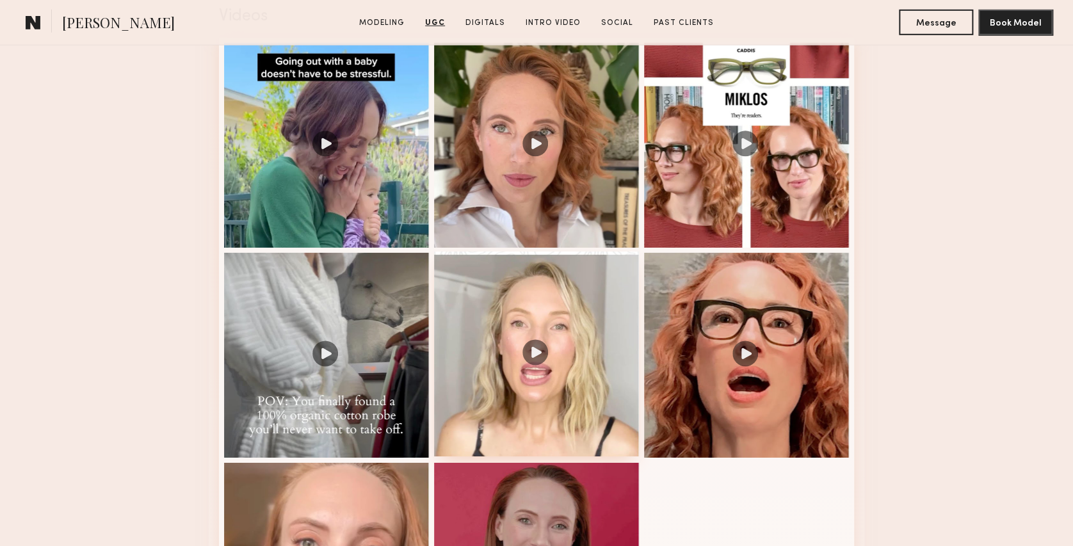
scroll to position [1942, 0]
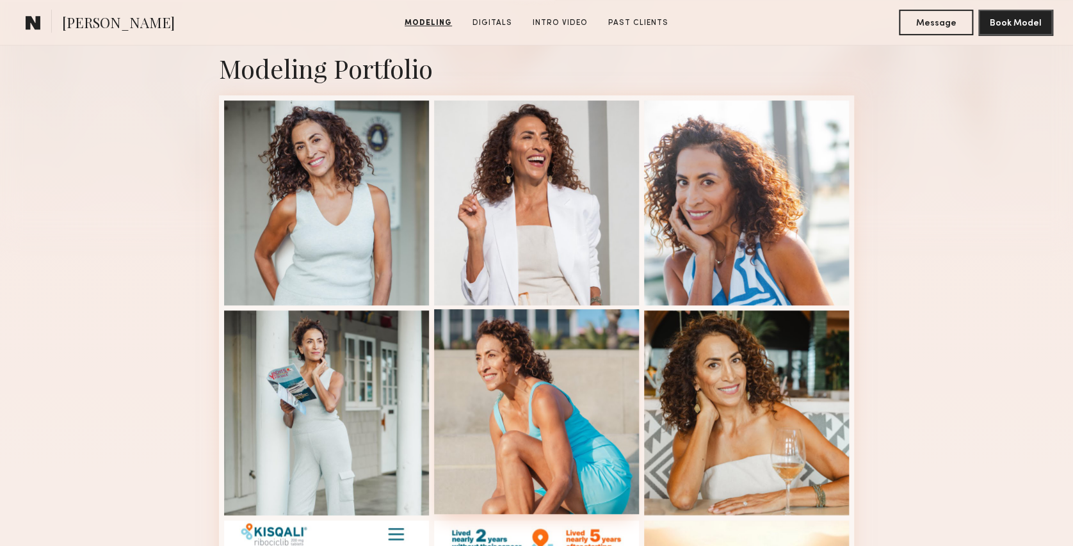
scroll to position [277, 0]
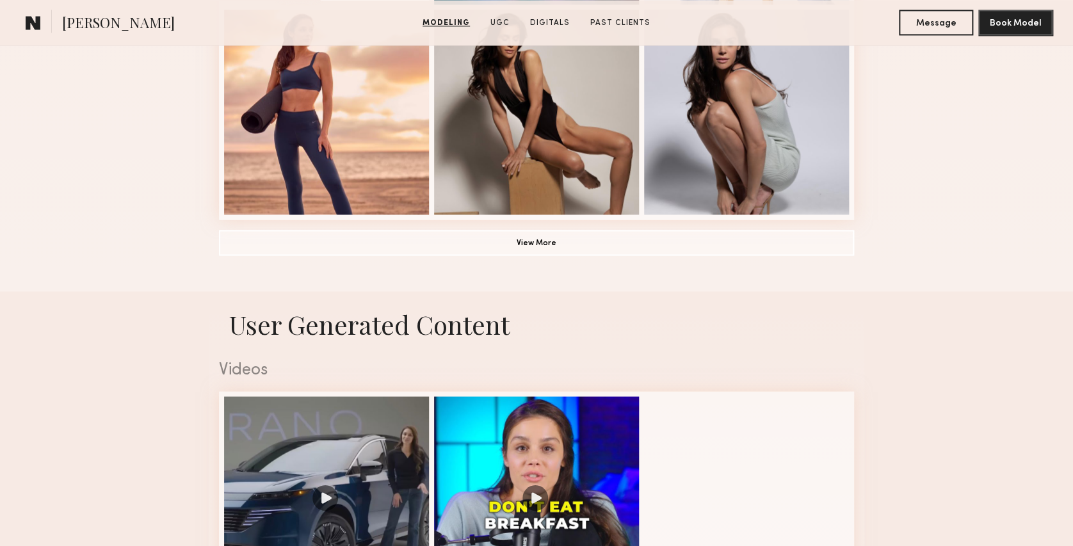
scroll to position [1002, 0]
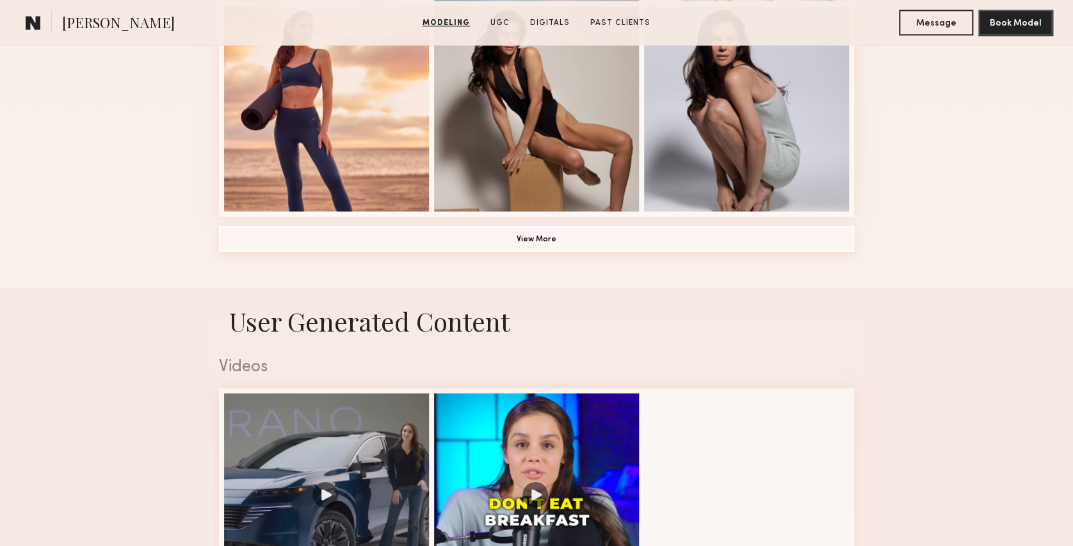
click at [549, 251] on button "View More" at bounding box center [536, 239] width 635 height 26
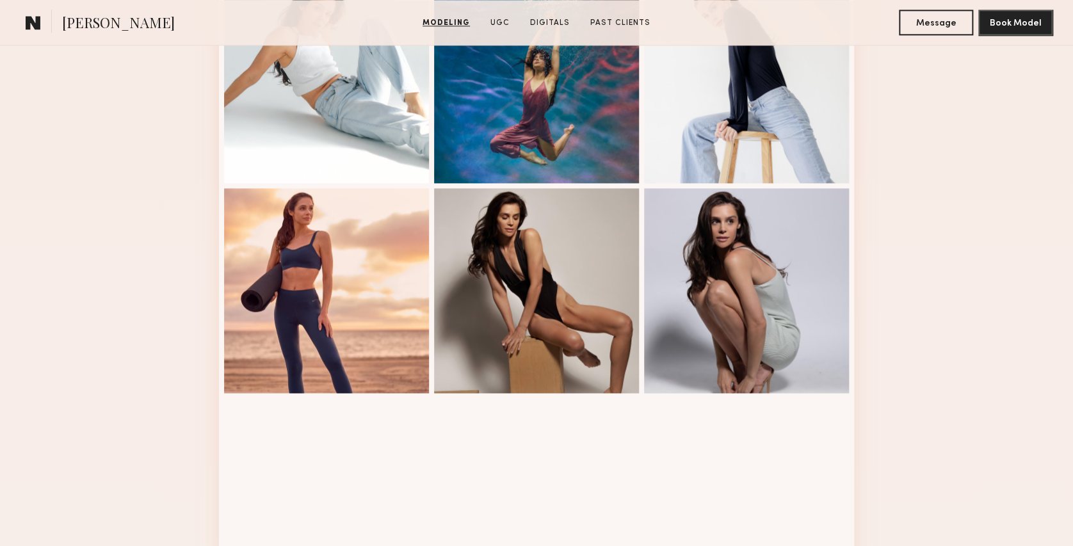
scroll to position [810, 0]
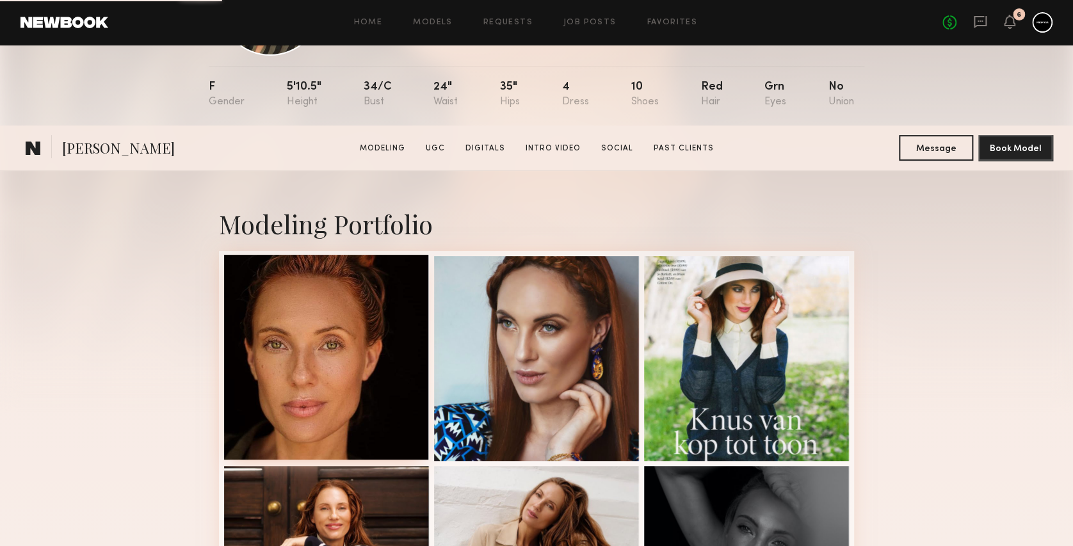
scroll to position [536, 0]
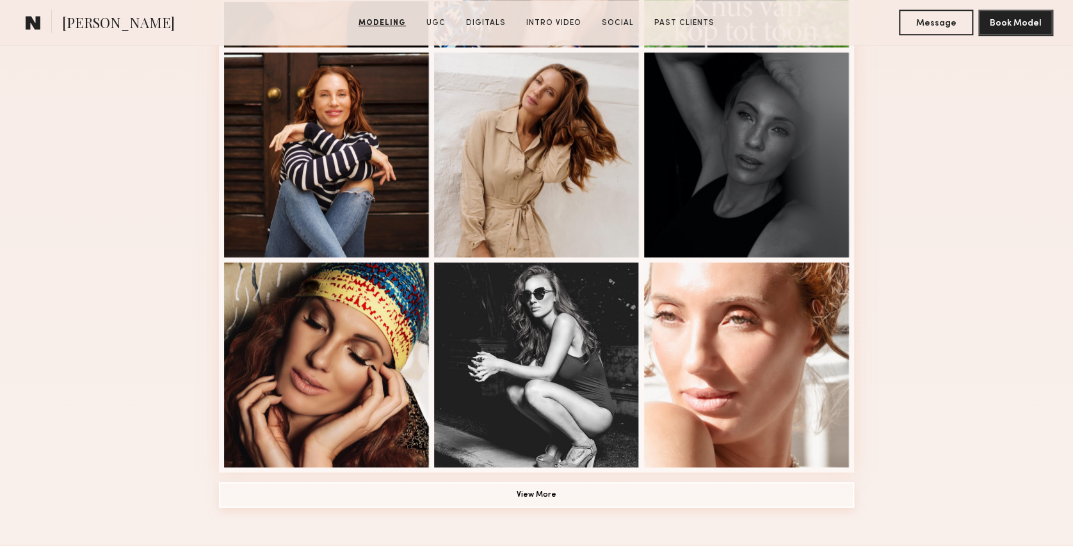
click at [548, 503] on button "View More" at bounding box center [536, 495] width 635 height 26
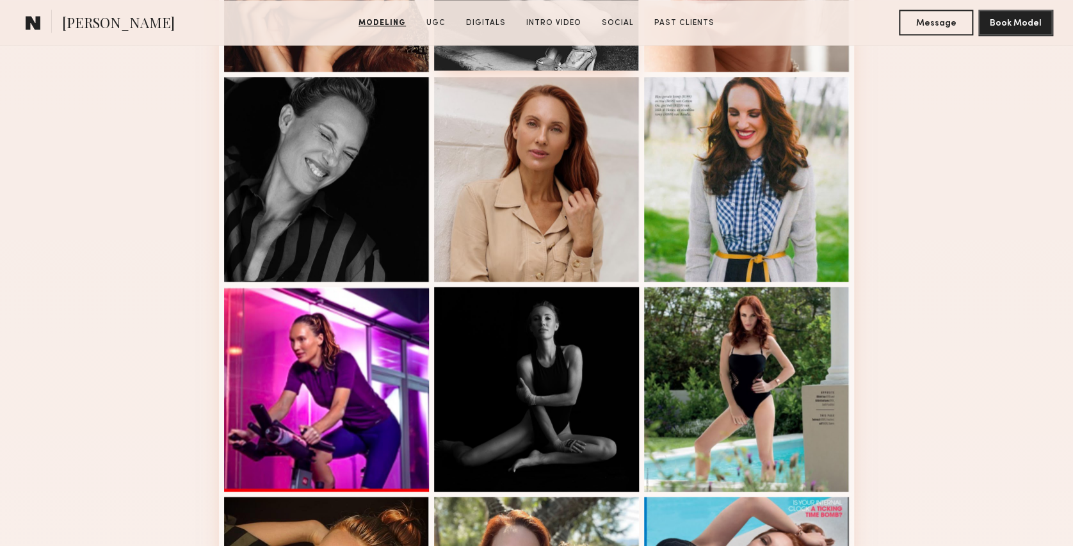
scroll to position [939, 0]
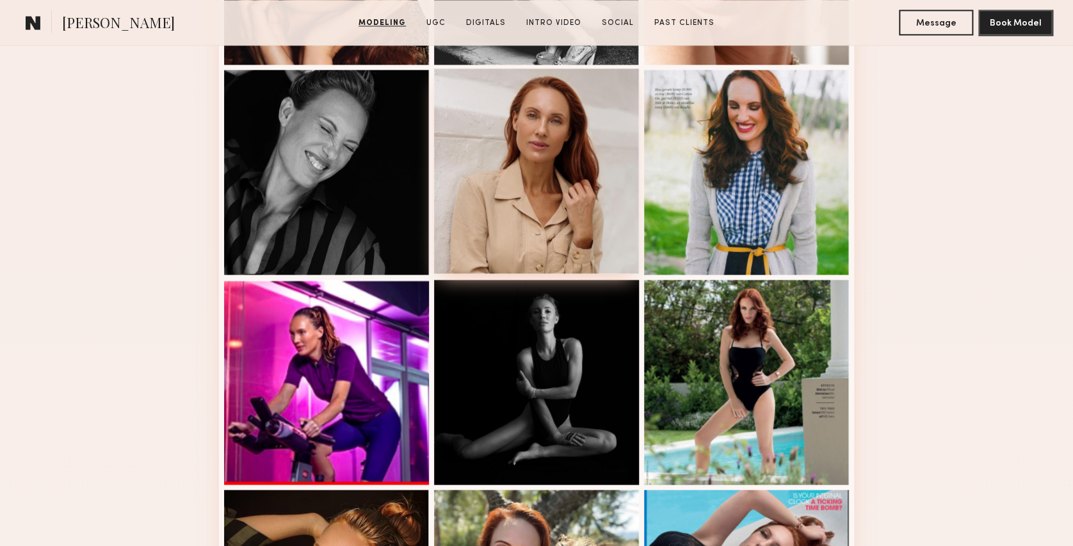
click at [549, 159] on div at bounding box center [536, 171] width 205 height 205
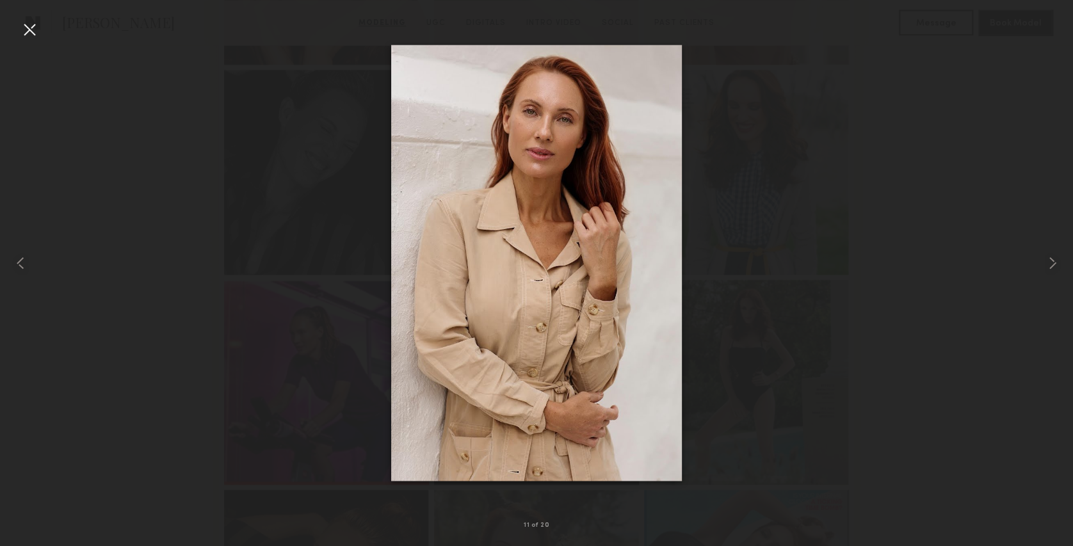
click at [27, 22] on div at bounding box center [29, 29] width 20 height 20
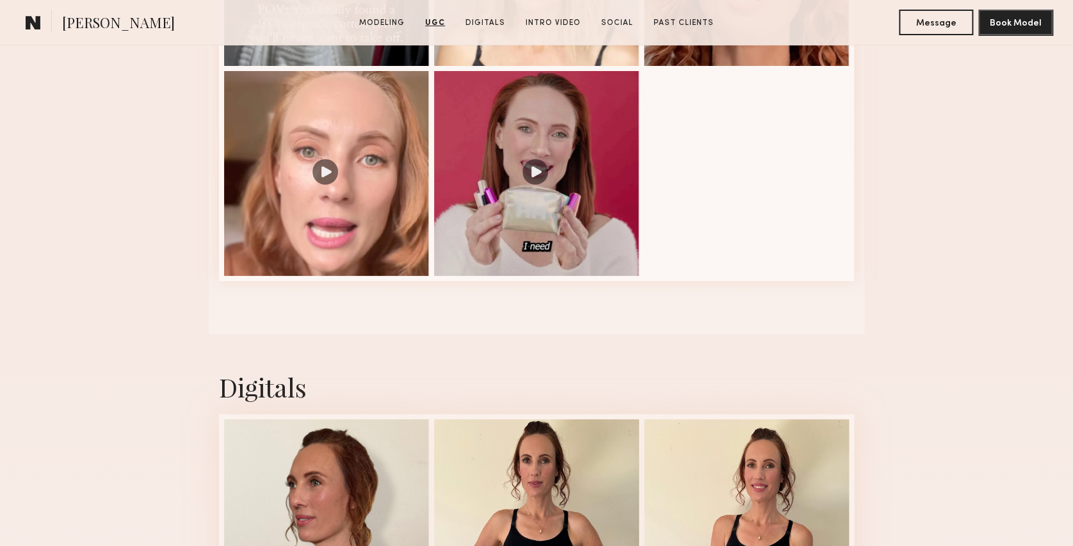
scroll to position [2518, 0]
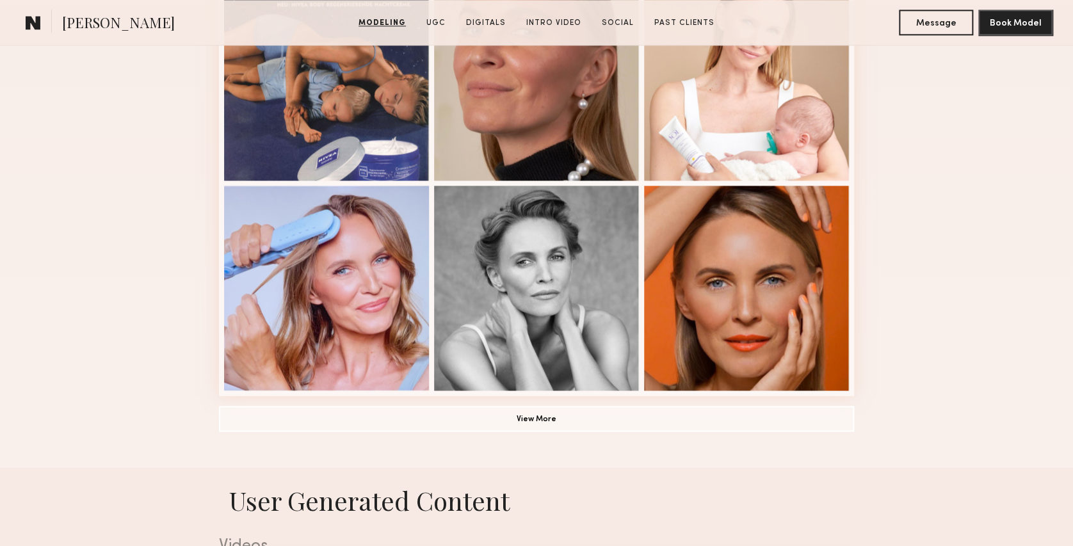
scroll to position [824, 0]
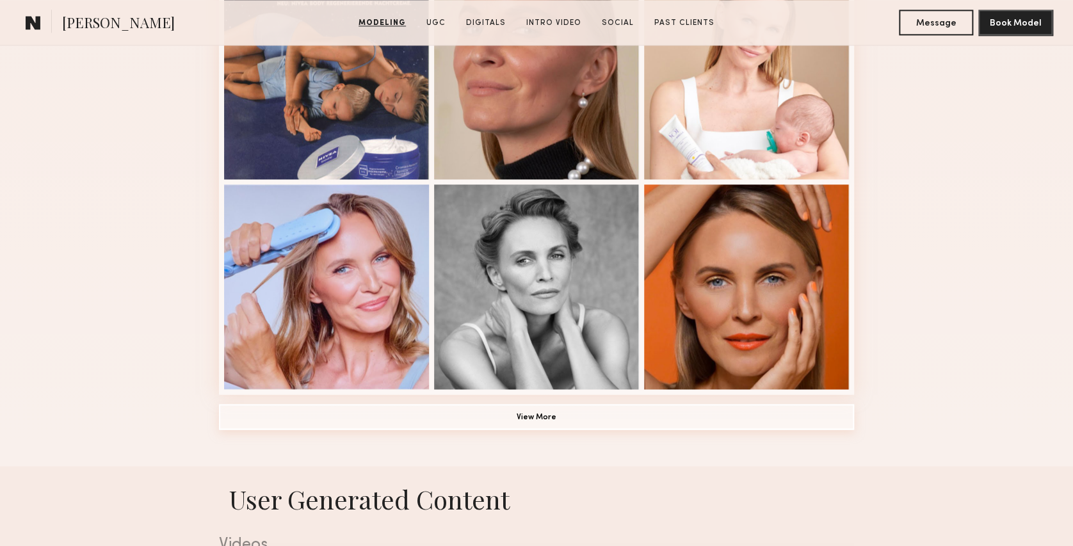
click at [523, 425] on button "View More" at bounding box center [536, 417] width 635 height 26
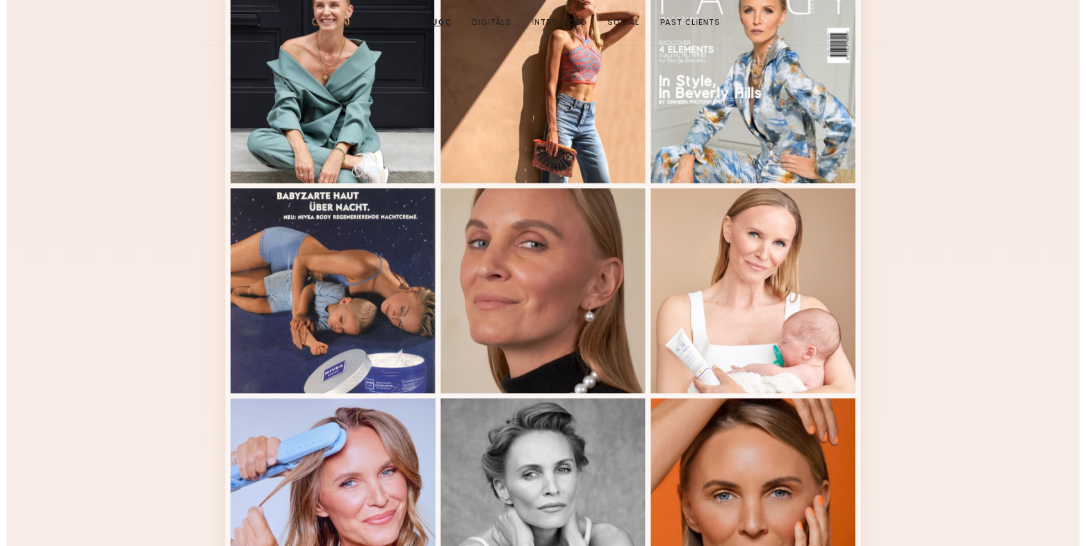
scroll to position [0, 0]
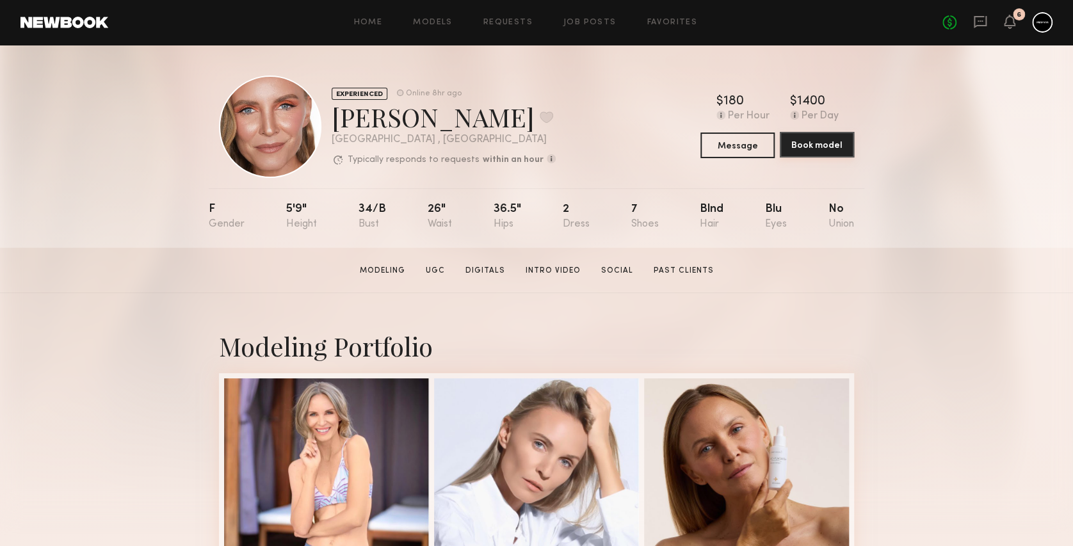
click at [804, 145] on button "Book model" at bounding box center [817, 145] width 74 height 26
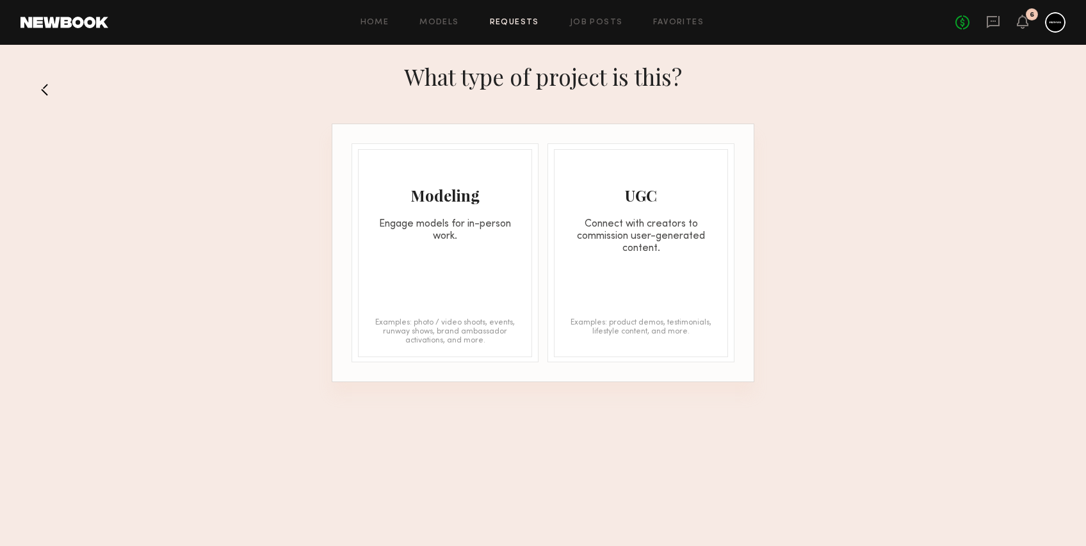
click at [457, 205] on div "Modeling Engage models for in-person work." at bounding box center [445, 196] width 173 height 93
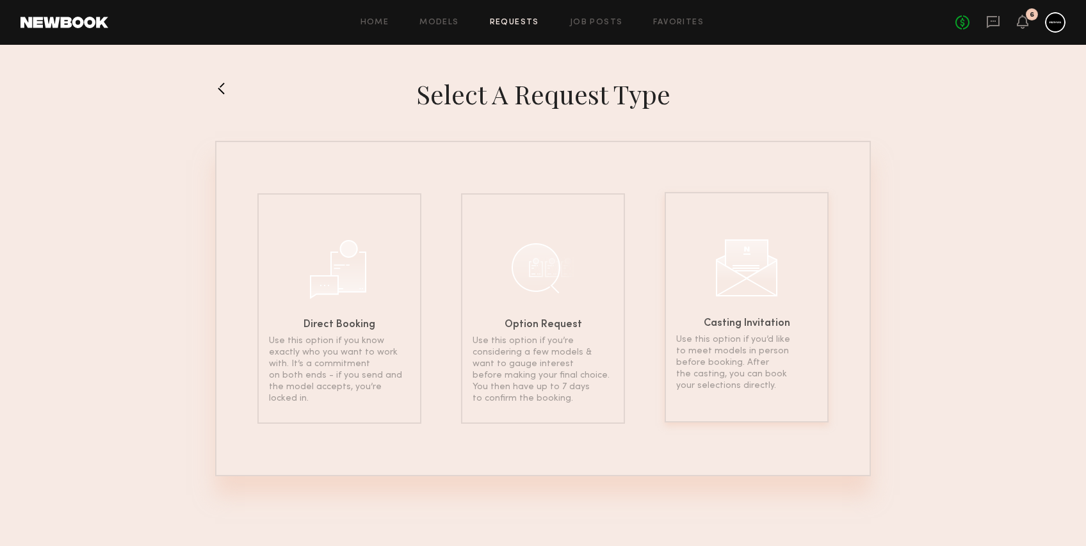
click at [734, 301] on div "Casting Invitation Use this option if you’d like to meet models in person befor…" at bounding box center [747, 307] width 164 height 231
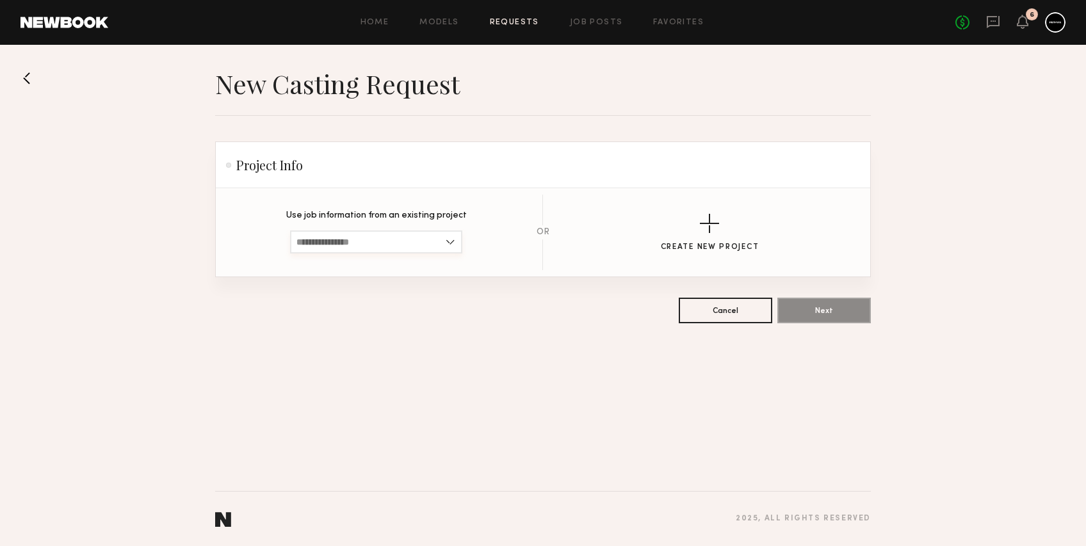
click at [444, 236] on input at bounding box center [376, 242] width 172 height 23
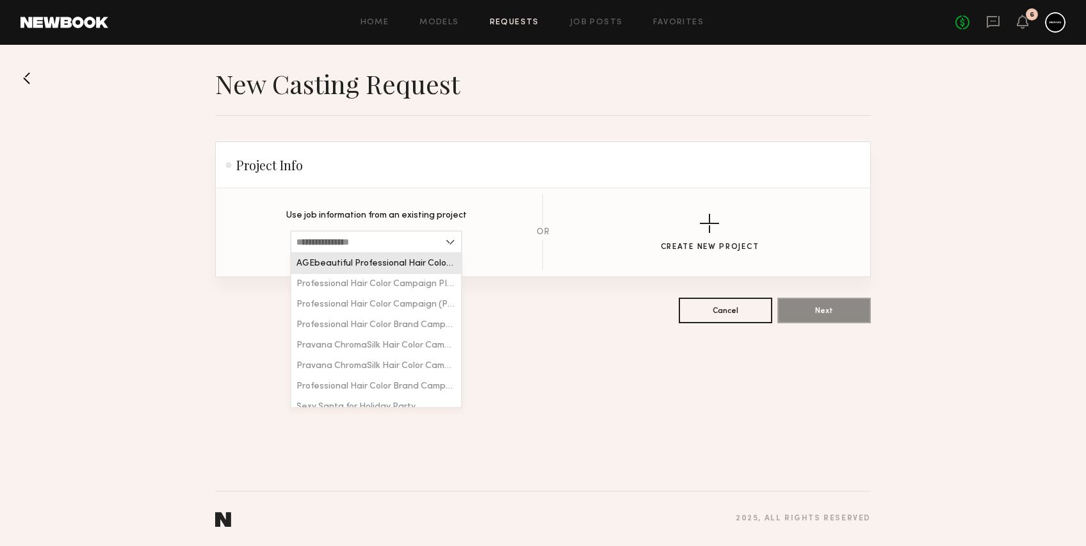
click at [420, 263] on span "AGEbeautiful Professional Hair Color Campaign Gray Coverage" at bounding box center [375, 263] width 159 height 9
type input "**********"
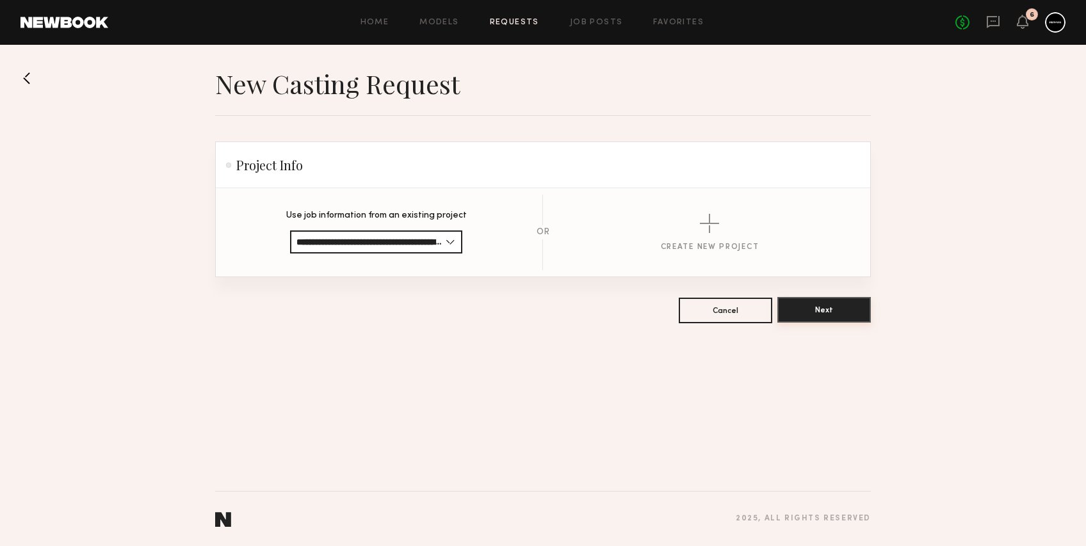
click at [820, 312] on button "Next" at bounding box center [823, 310] width 93 height 26
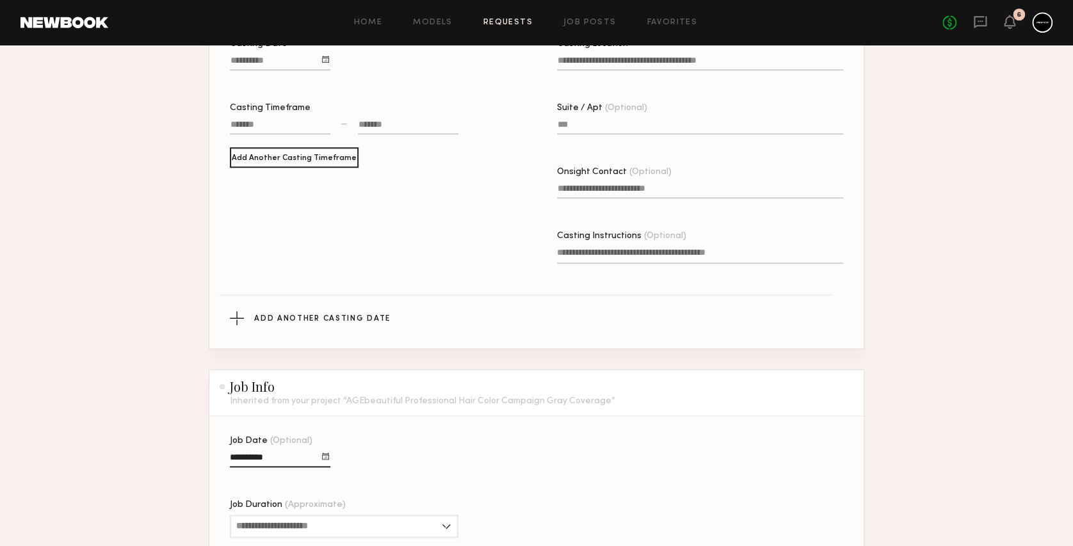
scroll to position [674, 0]
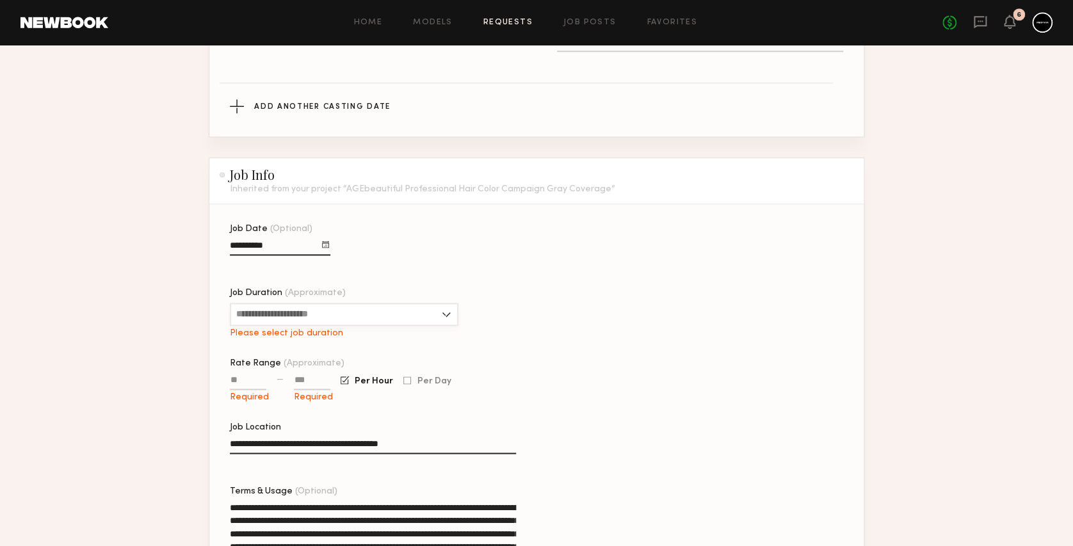
click at [438, 314] on input "Job Duration (Approximate)" at bounding box center [344, 314] width 229 height 23
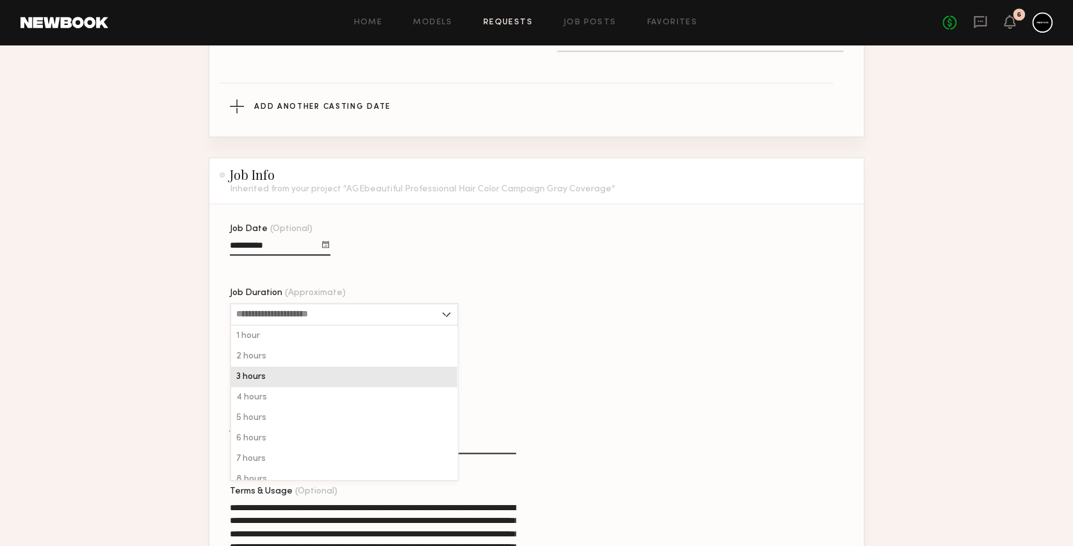
scroll to position [31, 0]
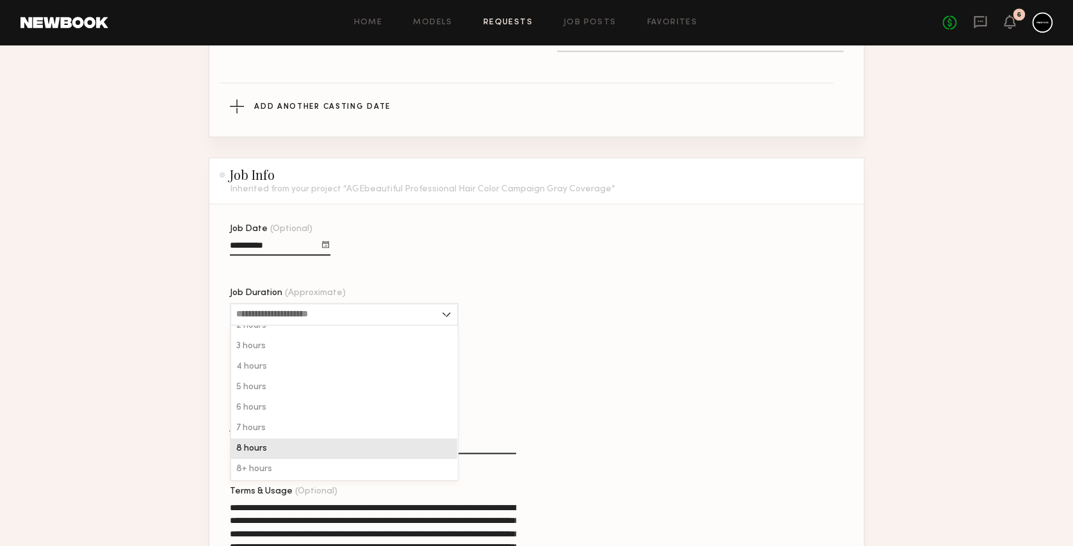
click at [302, 451] on div "8 hours" at bounding box center [344, 449] width 226 height 20
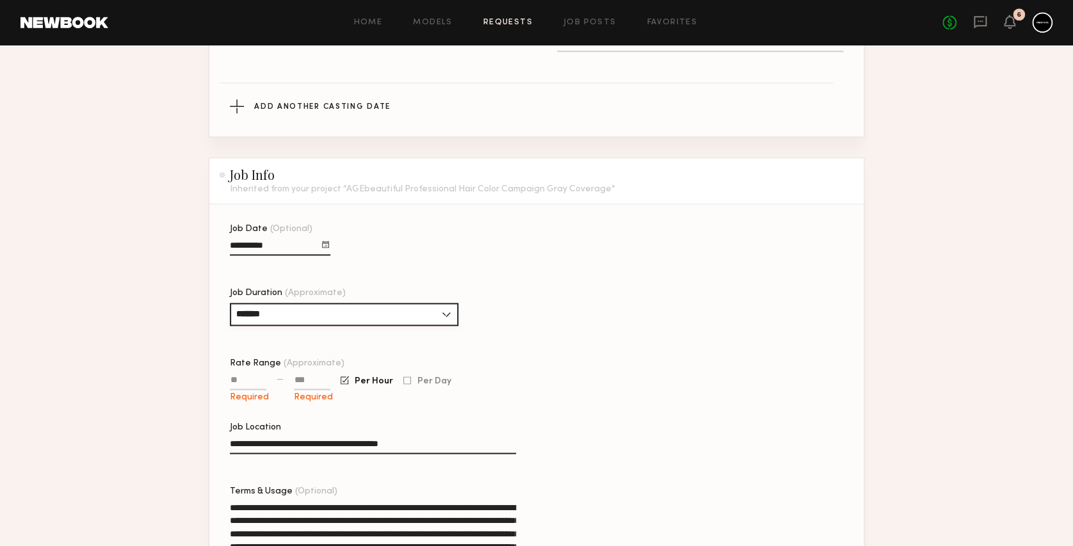
click at [448, 307] on input "*******" at bounding box center [344, 314] width 229 height 23
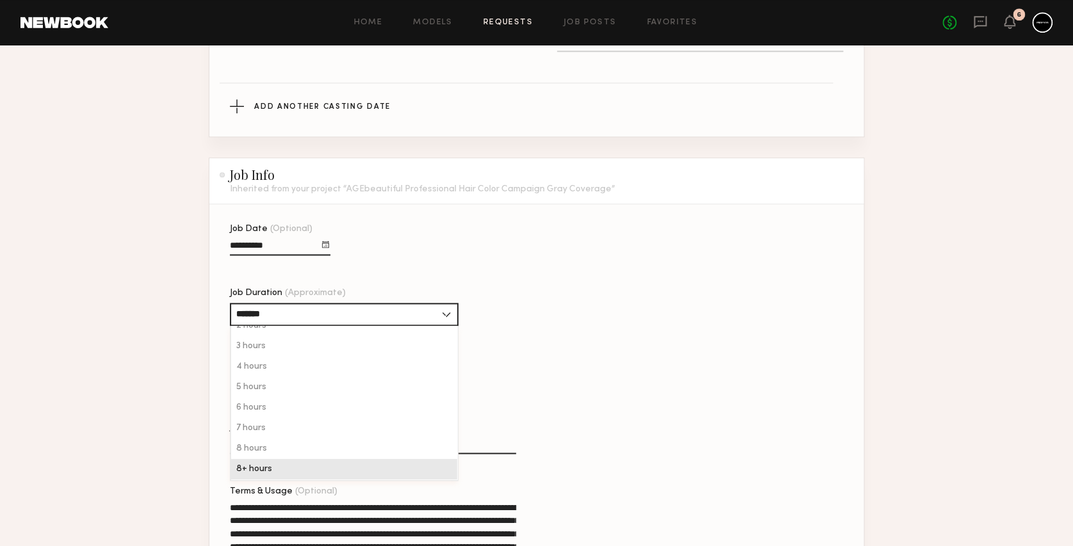
click at [330, 463] on div "8+ hours" at bounding box center [344, 469] width 226 height 20
type input "********"
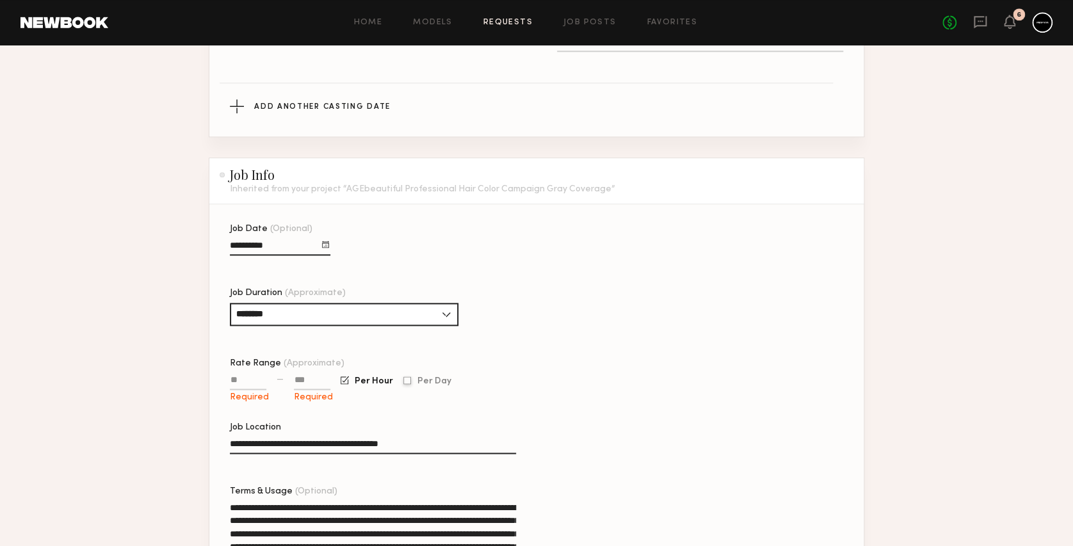
click at [406, 382] on div at bounding box center [407, 381] width 8 height 8
click at [304, 389] on input at bounding box center [312, 382] width 36 height 15
click at [307, 384] on input "******" at bounding box center [312, 382] width 36 height 15
type input "******"
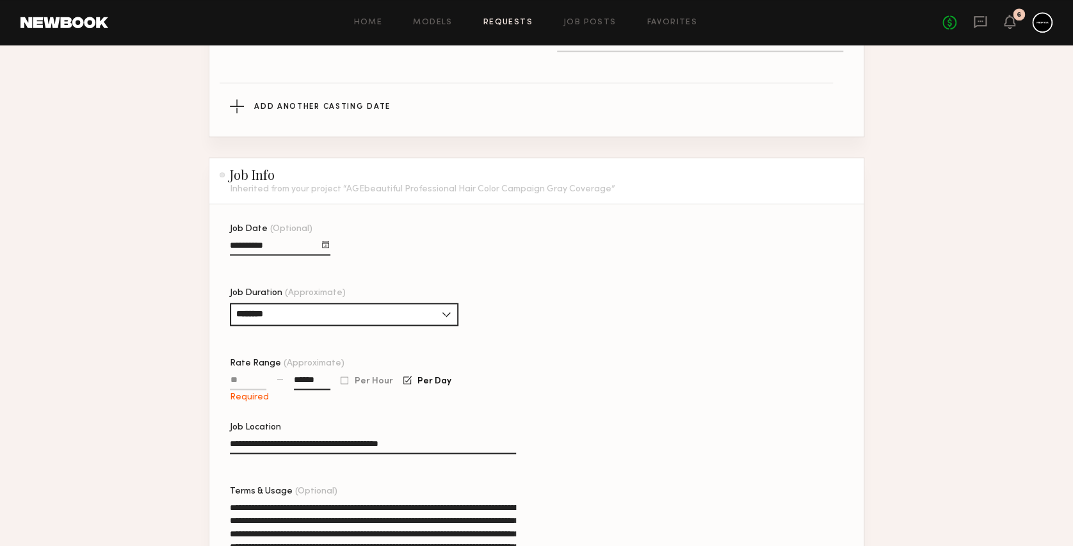
click at [238, 387] on input "Rate Range (Approximate)" at bounding box center [248, 382] width 36 height 15
type input "******"
click at [307, 380] on input "******" at bounding box center [312, 382] width 36 height 15
type input "******"
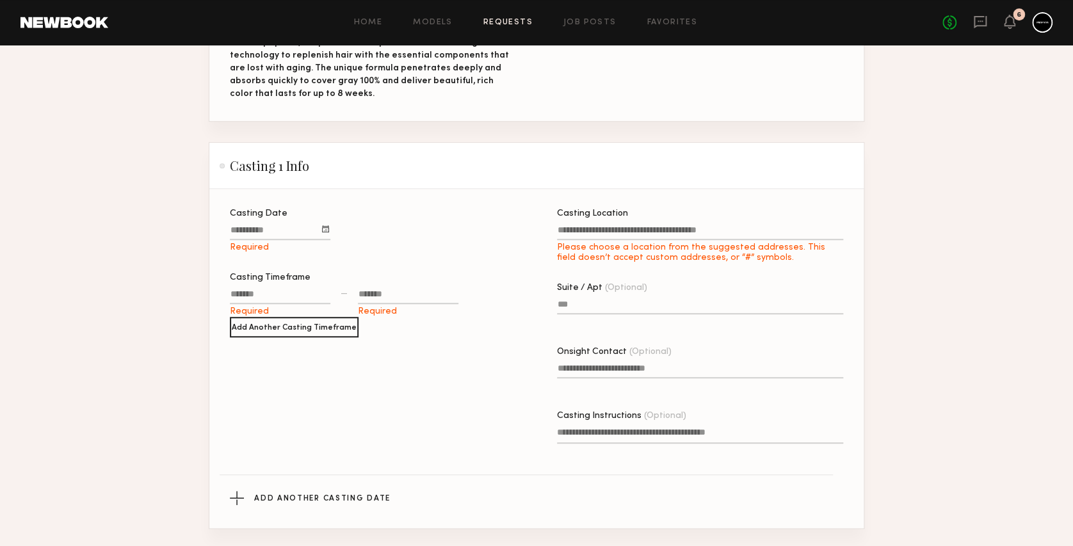
scroll to position [280, 0]
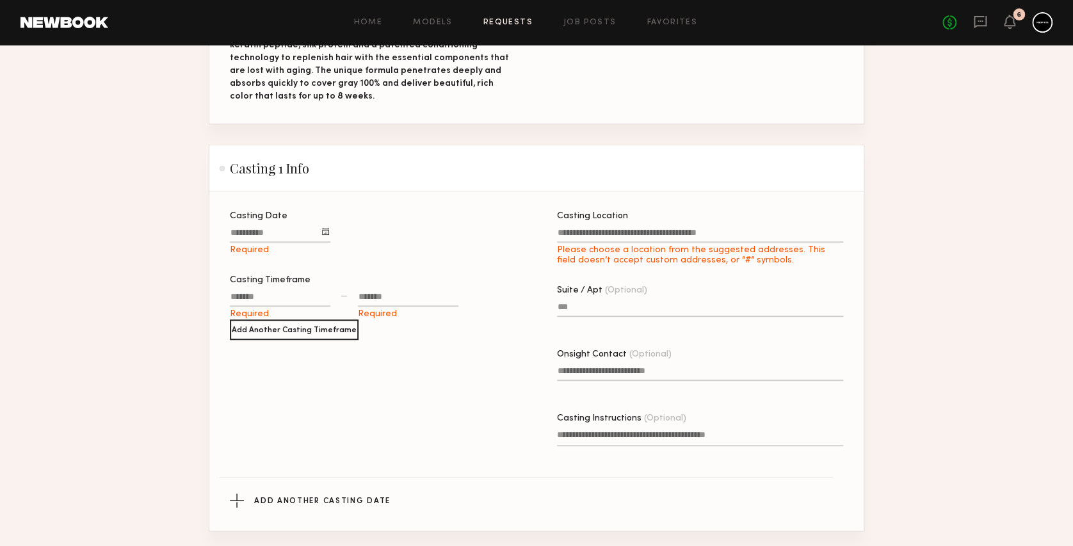
click at [323, 228] on div at bounding box center [325, 231] width 7 height 7
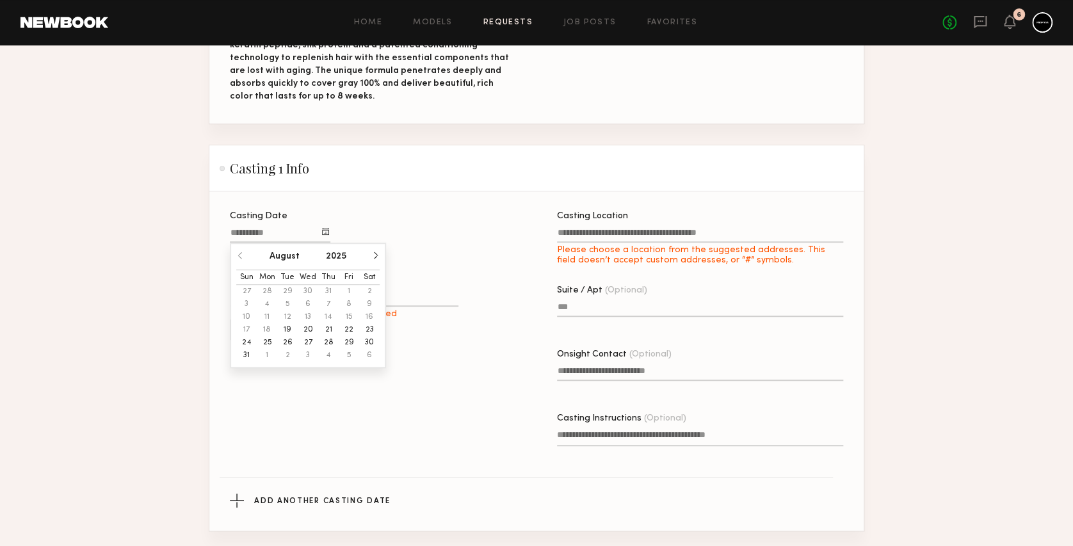
click at [395, 214] on div "Casting Date August 2025 Sun Mon Tue Wed Thu Fri Sat 27 28 29 30 31 1 2 3 4 5 6…" at bounding box center [373, 234] width 286 height 44
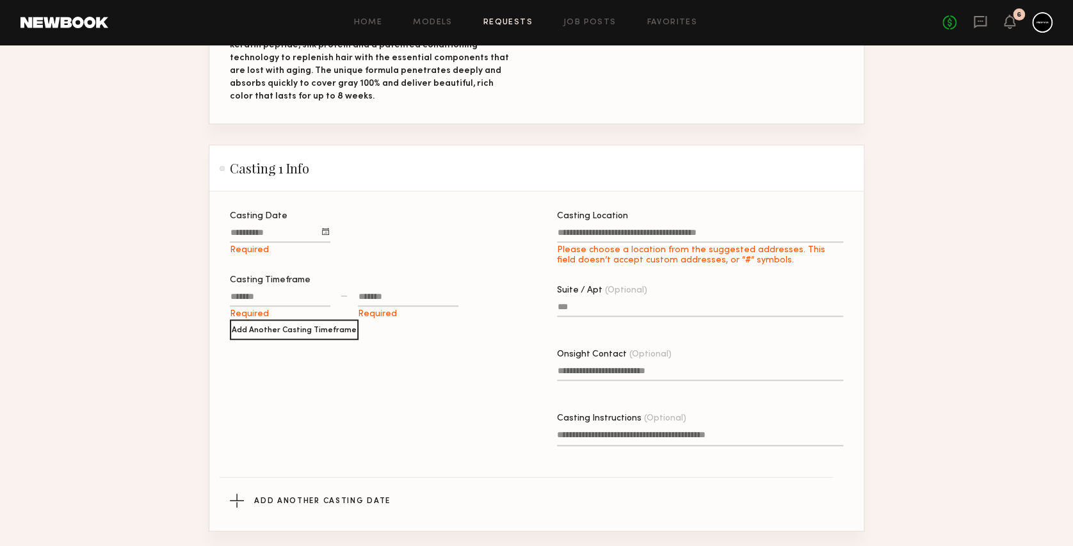
scroll to position [0, 0]
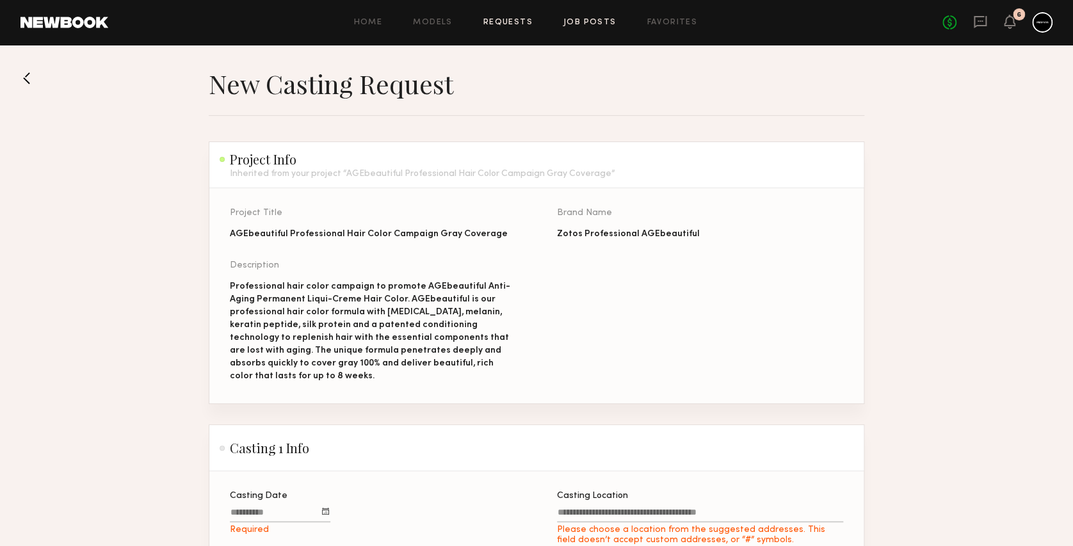
click at [612, 19] on link "Job Posts" at bounding box center [590, 23] width 53 height 8
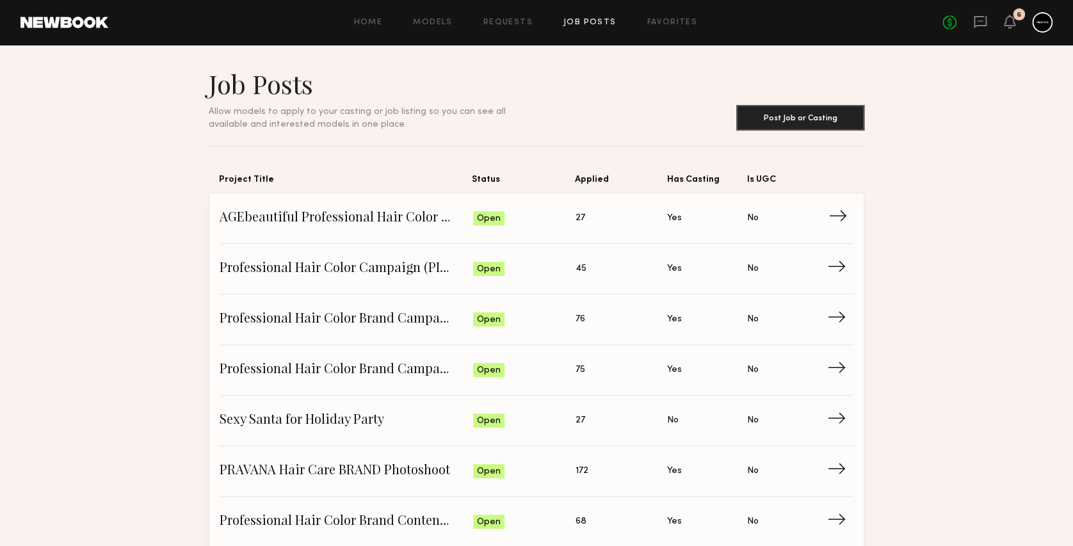
click at [846, 212] on span "→" at bounding box center [842, 218] width 26 height 19
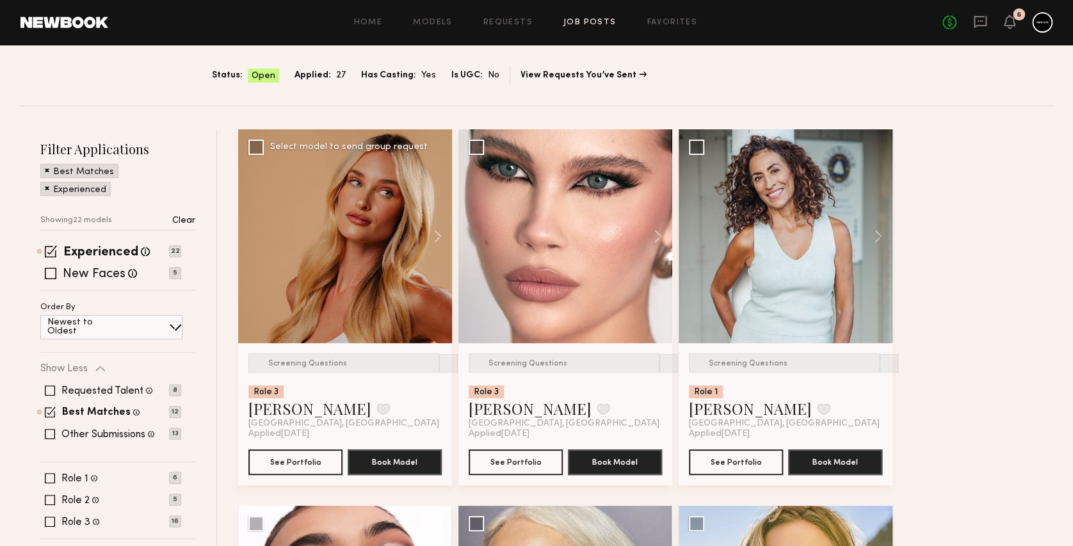
scroll to position [133, 0]
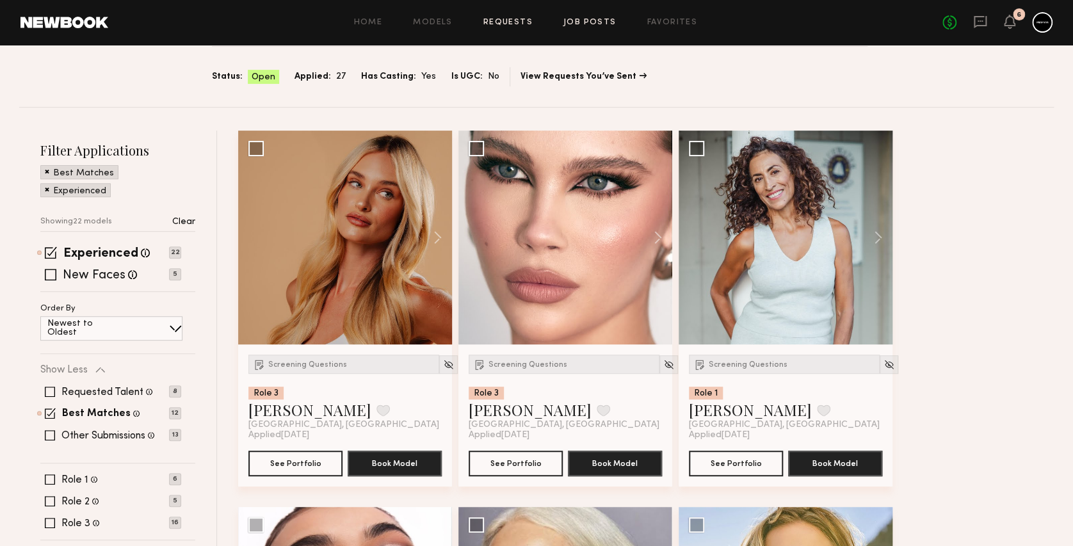
click at [501, 22] on link "Requests" at bounding box center [507, 23] width 49 height 8
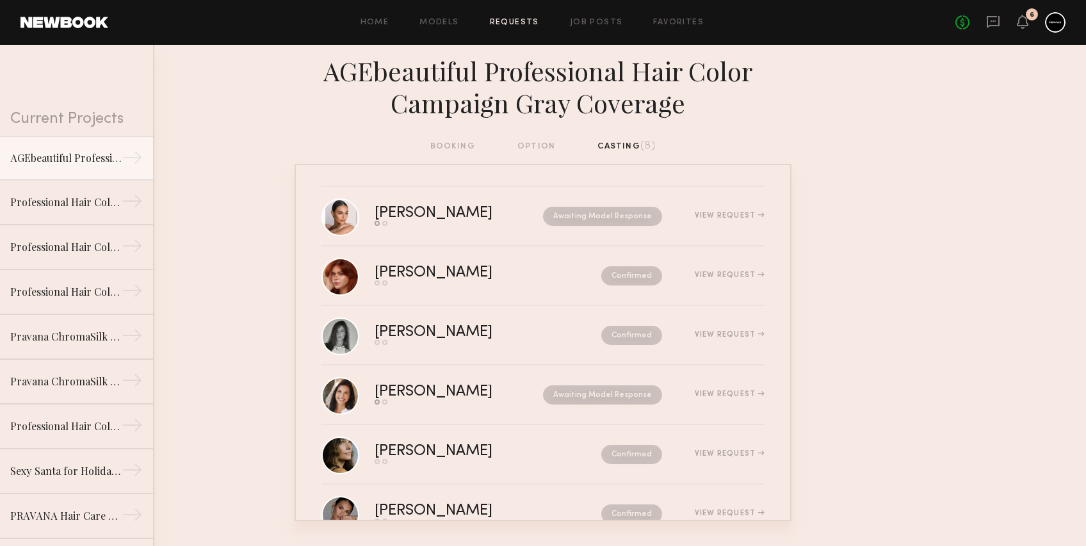
click at [544, 145] on div "booking option casting (8)" at bounding box center [543, 147] width 226 height 14
click at [428, 147] on div "booking option casting (8)" at bounding box center [543, 152] width 1086 height 24
click at [571, 135] on div "AGEbeautiful Professional Hair Color Campaign Gray Coverage" at bounding box center [543, 92] width 1086 height 95
click at [433, 20] on link "Models" at bounding box center [438, 23] width 39 height 8
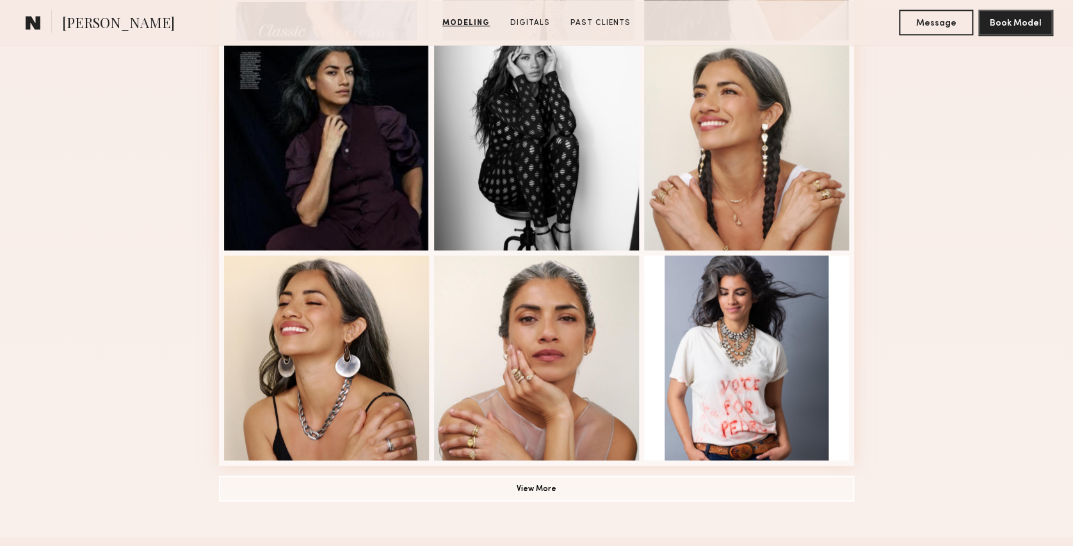
scroll to position [754, 0]
drag, startPoint x: 538, startPoint y: 492, endPoint x: 464, endPoint y: 496, distance: 73.8
click at [464, 496] on button "View More" at bounding box center [536, 487] width 635 height 26
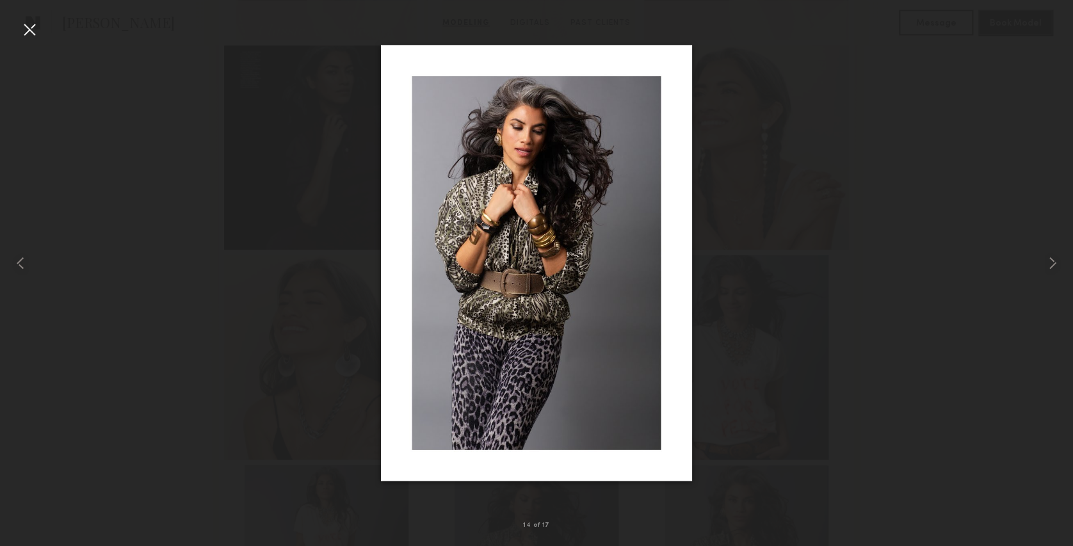
click at [31, 29] on div at bounding box center [29, 29] width 20 height 20
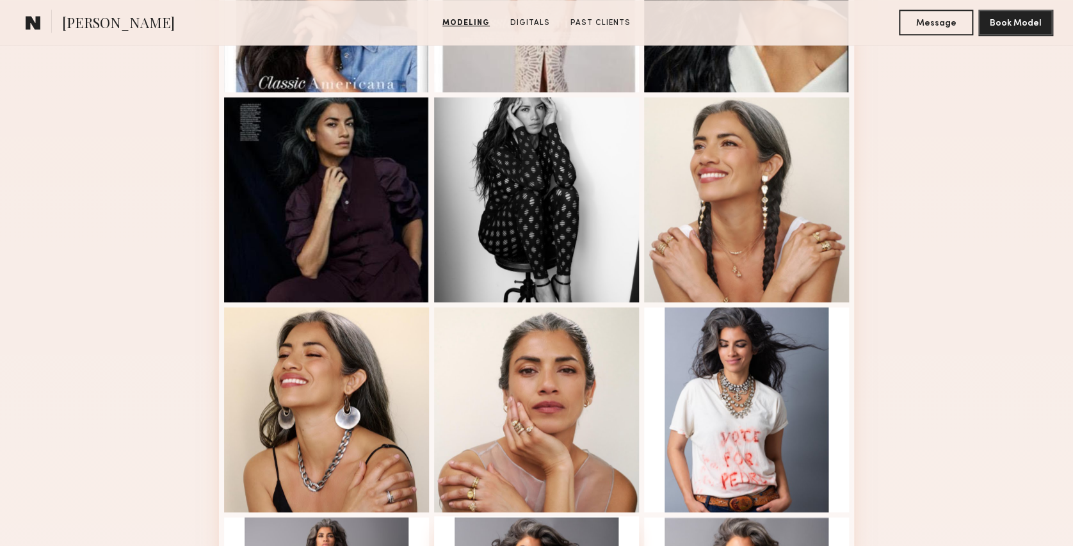
scroll to position [363, 0]
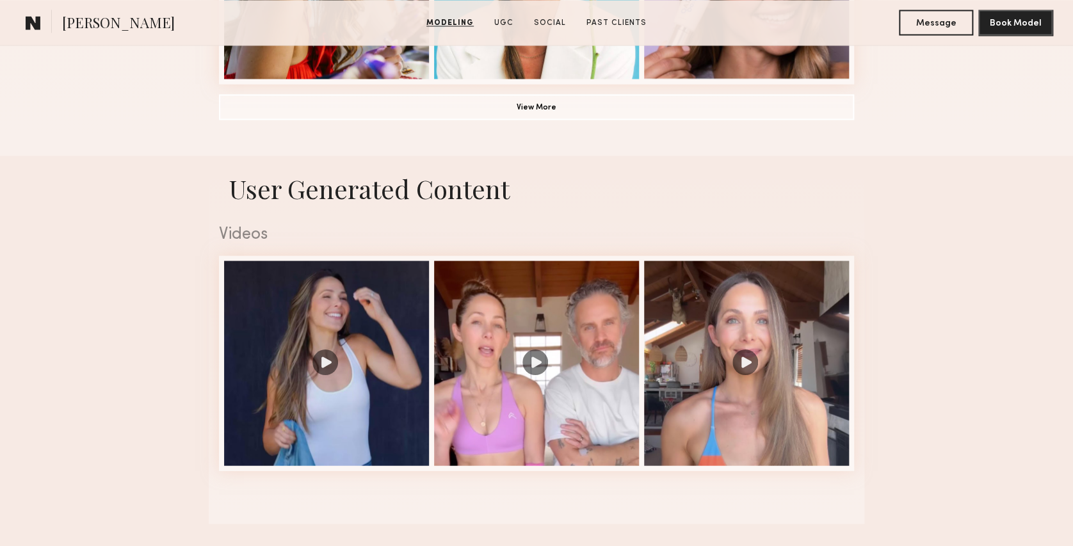
scroll to position [1131, 0]
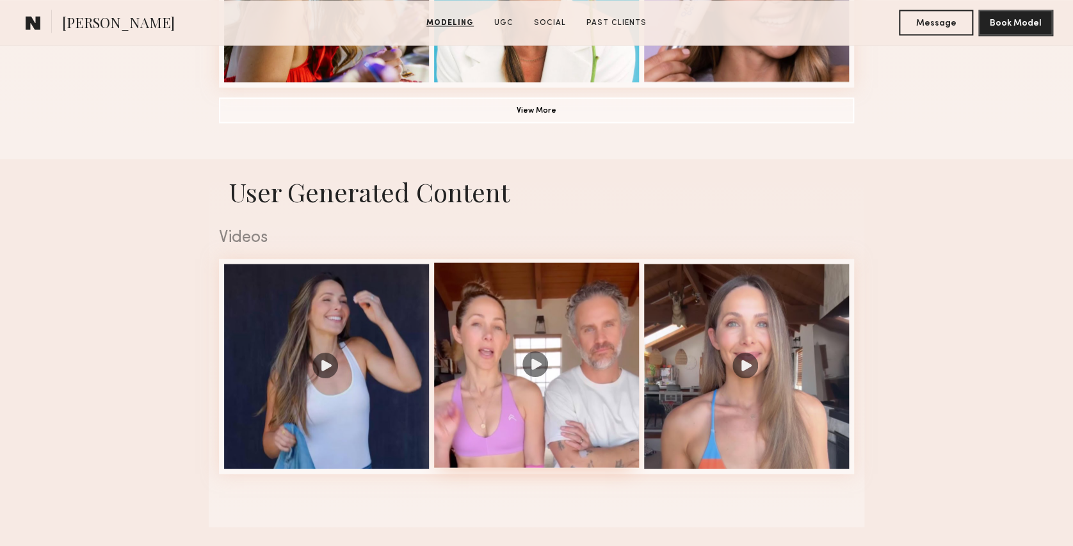
click at [538, 373] on div at bounding box center [536, 365] width 205 height 205
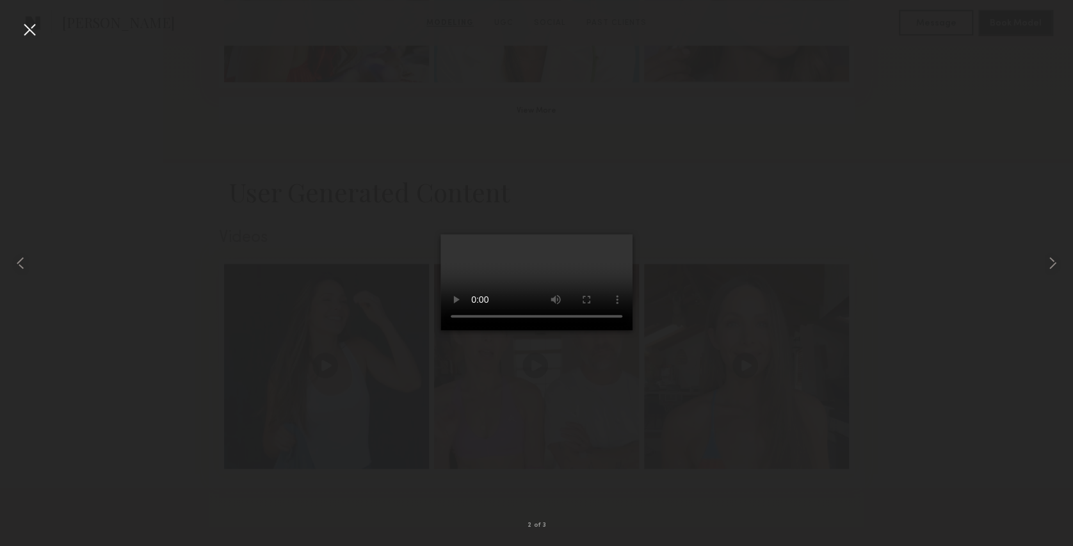
click at [31, 29] on div at bounding box center [29, 29] width 20 height 20
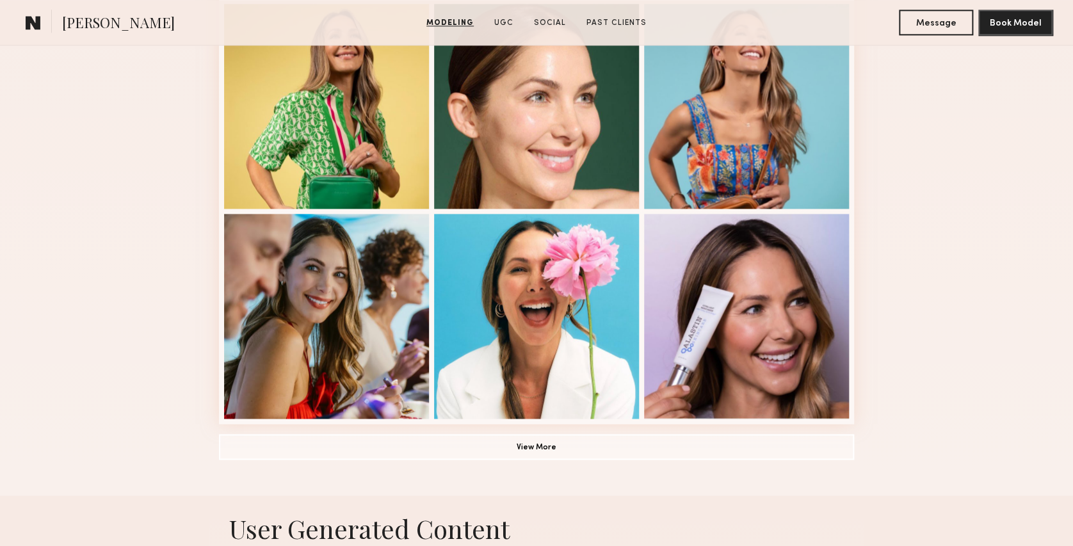
scroll to position [793, 0]
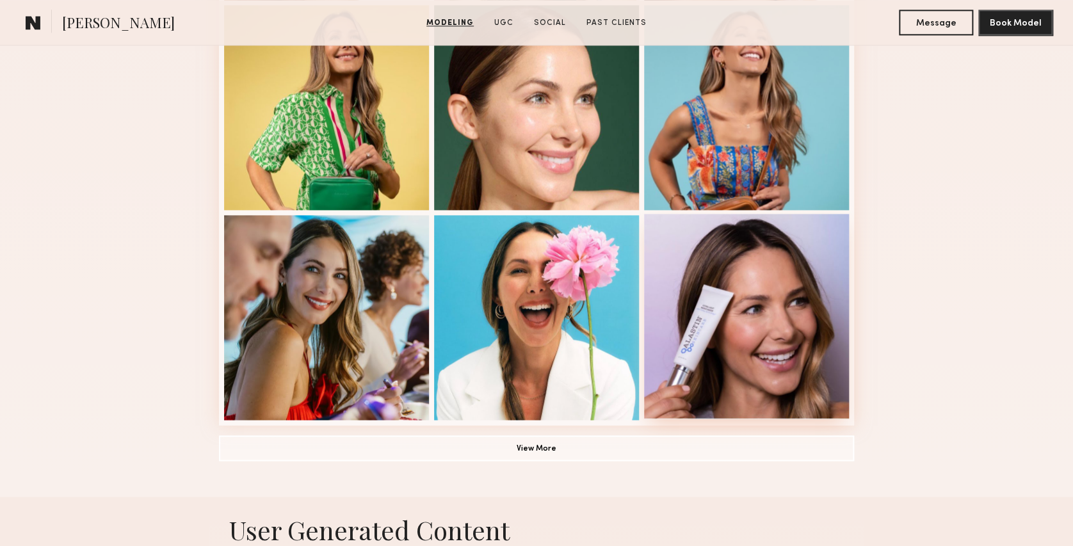
click at [727, 325] on div at bounding box center [746, 316] width 205 height 205
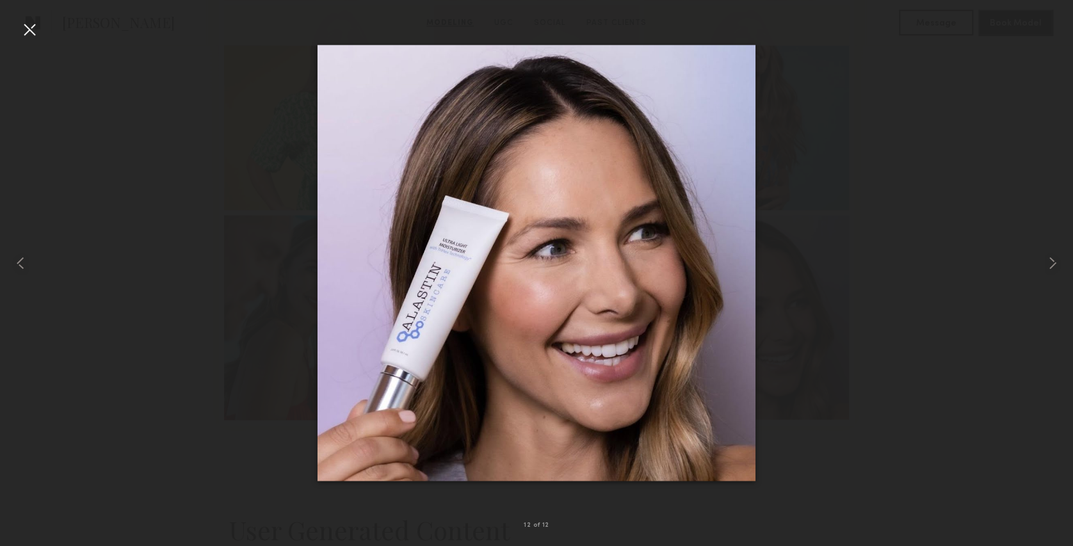
click at [27, 28] on div at bounding box center [29, 29] width 20 height 20
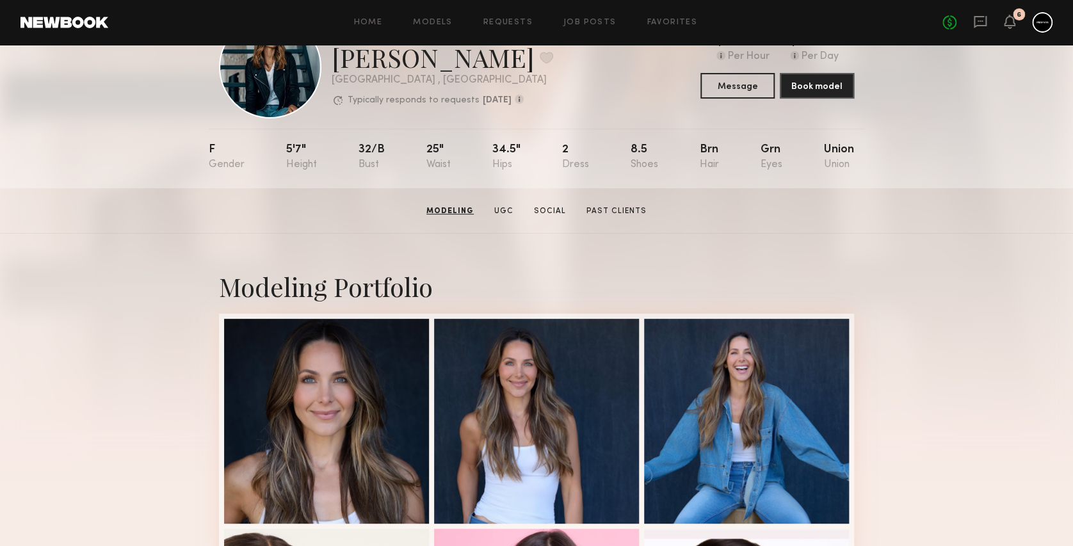
scroll to position [59, 0]
